Goal: Task Accomplishment & Management: Manage account settings

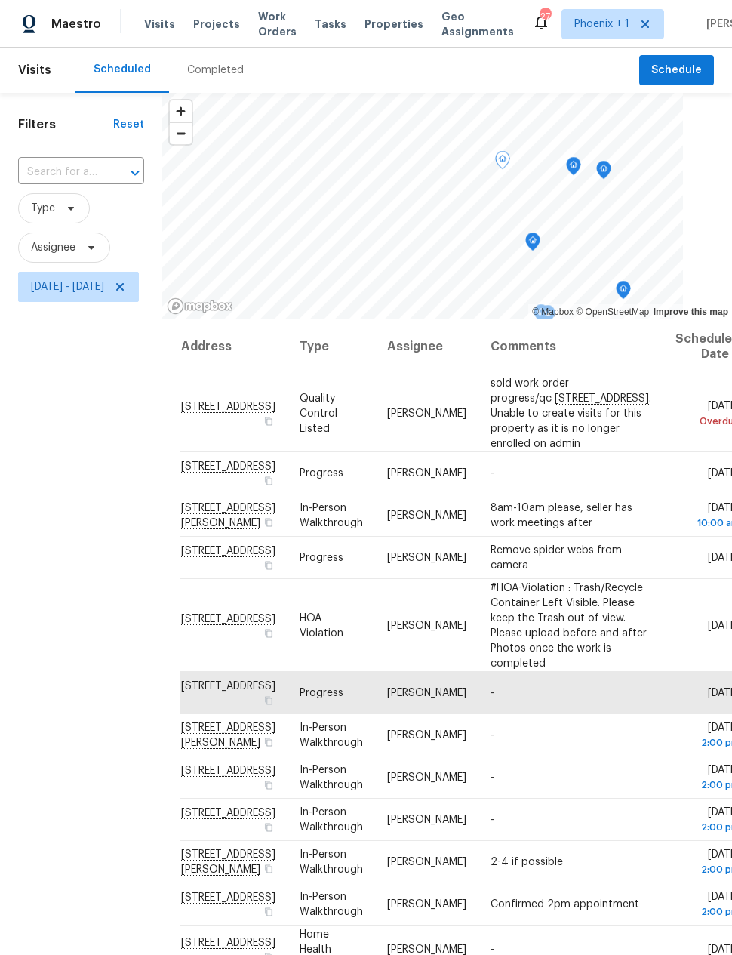
scroll to position [104, 74]
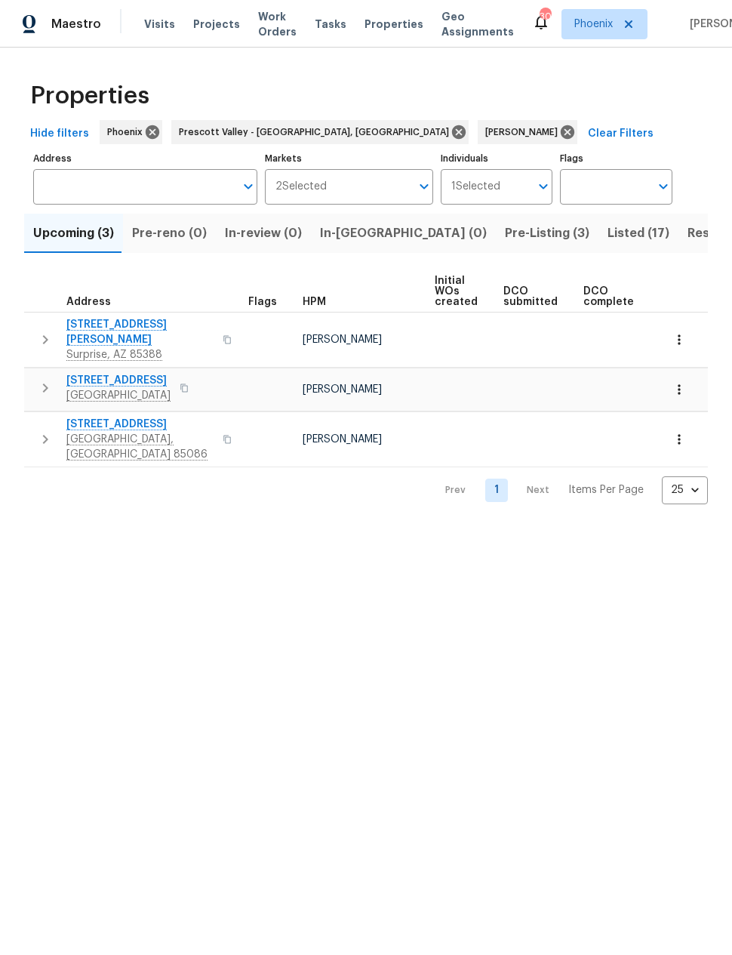
click at [608, 237] on span "Listed (17)" at bounding box center [639, 233] width 62 height 21
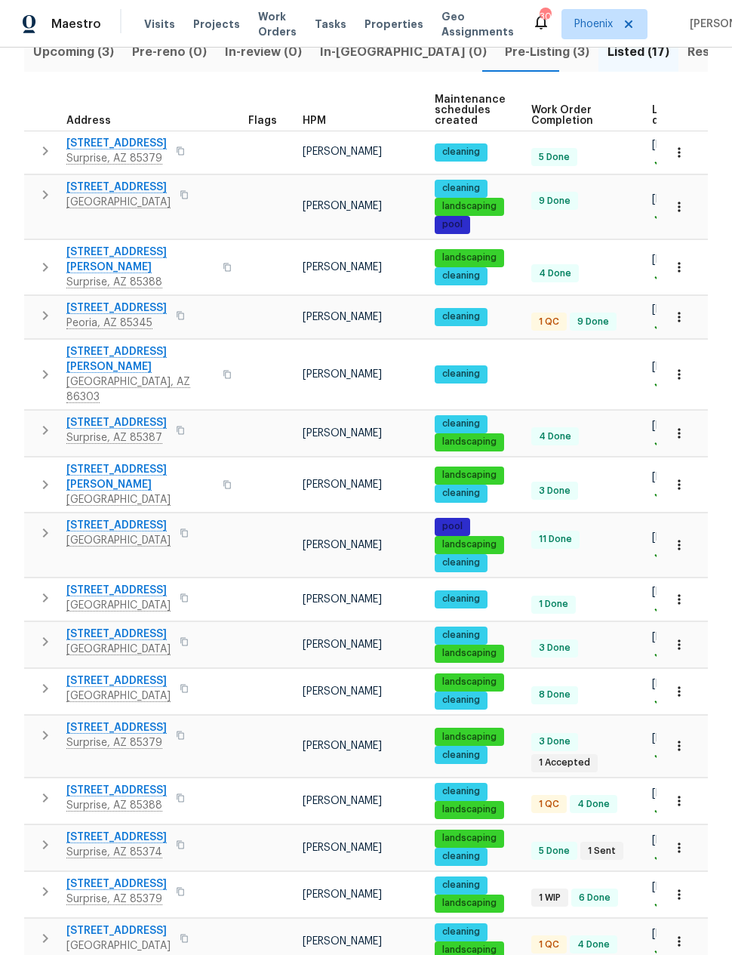
scroll to position [178, 0]
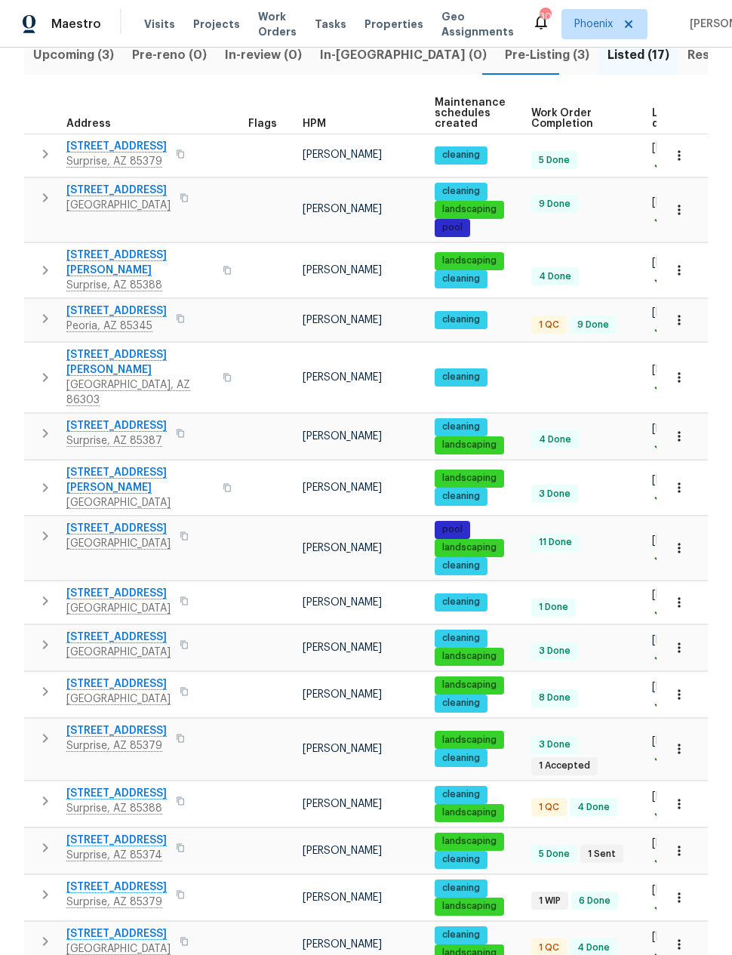
click at [129, 833] on span "18547 W Fairway Dr" at bounding box center [116, 840] width 100 height 15
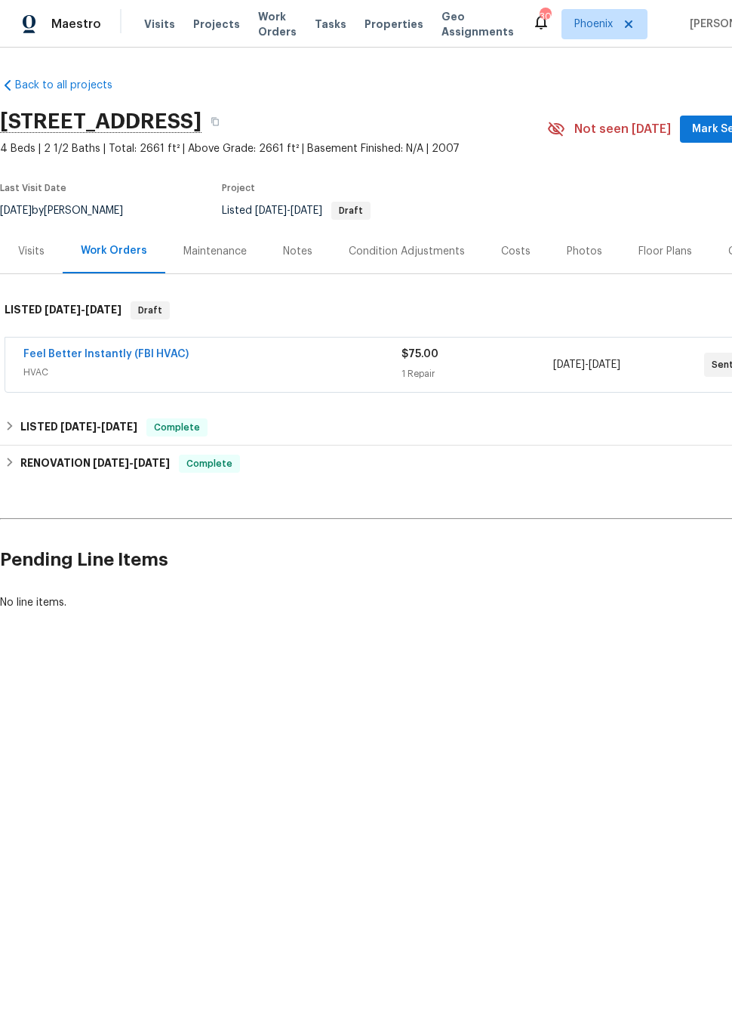
click at [61, 350] on link "Feel Better Instantly (FBI HVAC)" at bounding box center [105, 354] width 165 height 11
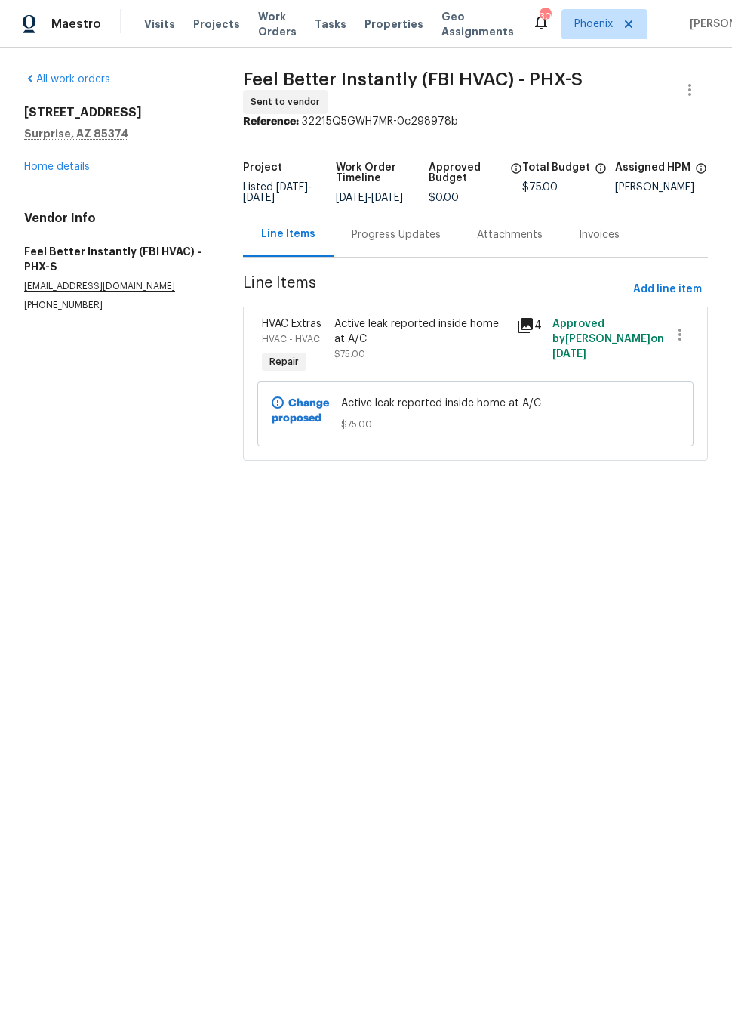
click at [531, 331] on icon at bounding box center [525, 325] width 15 height 15
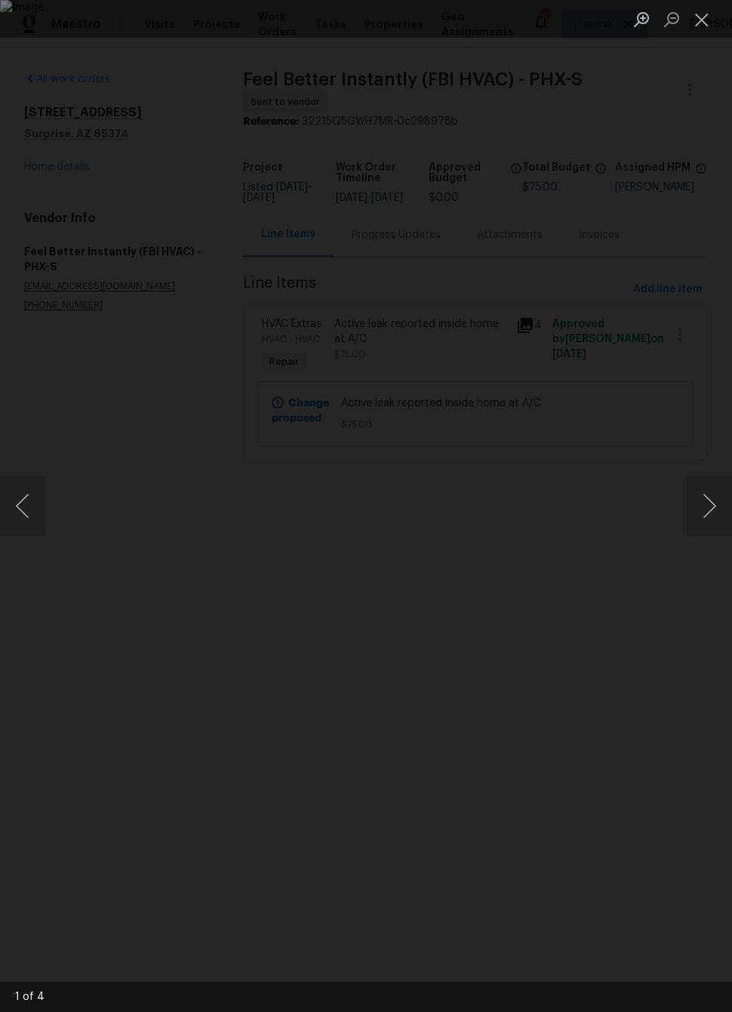
click at [707, 503] on button "Next image" at bounding box center [709, 506] width 45 height 60
click at [708, 513] on button "Next image" at bounding box center [709, 506] width 45 height 60
click at [670, 384] on div "Lightbox" at bounding box center [366, 506] width 732 height 1012
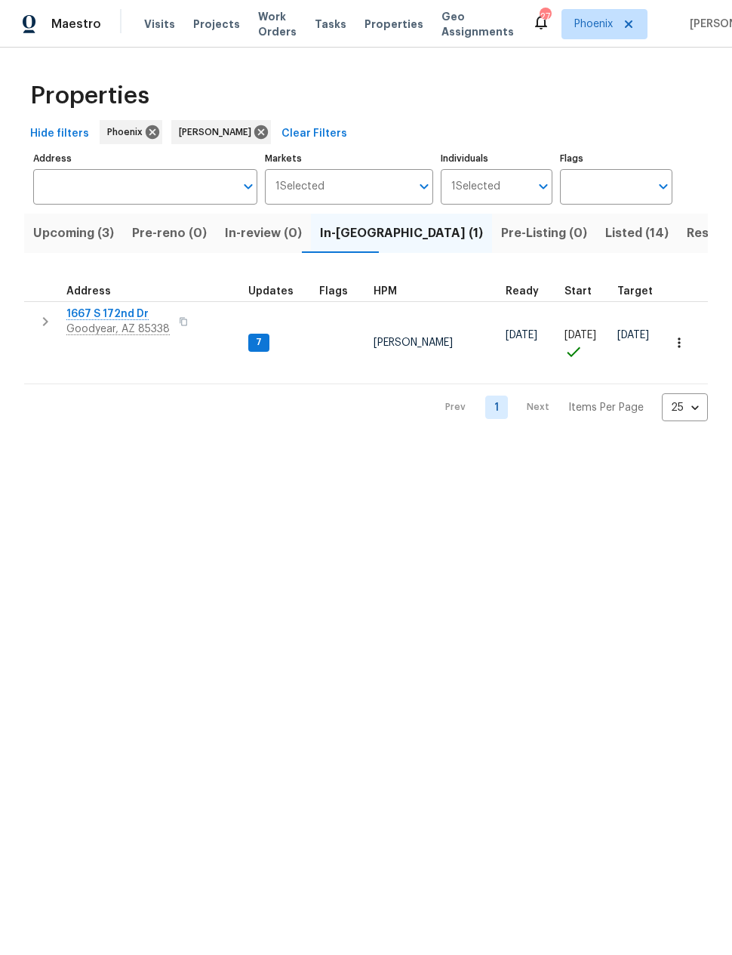
click at [127, 320] on span "1667 S 172nd Dr" at bounding box center [117, 314] width 103 height 15
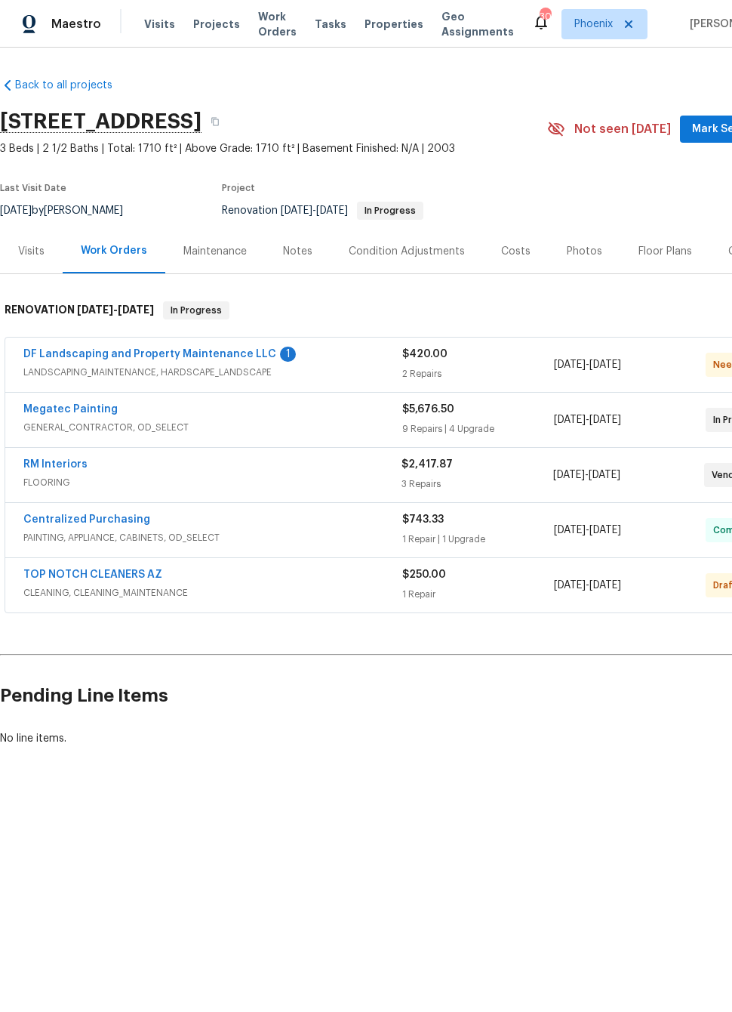
click at [98, 350] on link "DF Landscaping and Property Maintenance LLC" at bounding box center [149, 354] width 253 height 11
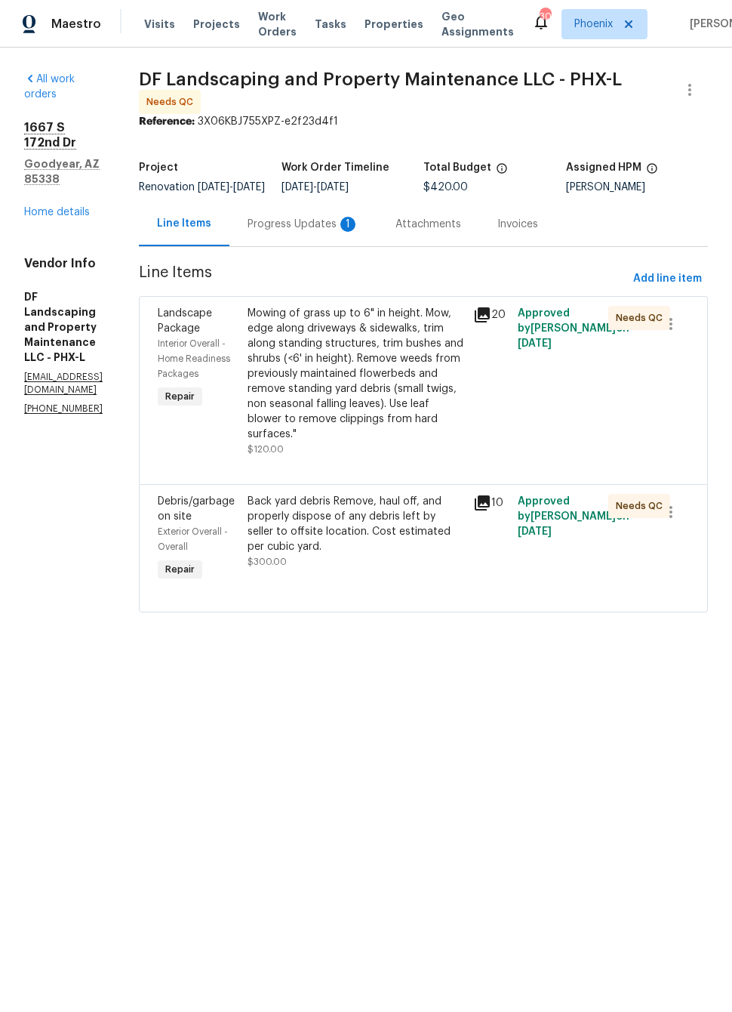
click at [359, 232] on div "Progress Updates 1" at bounding box center [304, 224] width 112 height 15
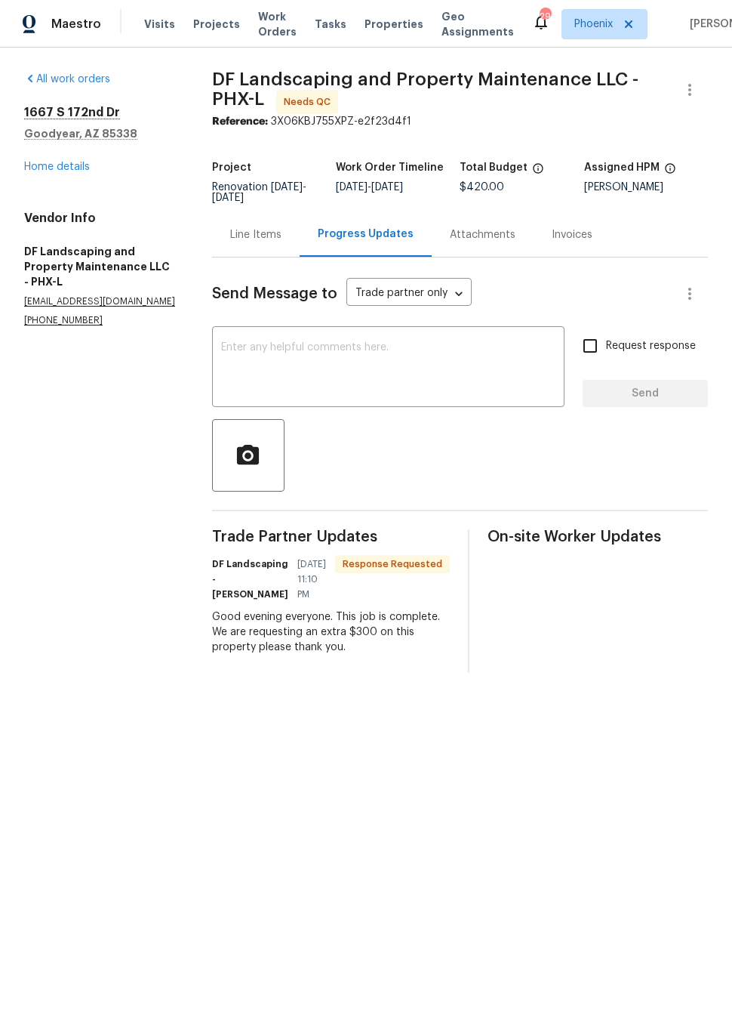
click at [260, 235] on div "Line Items" at bounding box center [255, 234] width 51 height 15
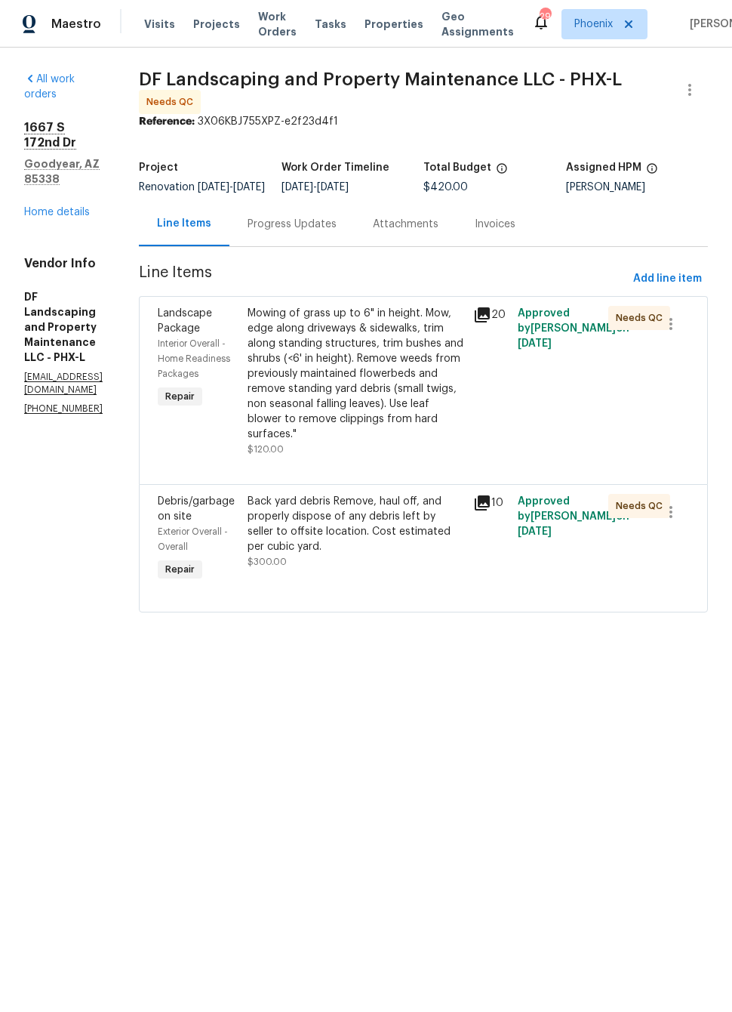
click at [423, 543] on div "Back yard debris Remove, haul off, and properly dispose of any debris left by s…" at bounding box center [356, 524] width 216 height 60
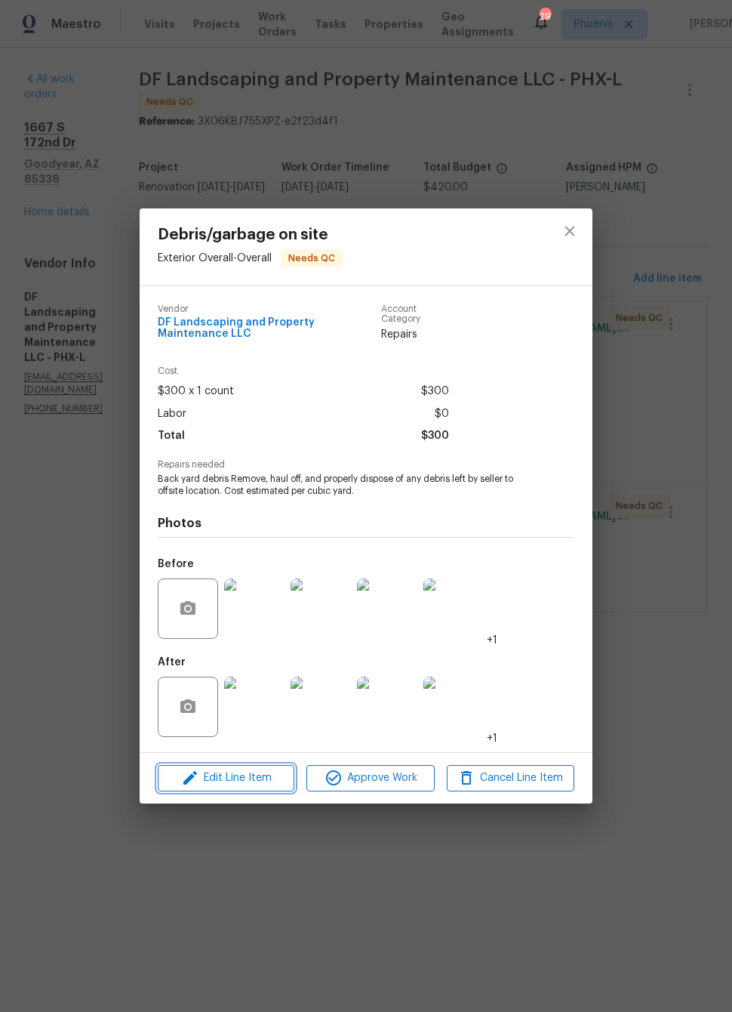
click at [264, 782] on span "Edit Line Item" at bounding box center [226, 778] width 128 height 19
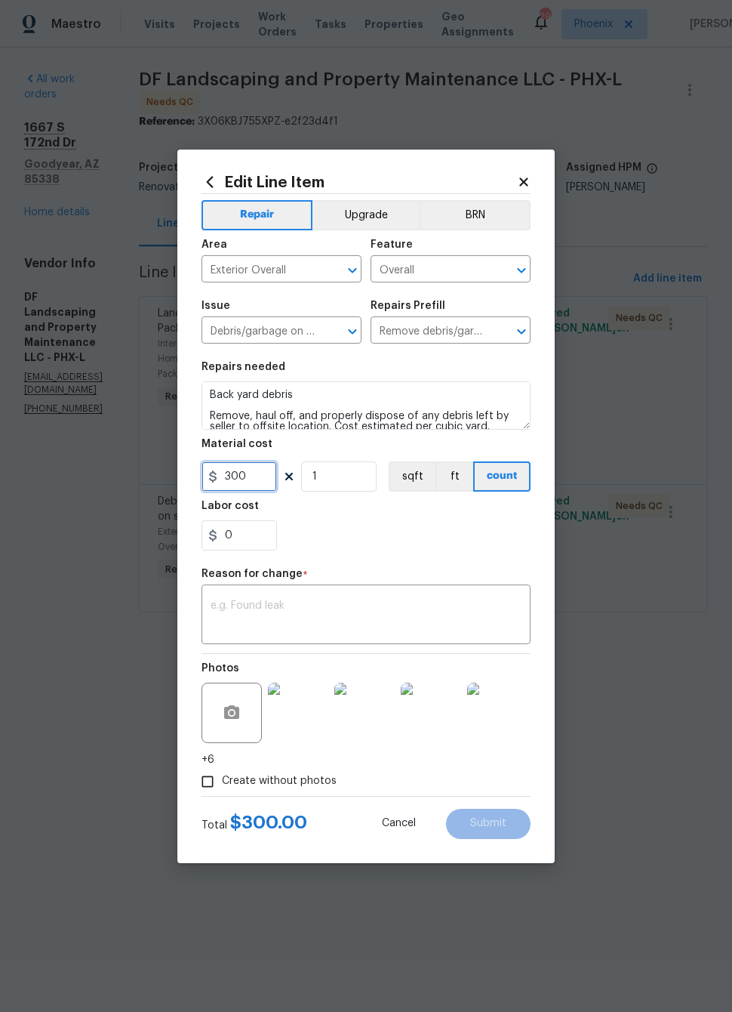
click at [242, 474] on input "300" at bounding box center [239, 476] width 75 height 30
click at [241, 501] on h5 "Labor cost" at bounding box center [230, 506] width 57 height 11
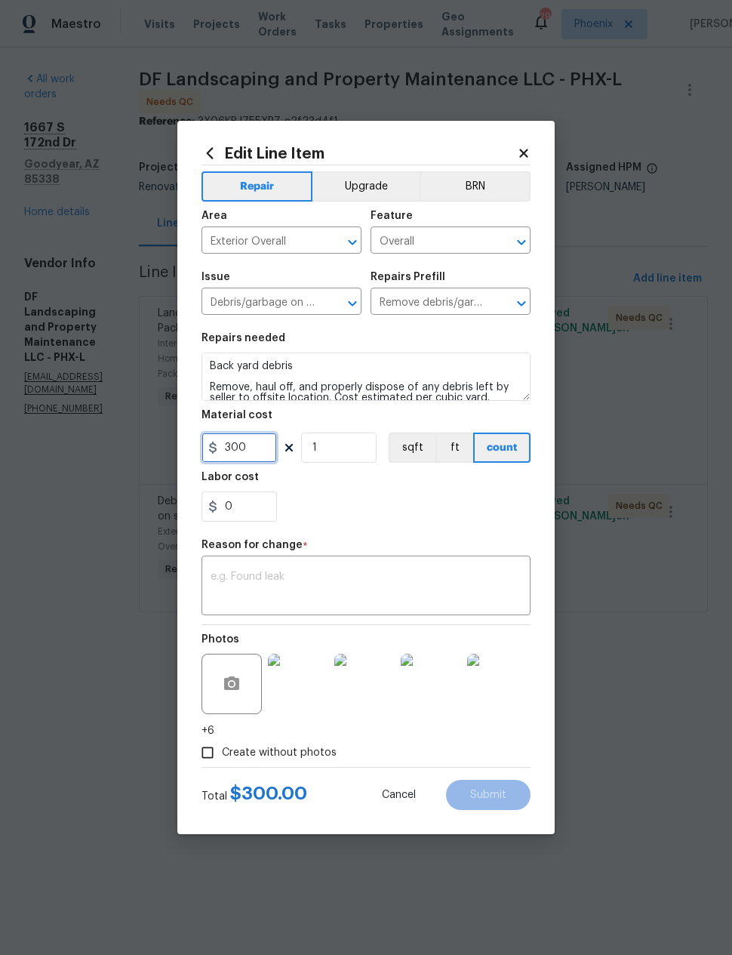
click at [236, 458] on input "300" at bounding box center [239, 448] width 75 height 30
type input "600"
click at [461, 507] on div "0" at bounding box center [366, 506] width 329 height 30
click at [464, 581] on textarea at bounding box center [366, 587] width 311 height 32
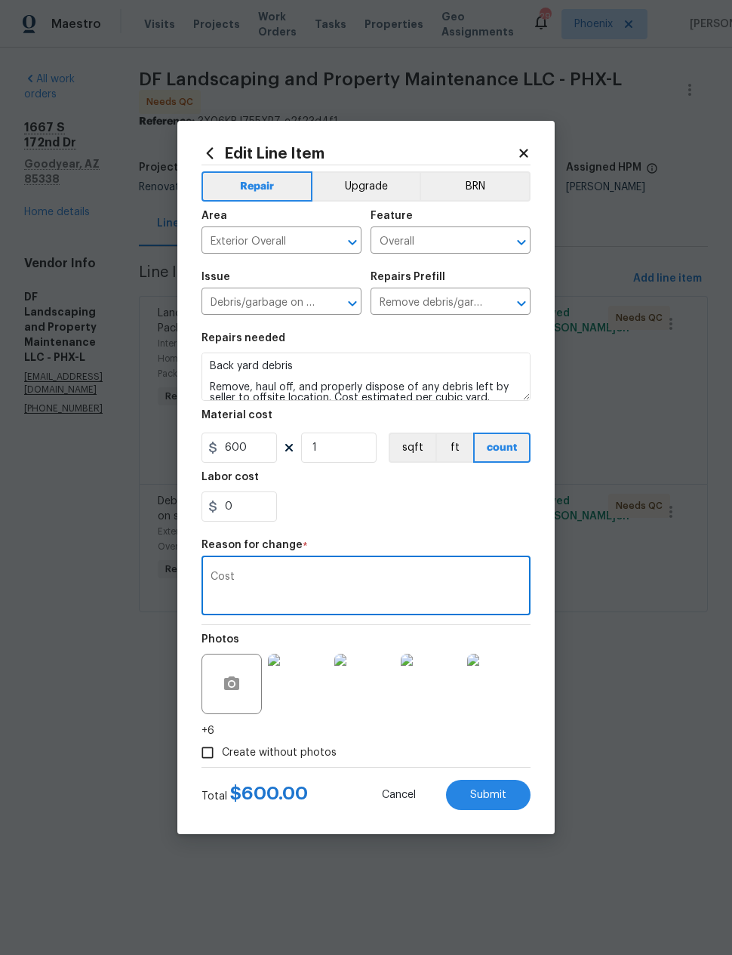
type textarea "Cost"
click at [436, 502] on div "0" at bounding box center [366, 506] width 329 height 30
click at [491, 789] on button "Submit" at bounding box center [488, 795] width 85 height 30
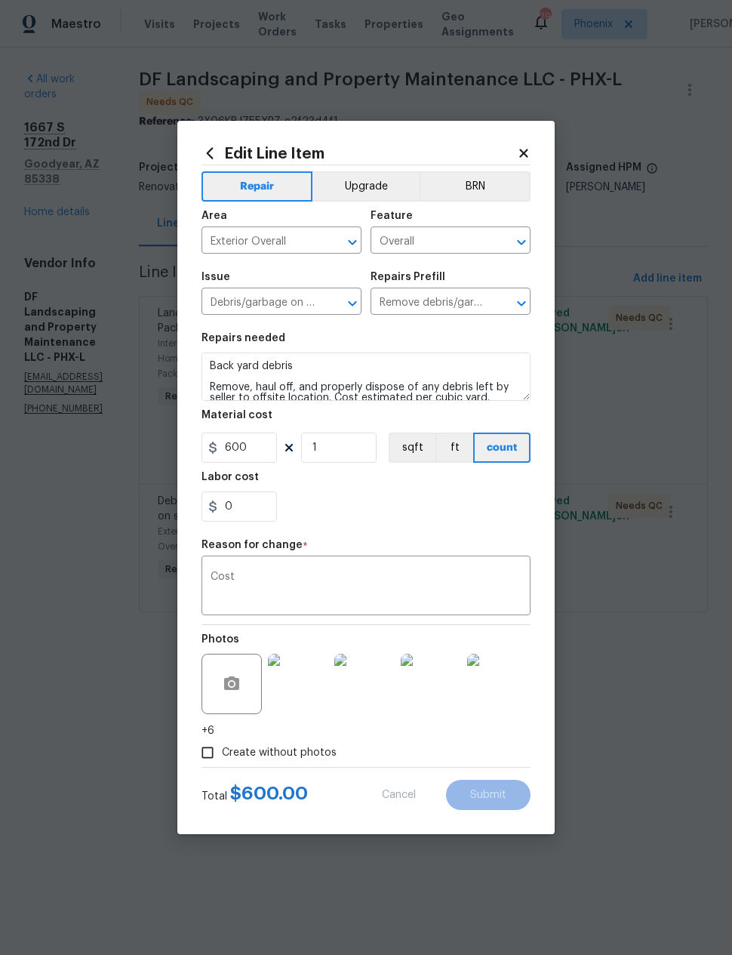
type input "300"
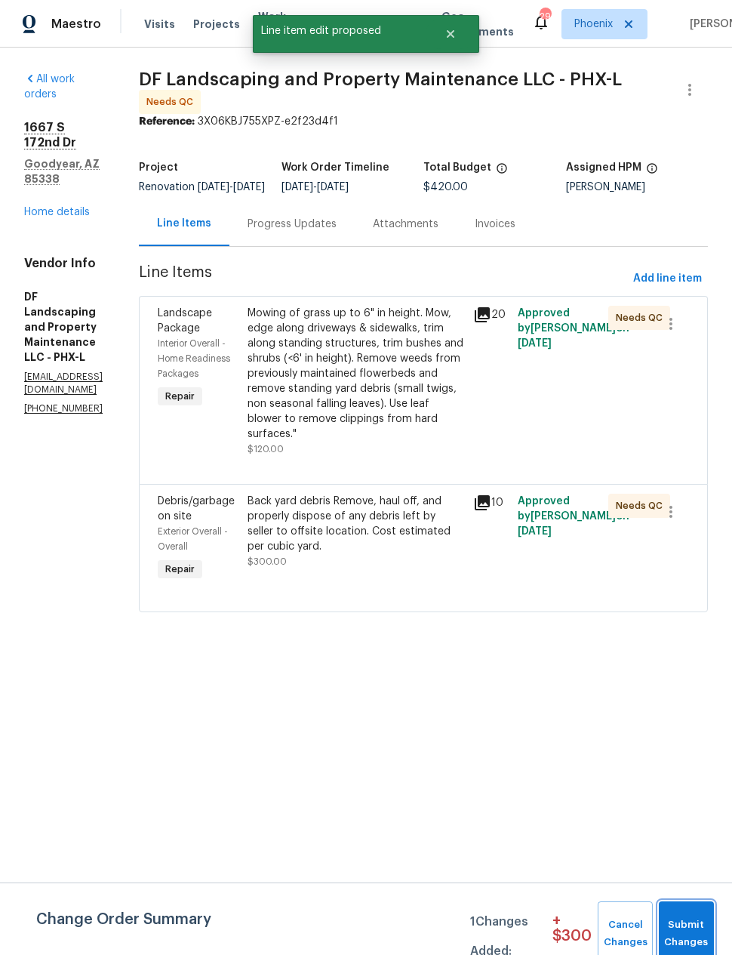
click at [683, 917] on span "Submit Changes" at bounding box center [687, 933] width 40 height 35
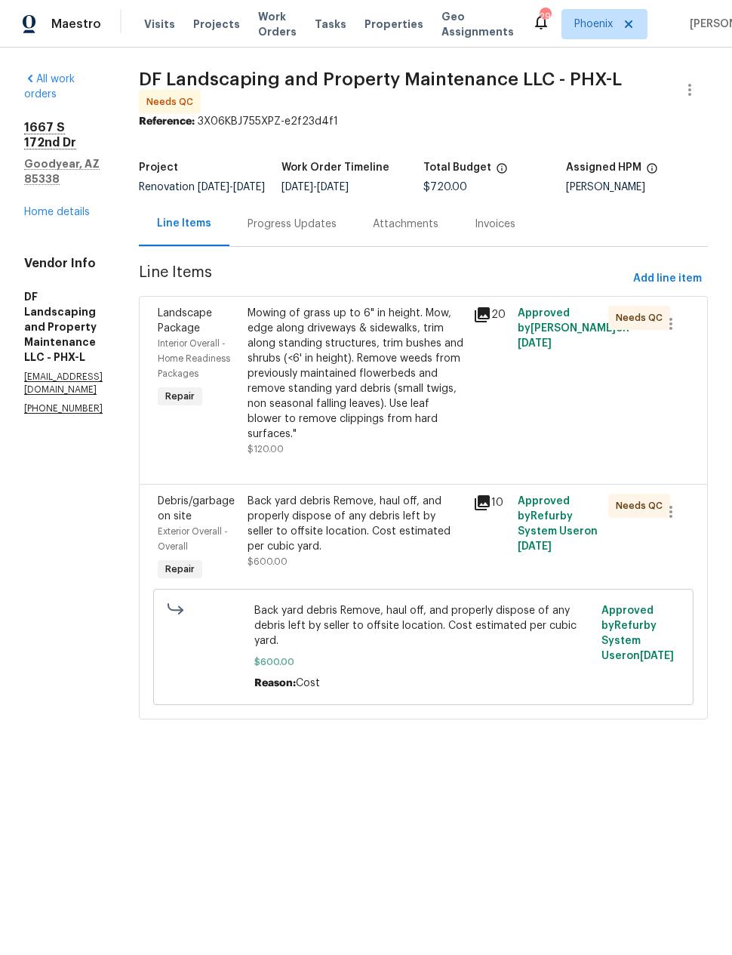
click at [60, 207] on link "Home details" at bounding box center [57, 212] width 66 height 11
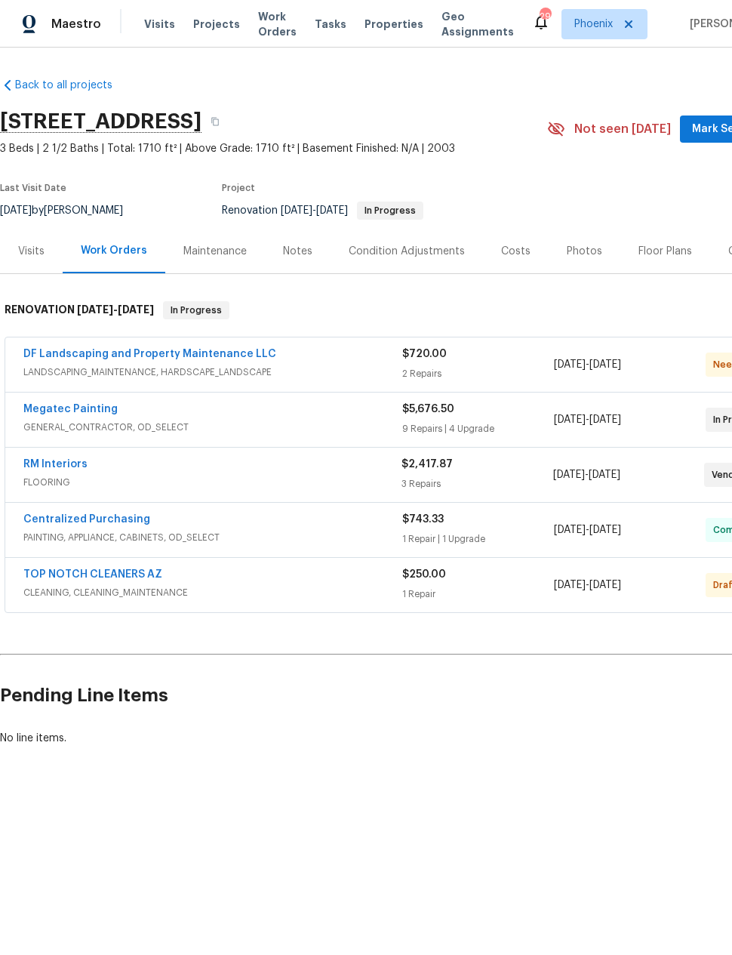
click at [71, 413] on link "Megatec Painting" at bounding box center [70, 409] width 94 height 11
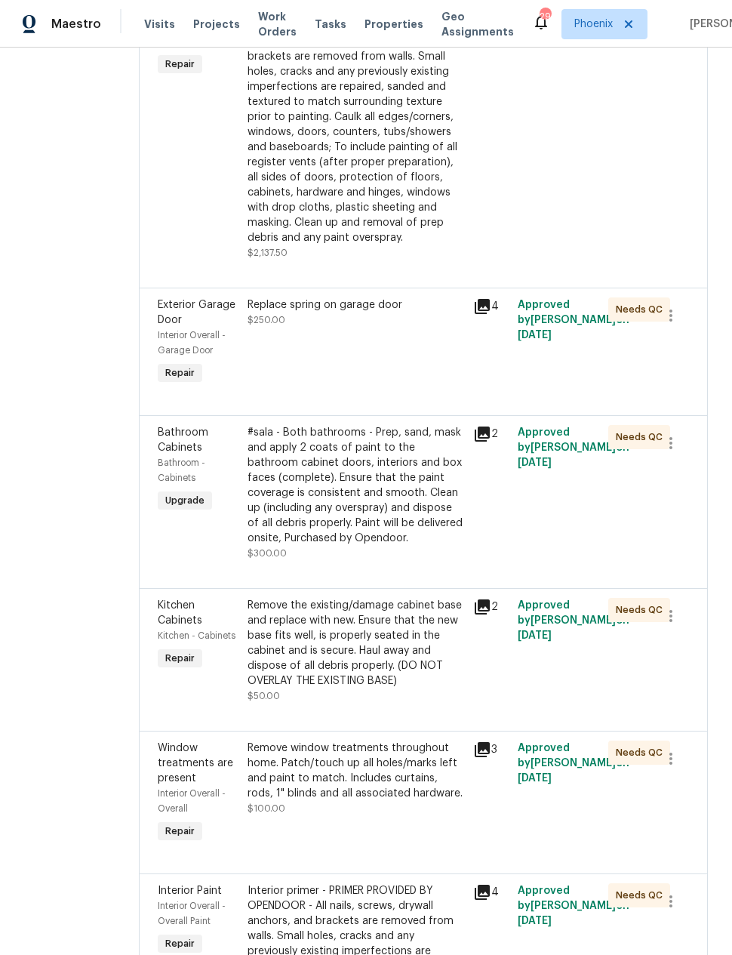
scroll to position [570, 0]
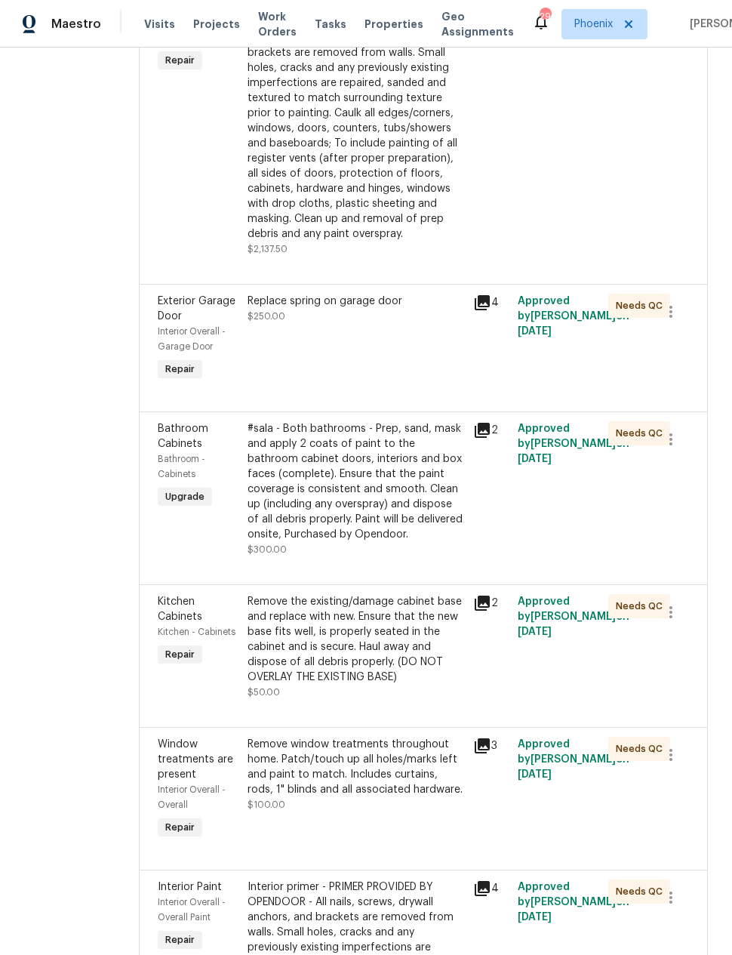
click at [389, 389] on div "Replace spring on garage door $250.00" at bounding box center [355, 339] width 225 height 100
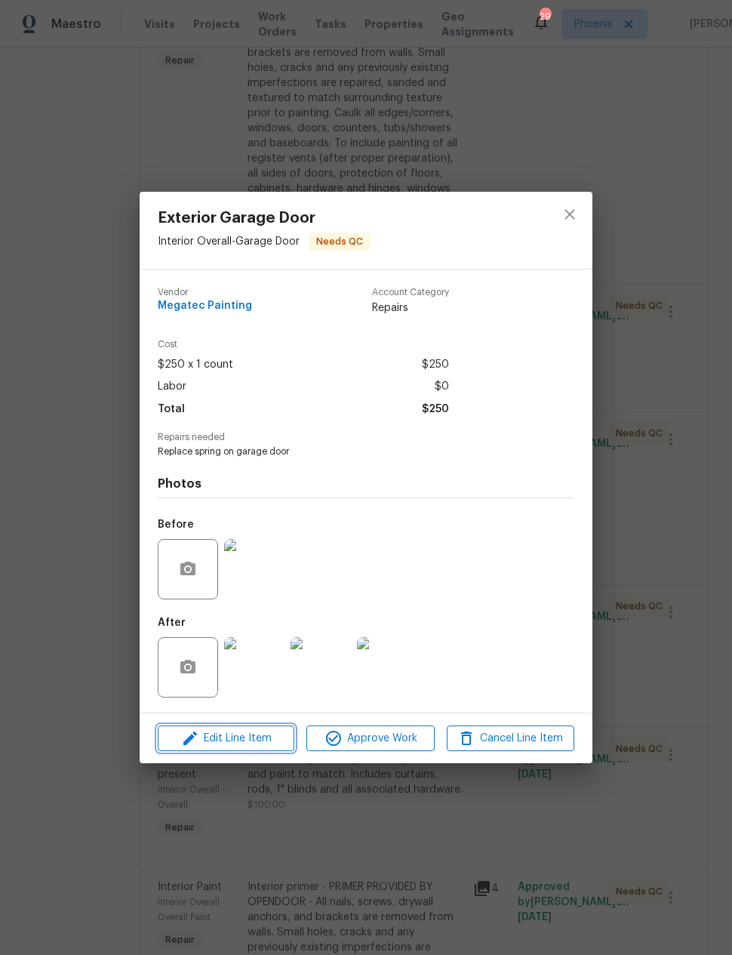
click at [266, 744] on span "Edit Line Item" at bounding box center [226, 738] width 128 height 19
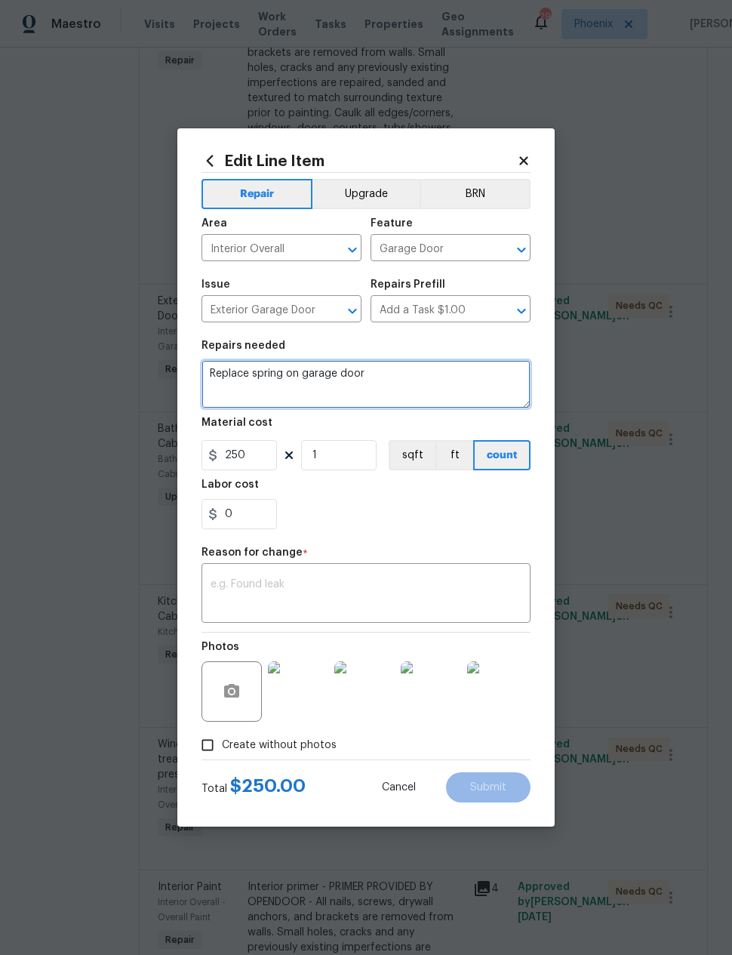
click at [389, 377] on textarea "Replace spring on garage door" at bounding box center [366, 384] width 329 height 48
type textarea "Replace spring on garage door, replace rollers"
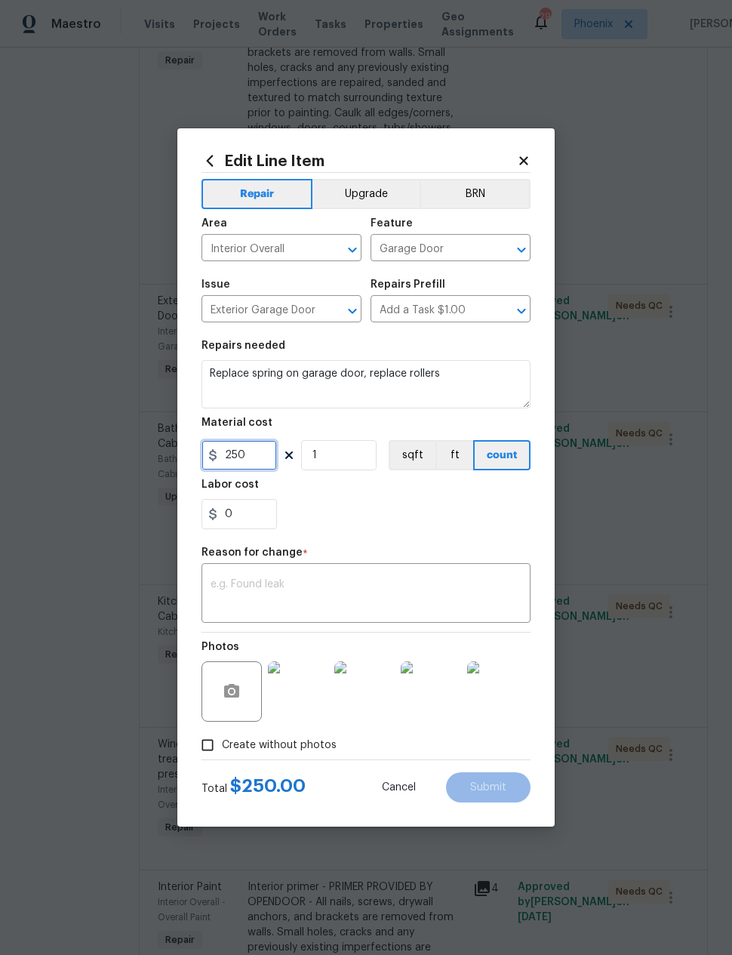
click at [239, 457] on input "250" at bounding box center [239, 455] width 75 height 30
click at [227, 455] on input "250" at bounding box center [239, 455] width 75 height 30
click at [227, 454] on input "250" at bounding box center [239, 455] width 75 height 30
type input "585"
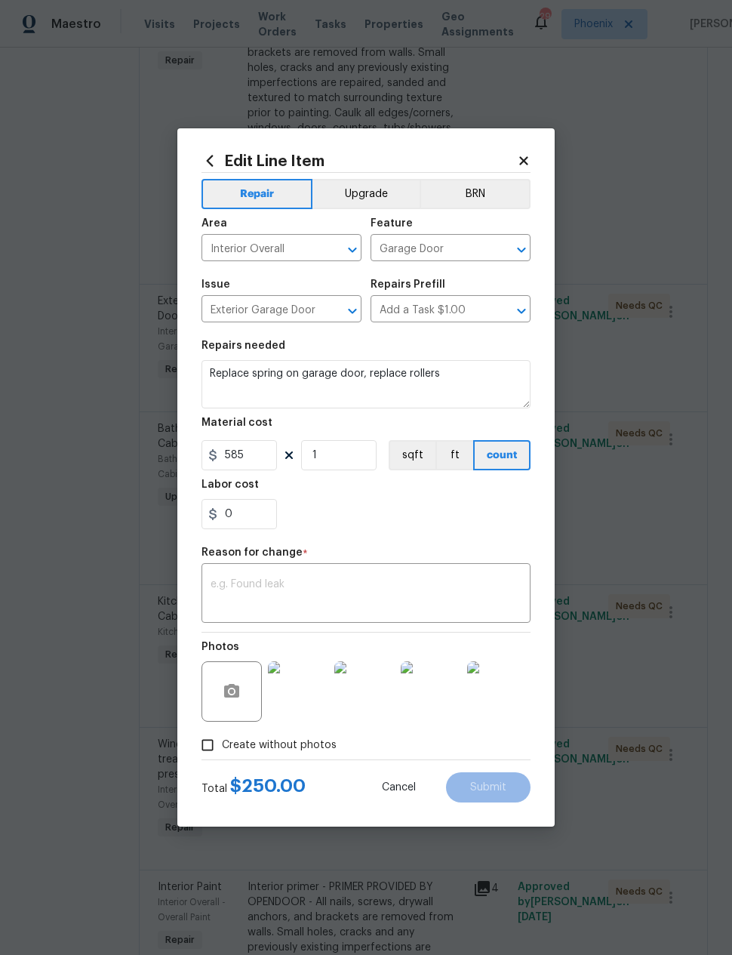
click at [242, 570] on div "x ​" at bounding box center [366, 595] width 329 height 56
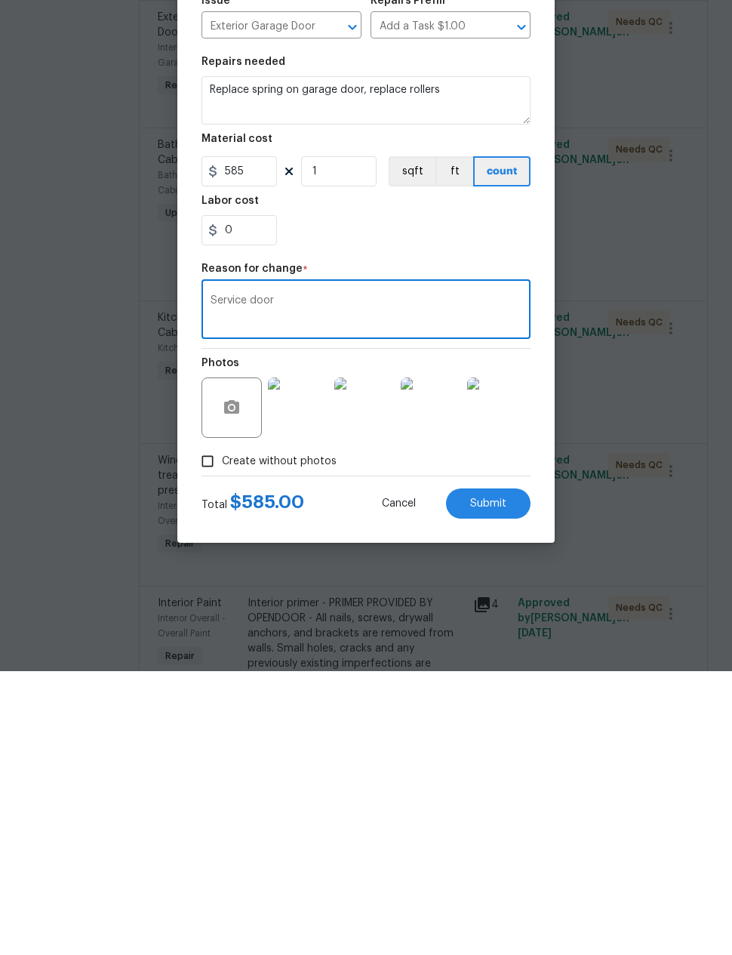
type textarea "Service door"
click at [496, 782] on span "Submit" at bounding box center [488, 787] width 36 height 11
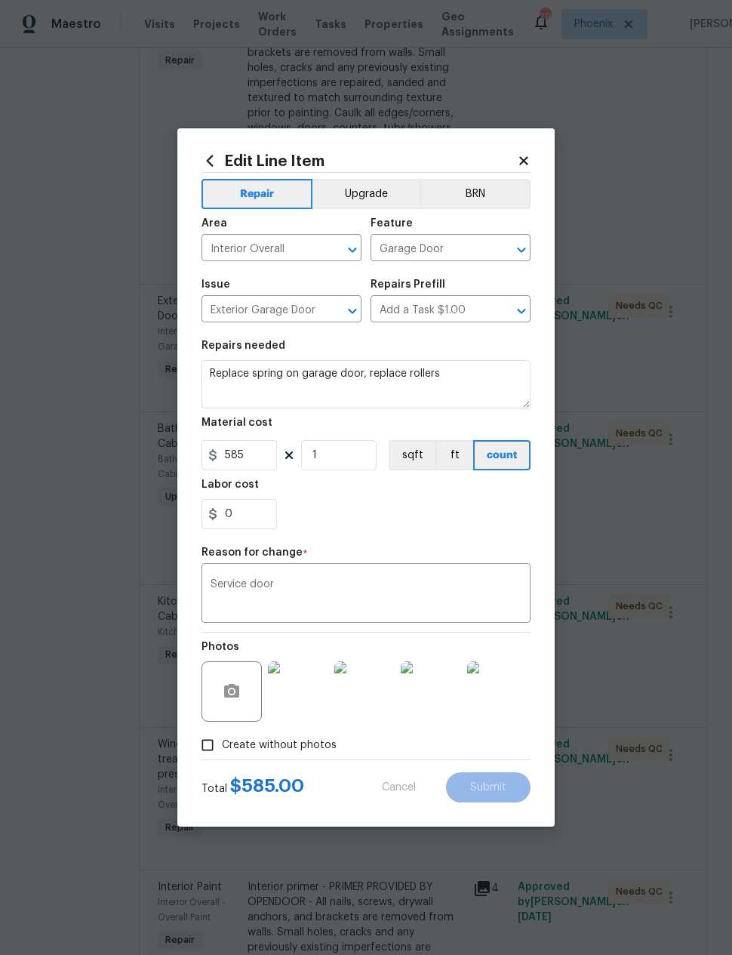
type textarea "Replace spring on garage door"
type input "250"
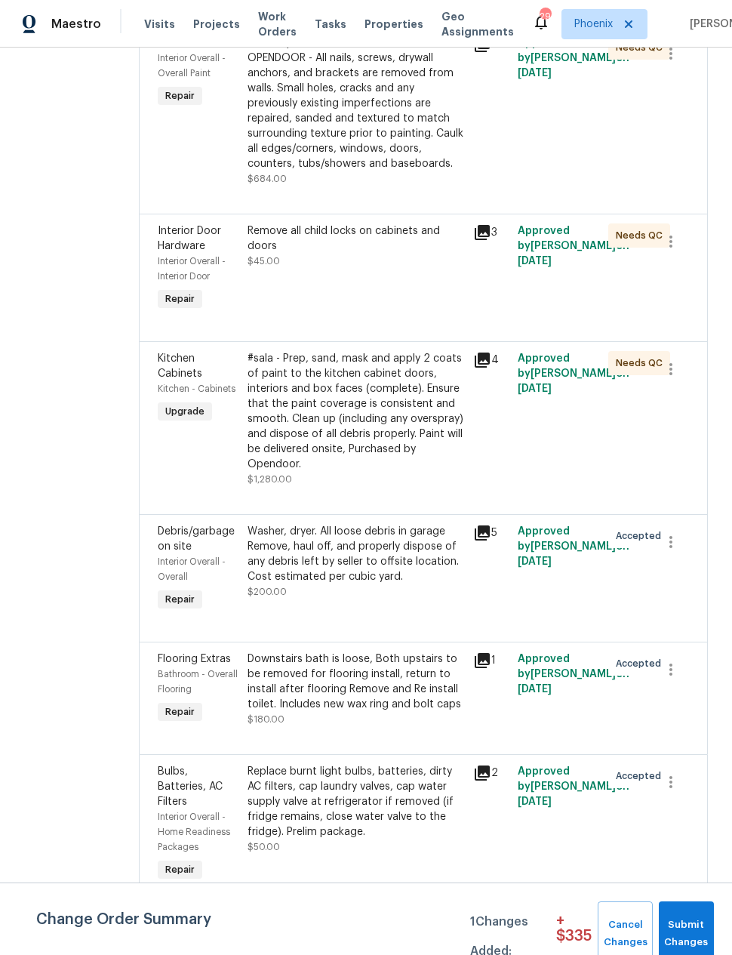
scroll to position [1537, 0]
click at [427, 472] on div "#sala - Prep, sand, mask and apply 2 coats of paint to the kitchen cabinet door…" at bounding box center [356, 411] width 216 height 121
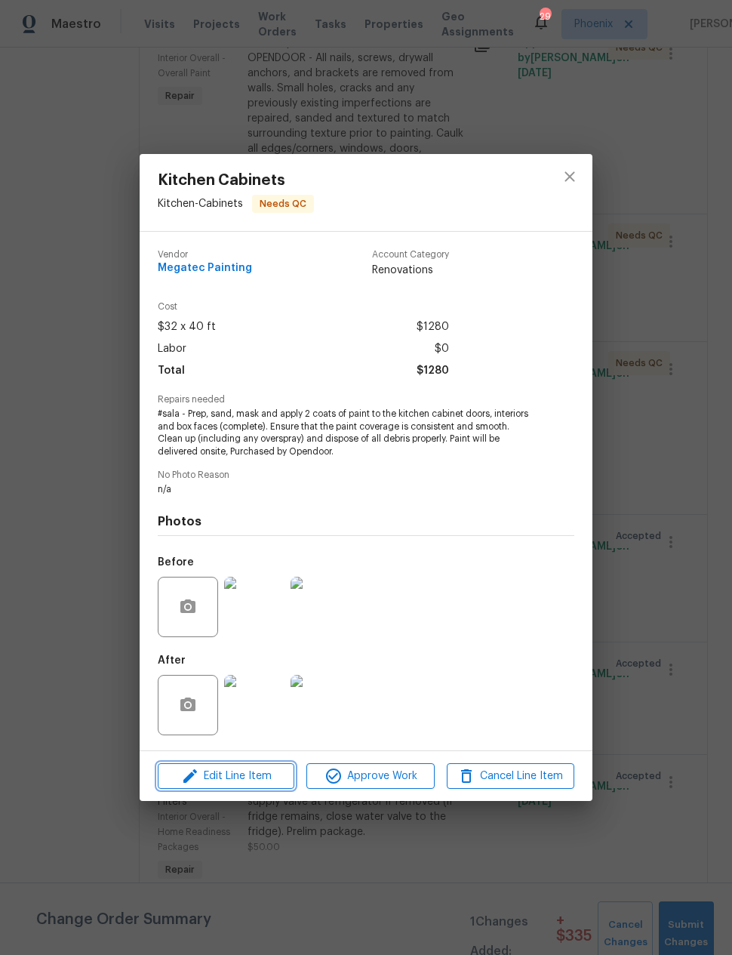
click at [253, 776] on span "Edit Line Item" at bounding box center [226, 776] width 128 height 19
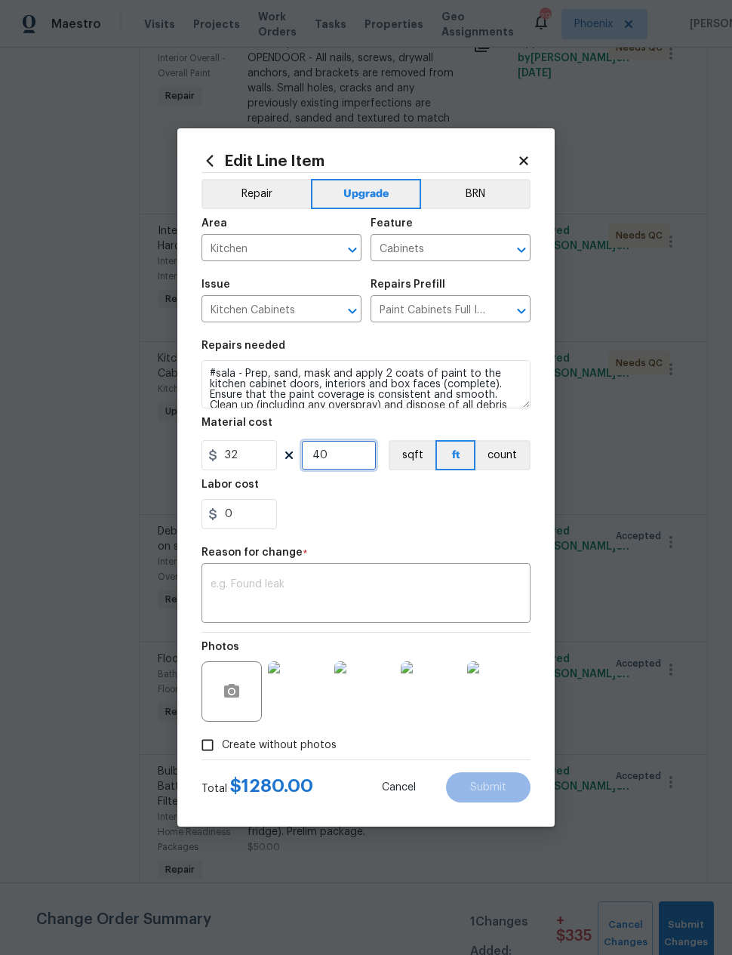
click at [337, 456] on input "40" at bounding box center [338, 455] width 75 height 30
type input "51"
click at [430, 525] on div "0" at bounding box center [366, 514] width 329 height 30
click at [458, 498] on div "Labor cost" at bounding box center [366, 489] width 329 height 20
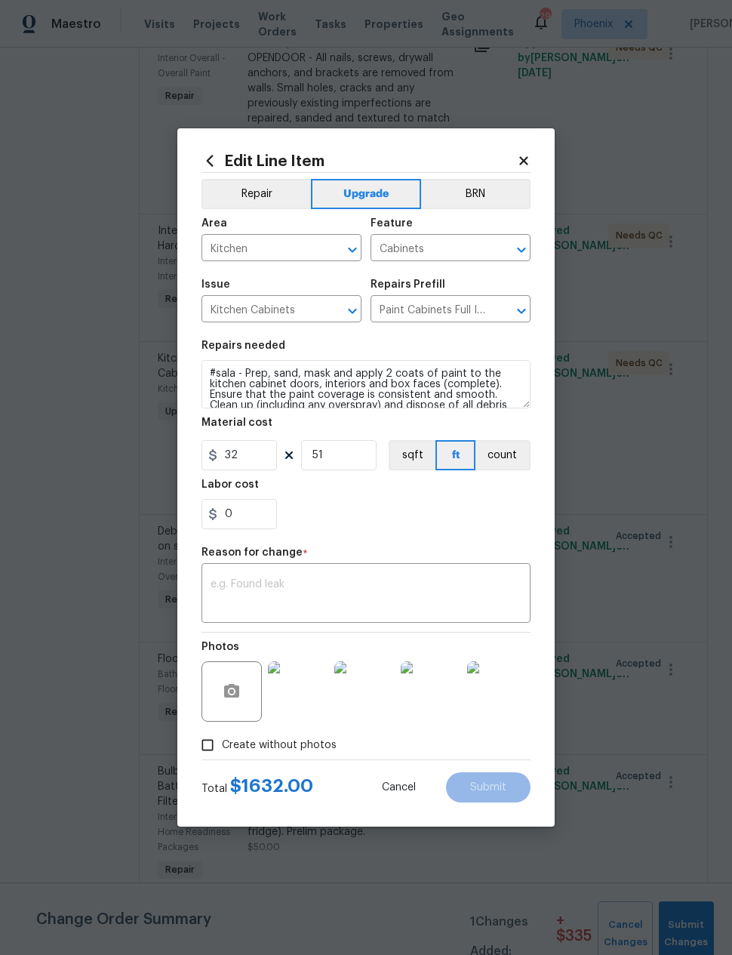
click at [365, 589] on textarea at bounding box center [366, 595] width 311 height 32
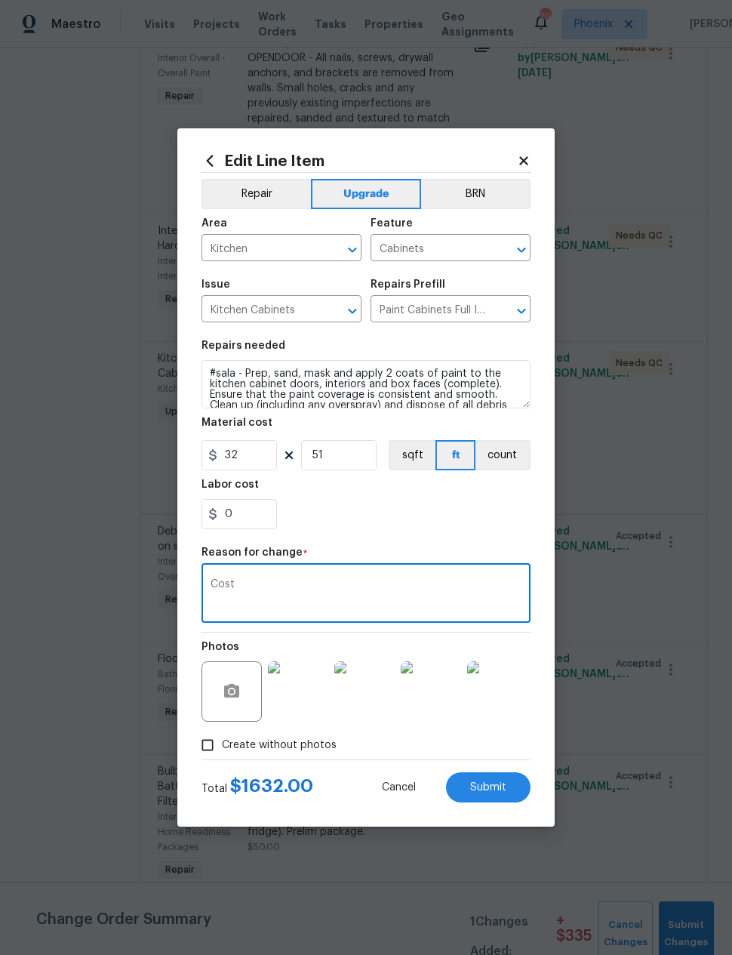
type textarea "Cost"
click at [448, 538] on section "Repairs needed #sala - Prep, sand, mask and apply 2 coats of paint to the kitch…" at bounding box center [366, 434] width 329 height 207
click at [498, 787] on span "Submit" at bounding box center [488, 787] width 36 height 11
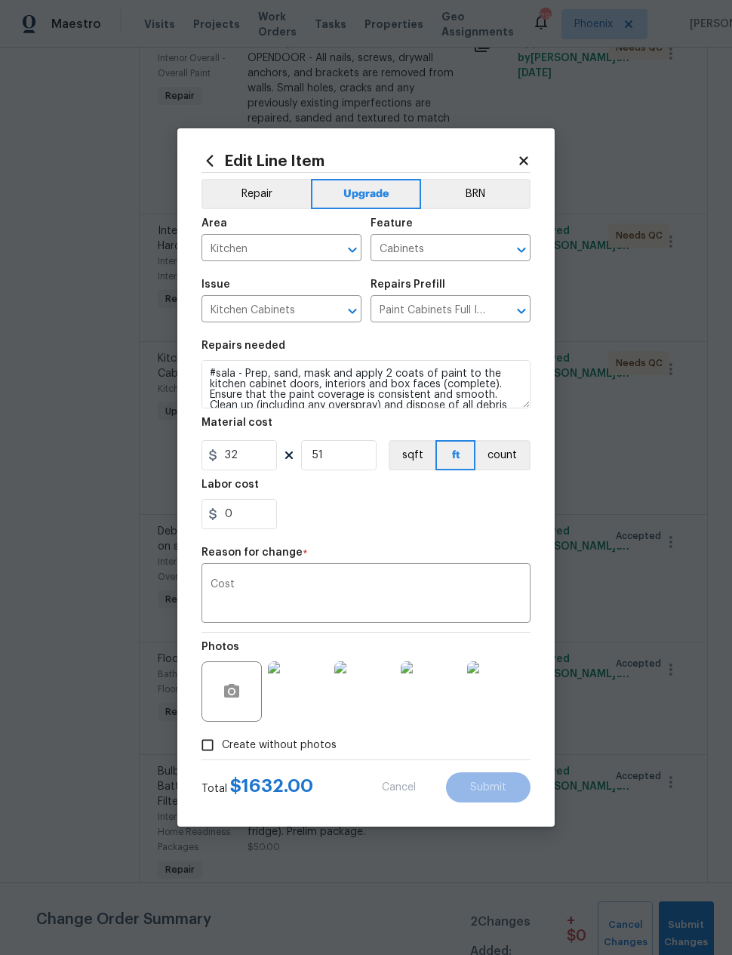
type input "40"
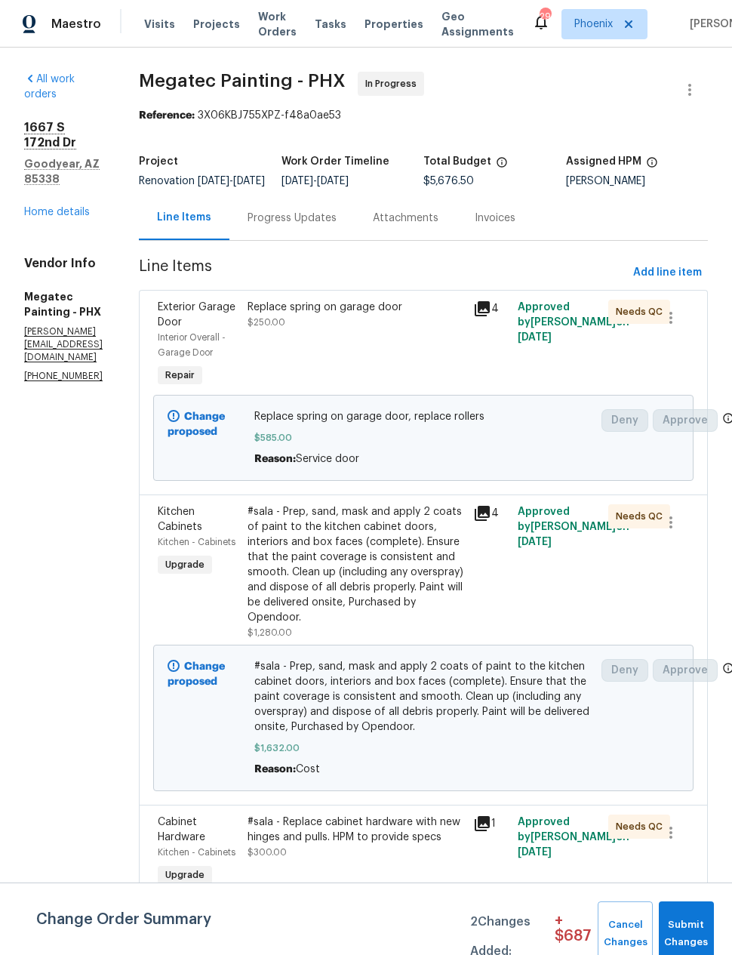
scroll to position [0, 0]
click at [53, 207] on link "Home details" at bounding box center [57, 212] width 66 height 11
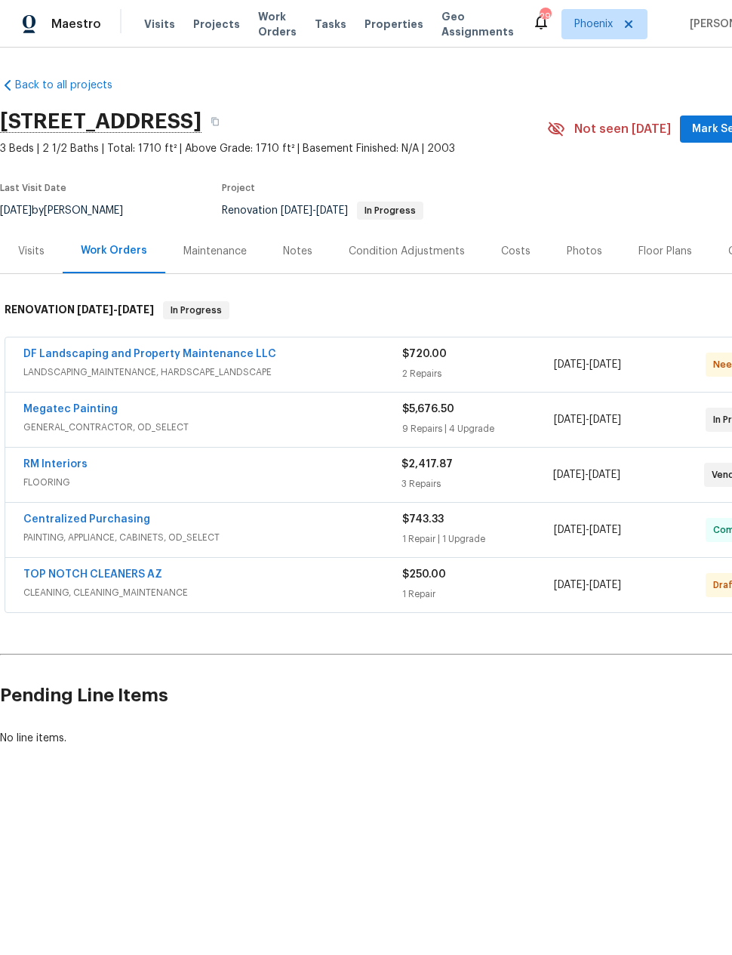
click at [72, 579] on link "TOP NOTCH CLEANERS AZ" at bounding box center [92, 574] width 139 height 11
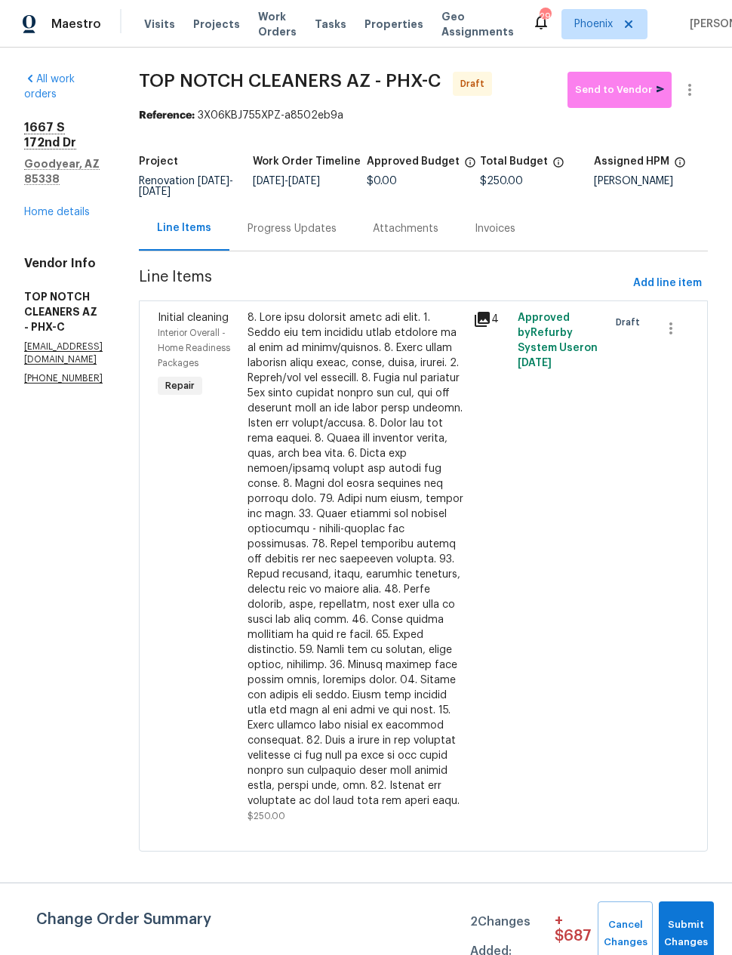
click at [59, 207] on link "Home details" at bounding box center [57, 212] width 66 height 11
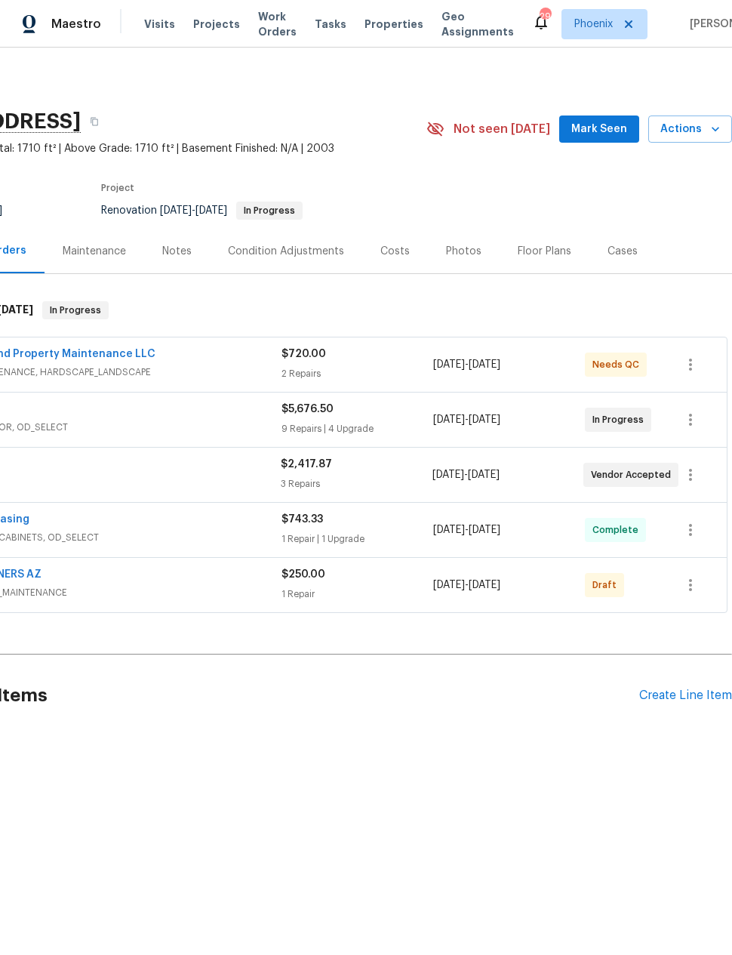
scroll to position [0, 121]
click at [692, 591] on icon "button" at bounding box center [691, 585] width 18 height 18
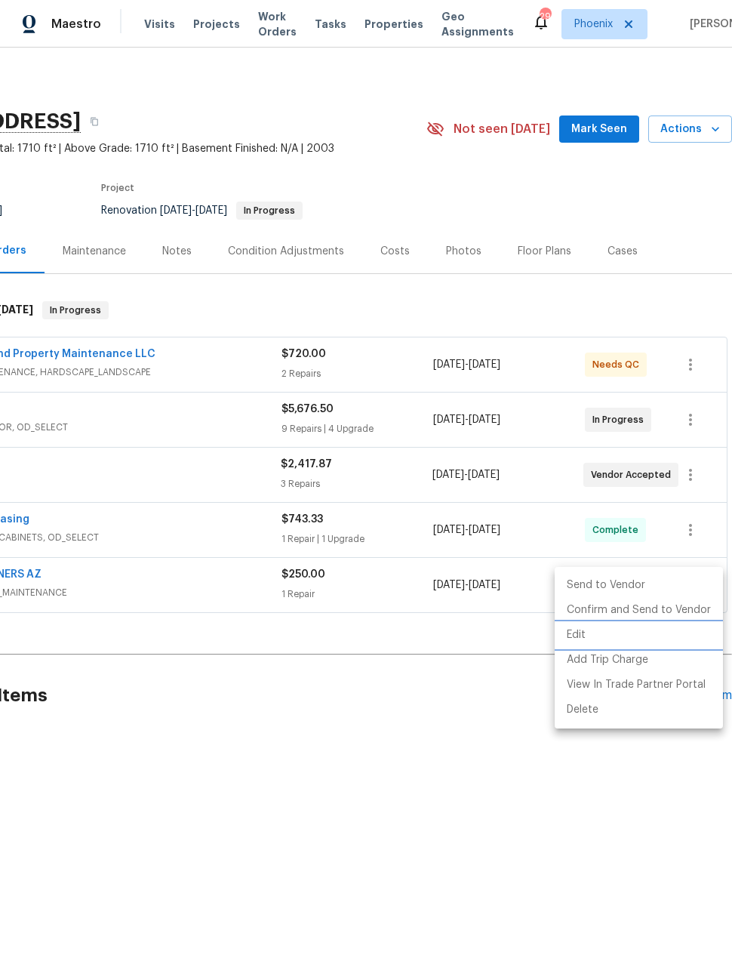
click at [589, 634] on li "Edit" at bounding box center [639, 635] width 168 height 25
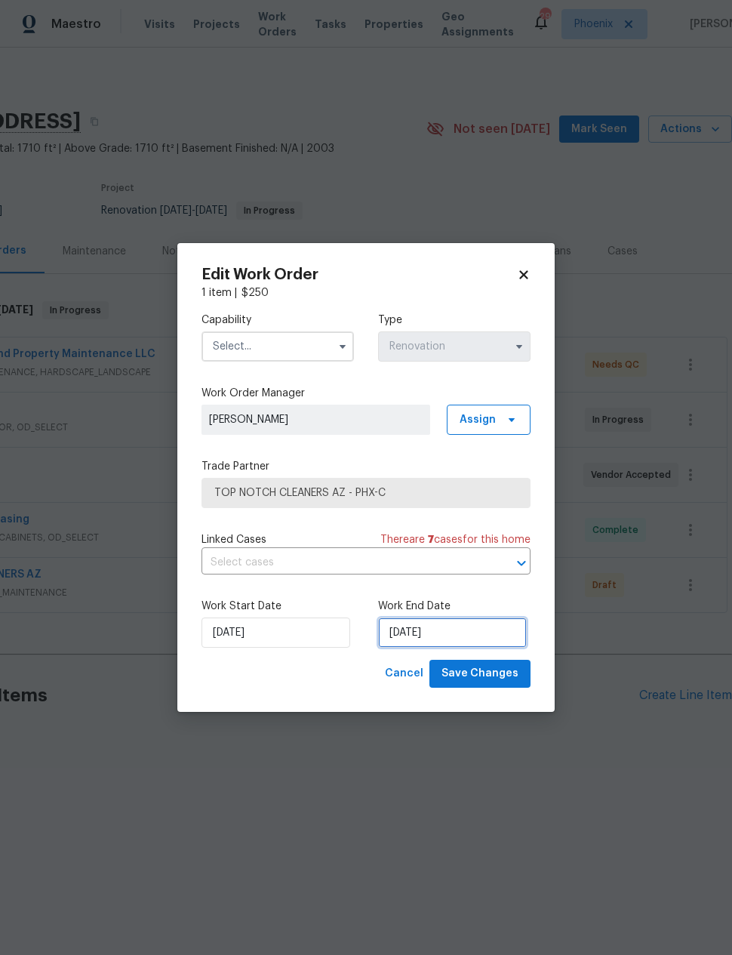
click at [424, 632] on input "9/23/2025" at bounding box center [452, 633] width 149 height 30
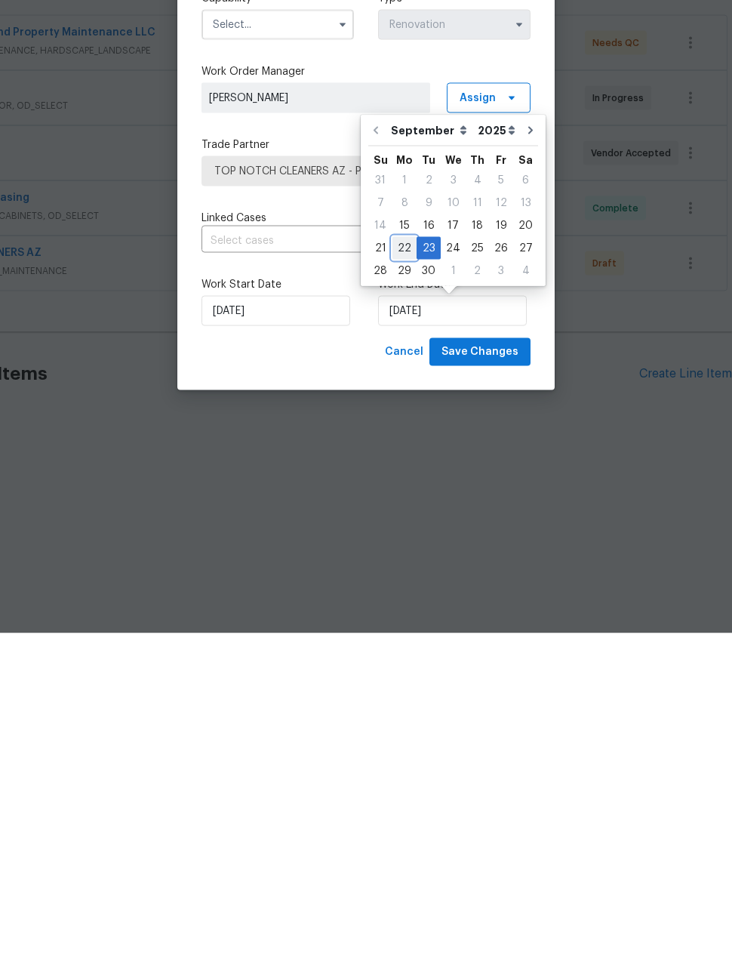
click at [396, 559] on div "22" at bounding box center [405, 569] width 24 height 21
type input "9/22/2025"
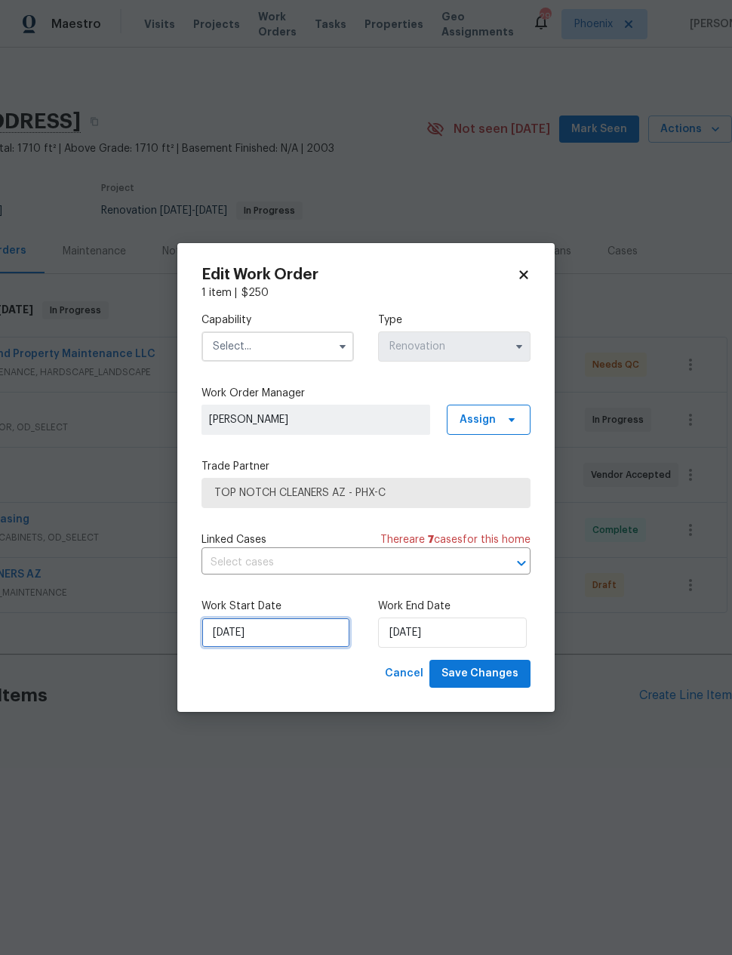
click at [300, 630] on input "9/15/2025" at bounding box center [276, 633] width 149 height 30
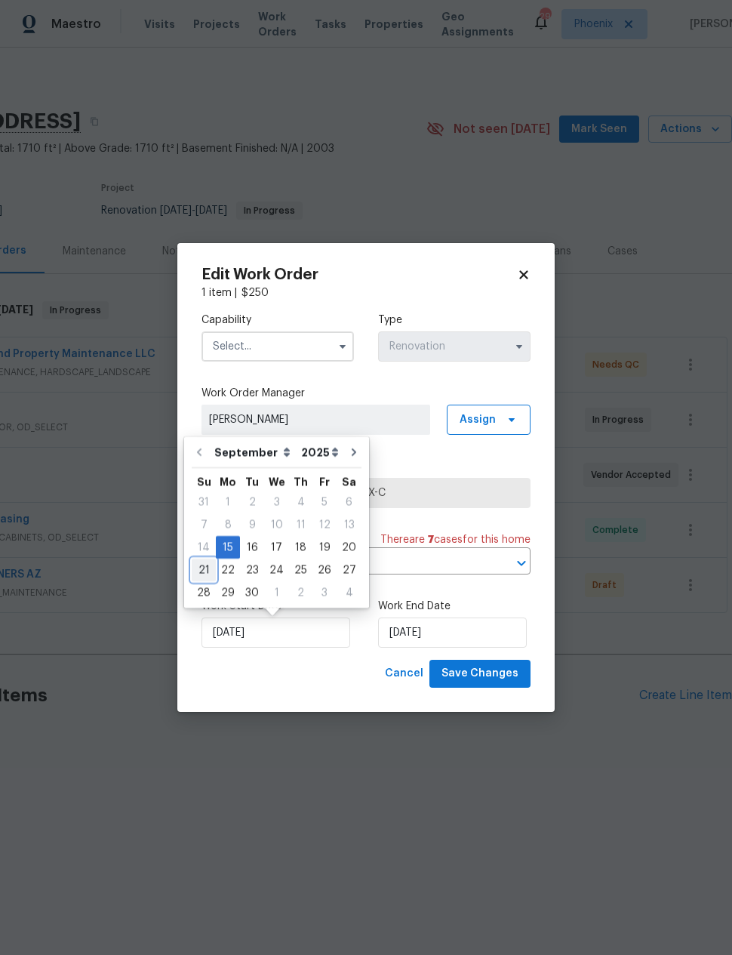
click at [204, 568] on div "21" at bounding box center [204, 569] width 24 height 21
type input "9/21/2025"
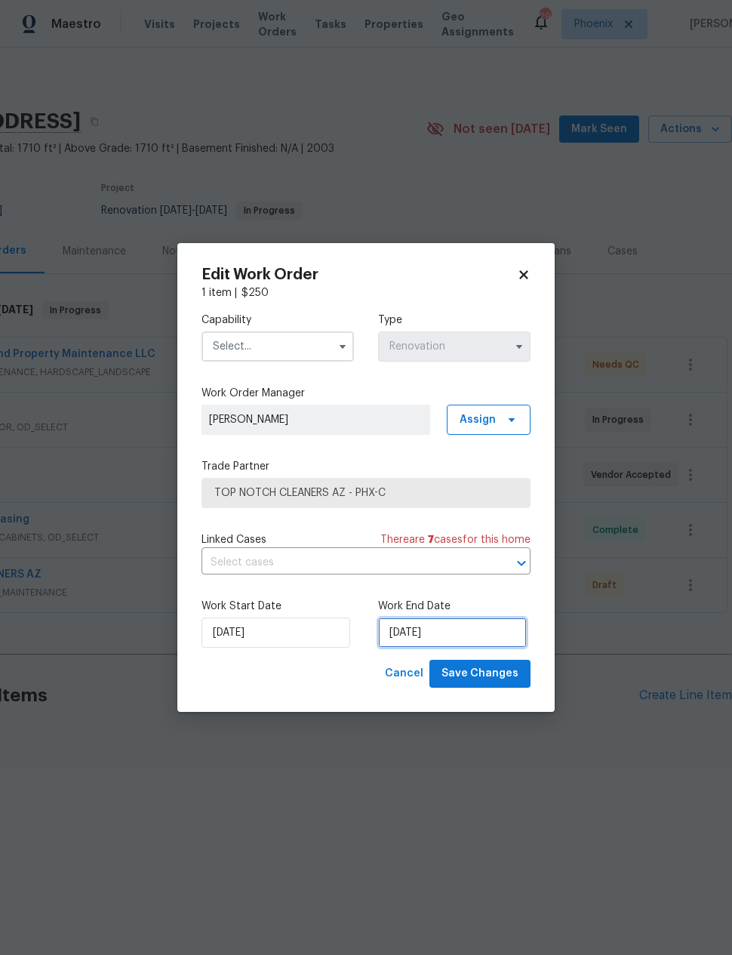
click at [421, 636] on input "9/22/2025" at bounding box center [452, 633] width 149 height 30
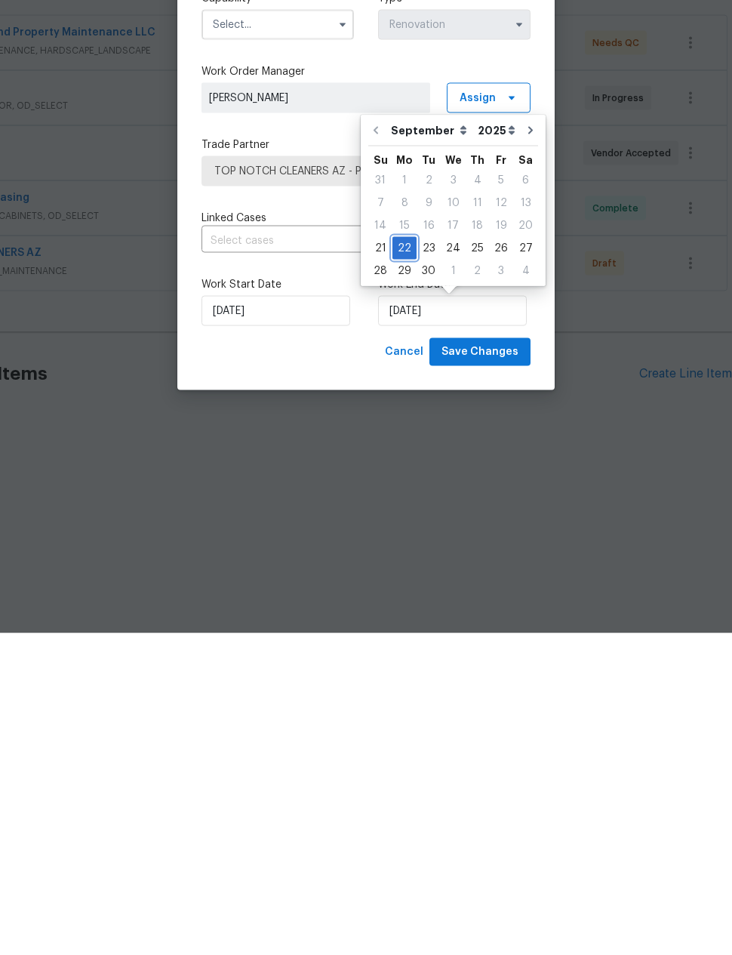
click at [396, 559] on div "22" at bounding box center [405, 569] width 24 height 21
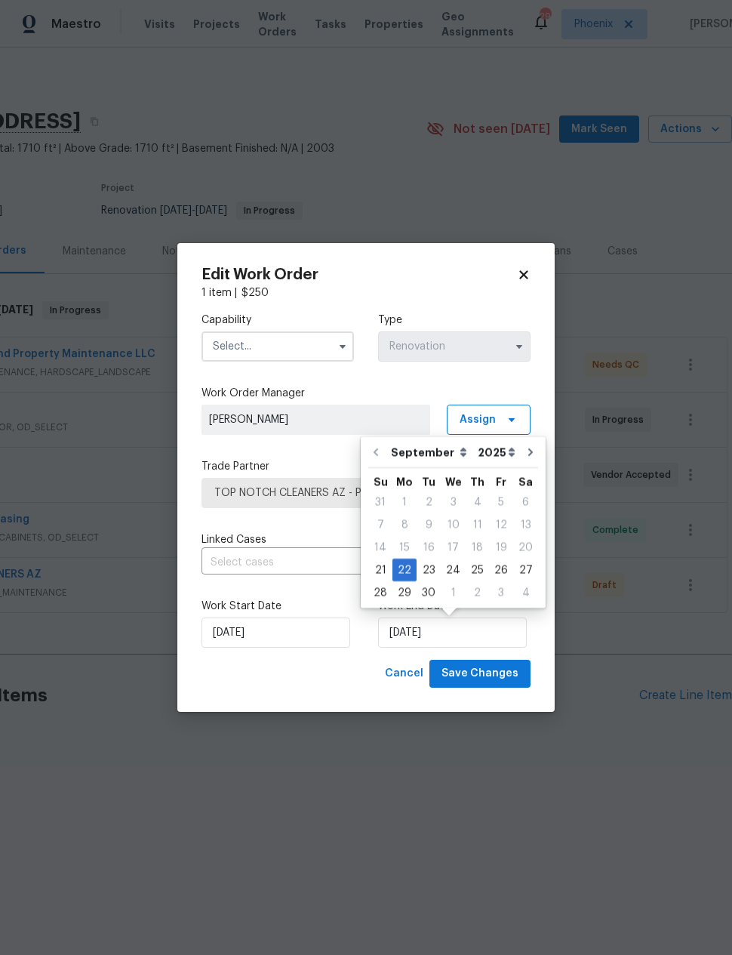
click at [295, 347] on input "text" at bounding box center [278, 346] width 152 height 30
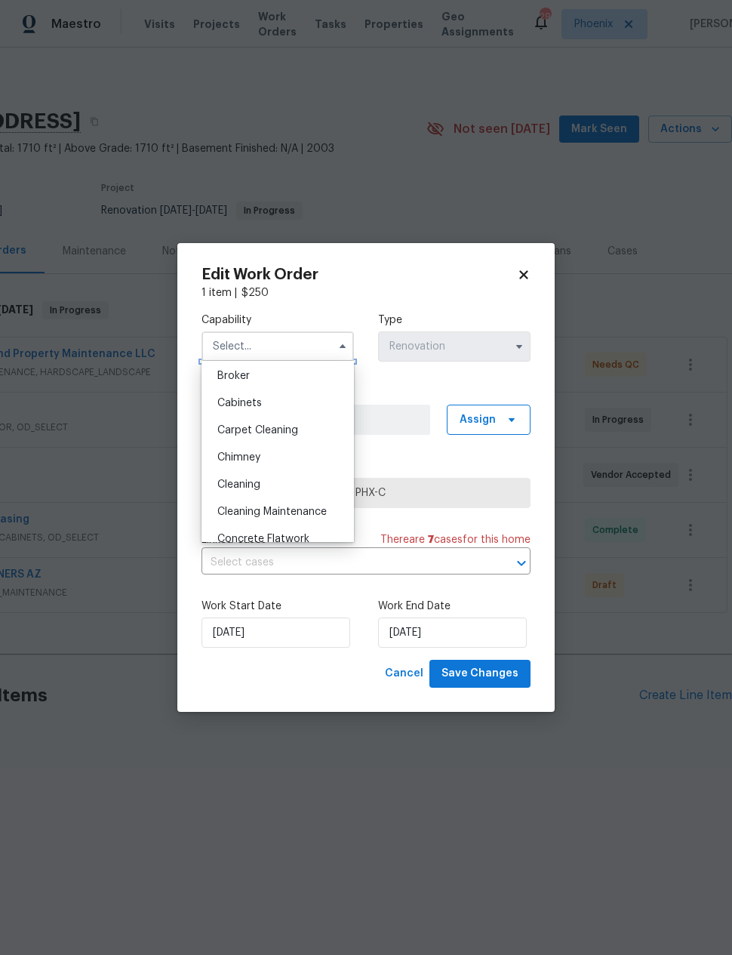
scroll to position [112, 0]
click at [281, 481] on div "Cleaning" at bounding box center [277, 483] width 145 height 27
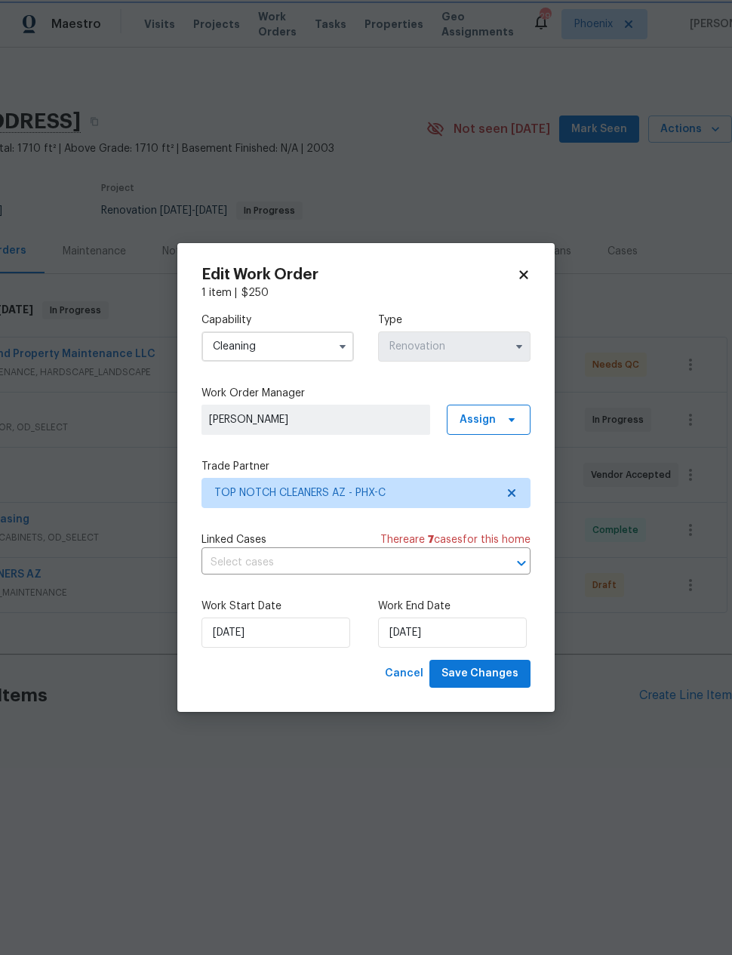
type input "Cleaning"
click at [493, 675] on span "Save Changes" at bounding box center [480, 673] width 77 height 19
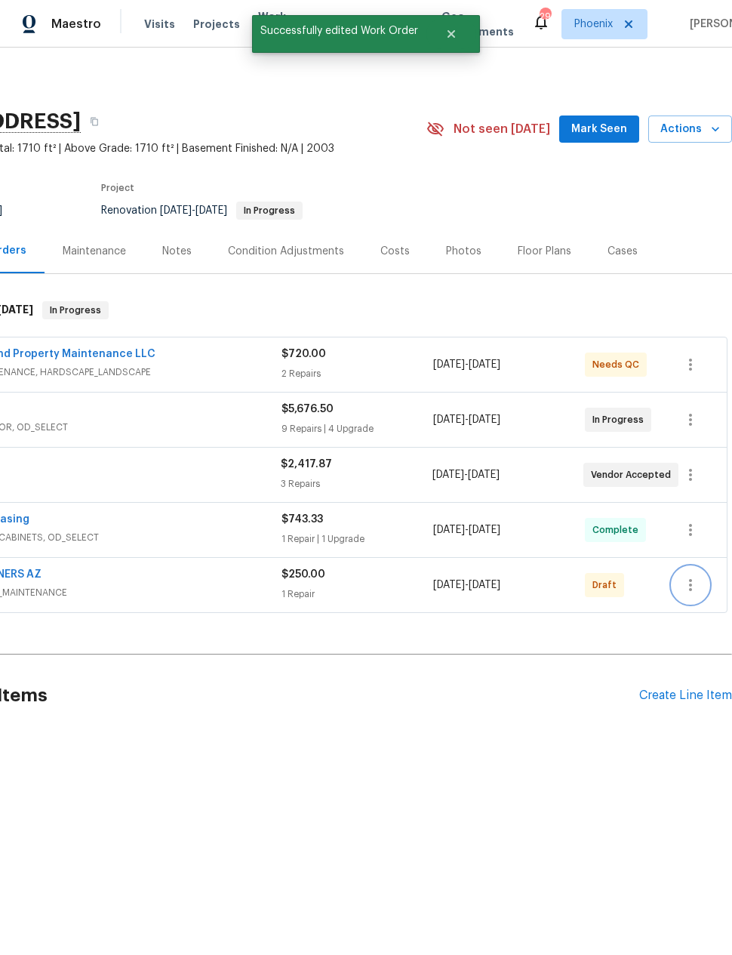
click at [692, 583] on icon "button" at bounding box center [691, 585] width 18 height 18
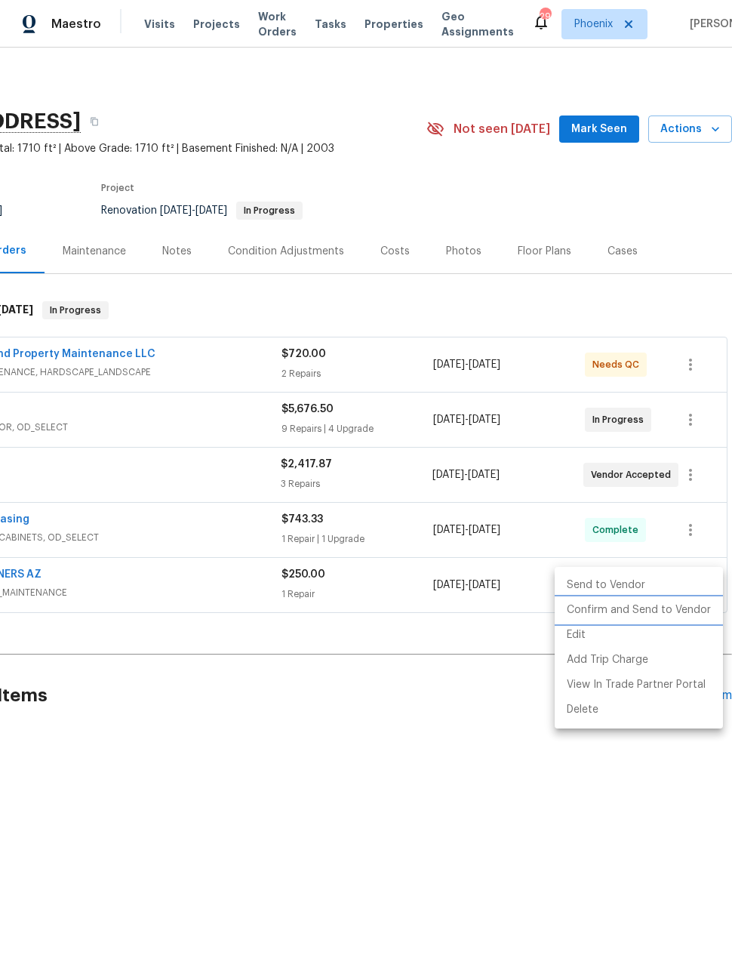
click at [685, 612] on li "Confirm and Send to Vendor" at bounding box center [639, 610] width 168 height 25
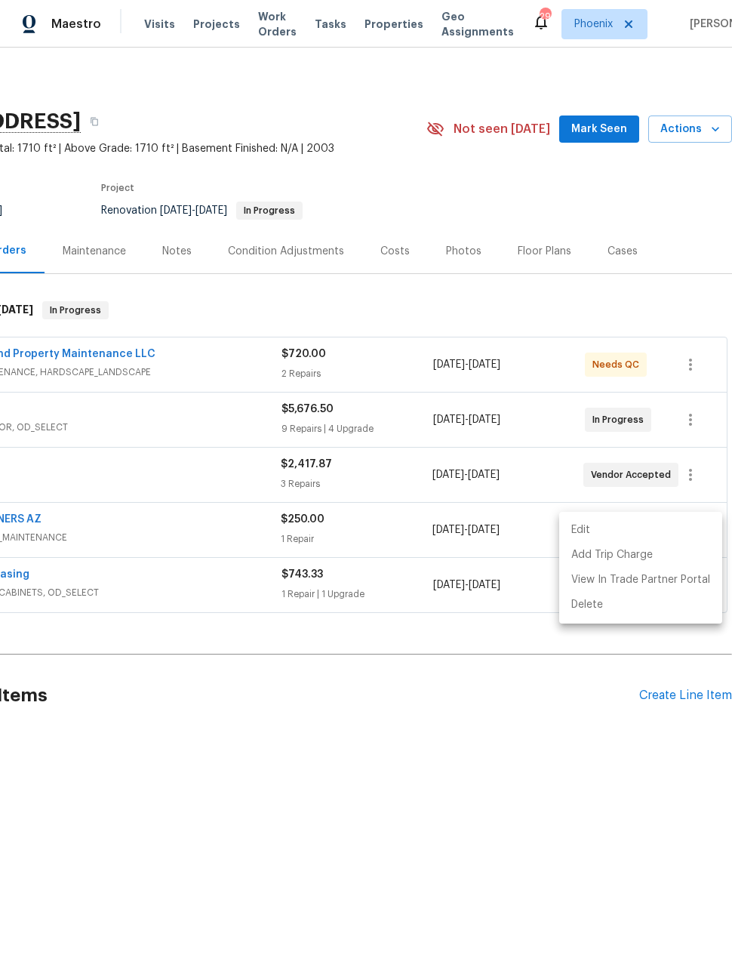
click at [581, 798] on div at bounding box center [366, 477] width 732 height 955
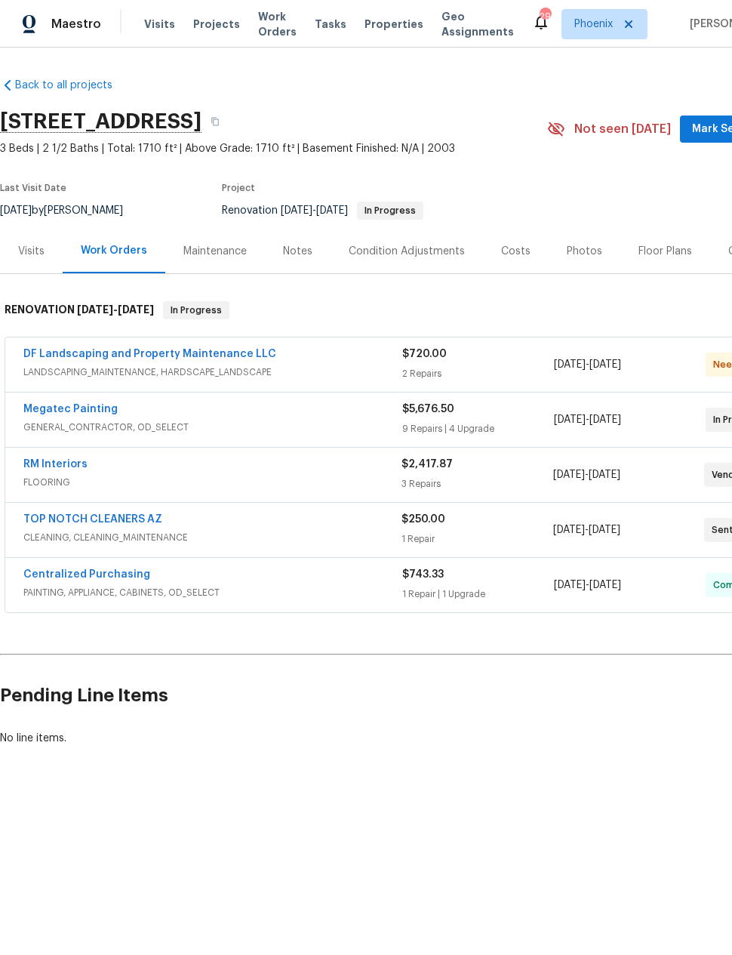
scroll to position [0, 0]
click at [26, 255] on div "Visits" at bounding box center [31, 251] width 26 height 15
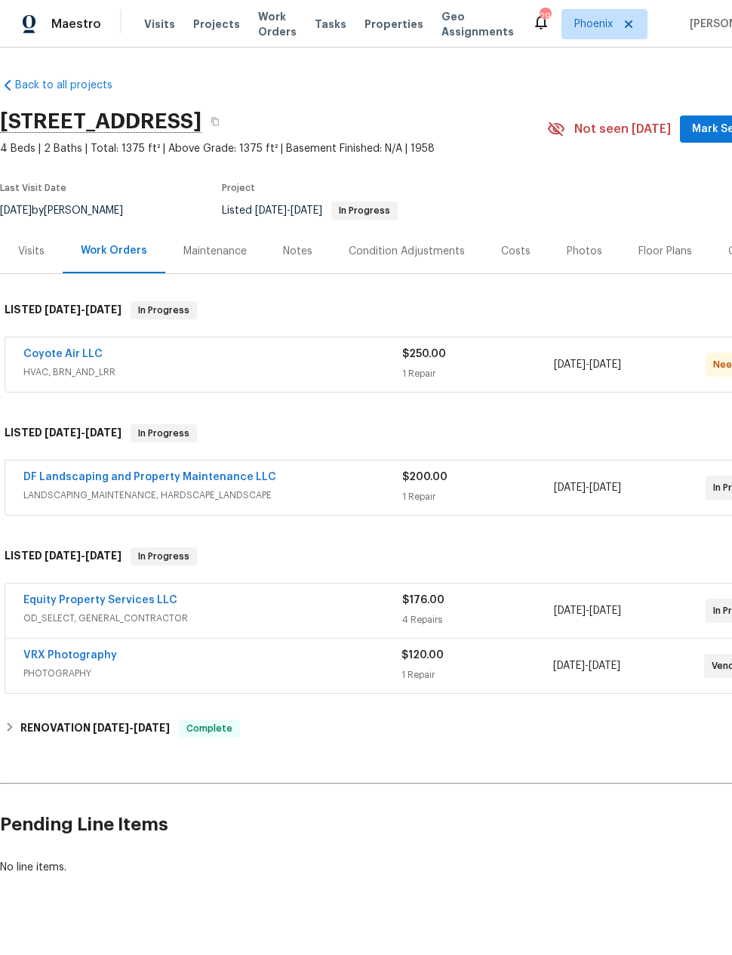
click at [51, 358] on link "Coyote Air LLC" at bounding box center [62, 354] width 79 height 11
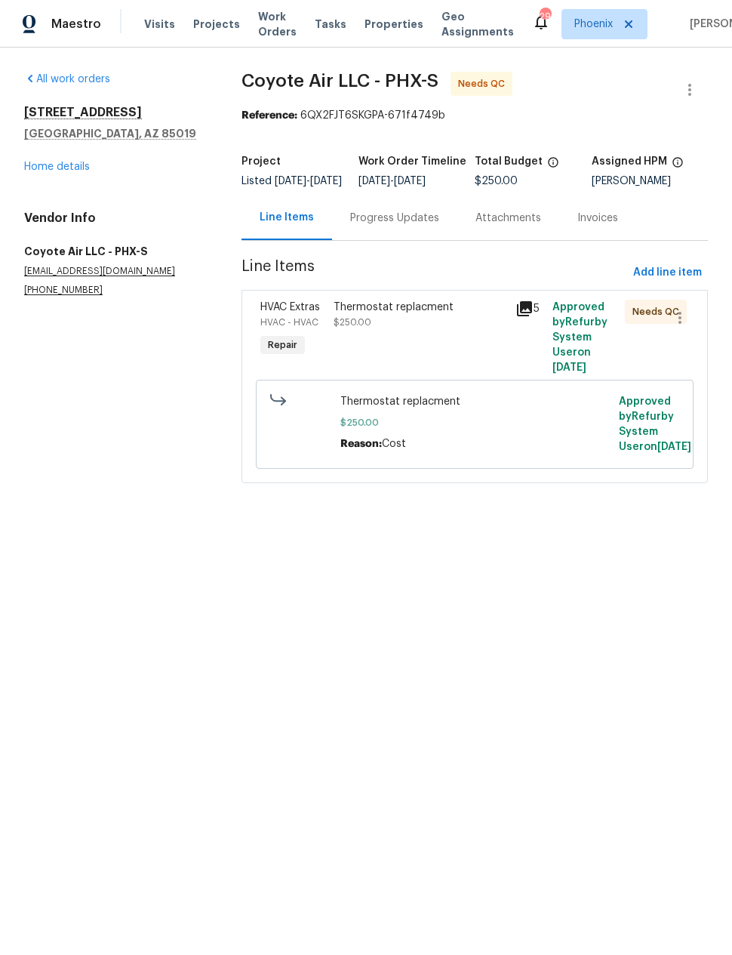
click at [446, 347] on div "Thermostat replacment $250.00" at bounding box center [420, 337] width 183 height 85
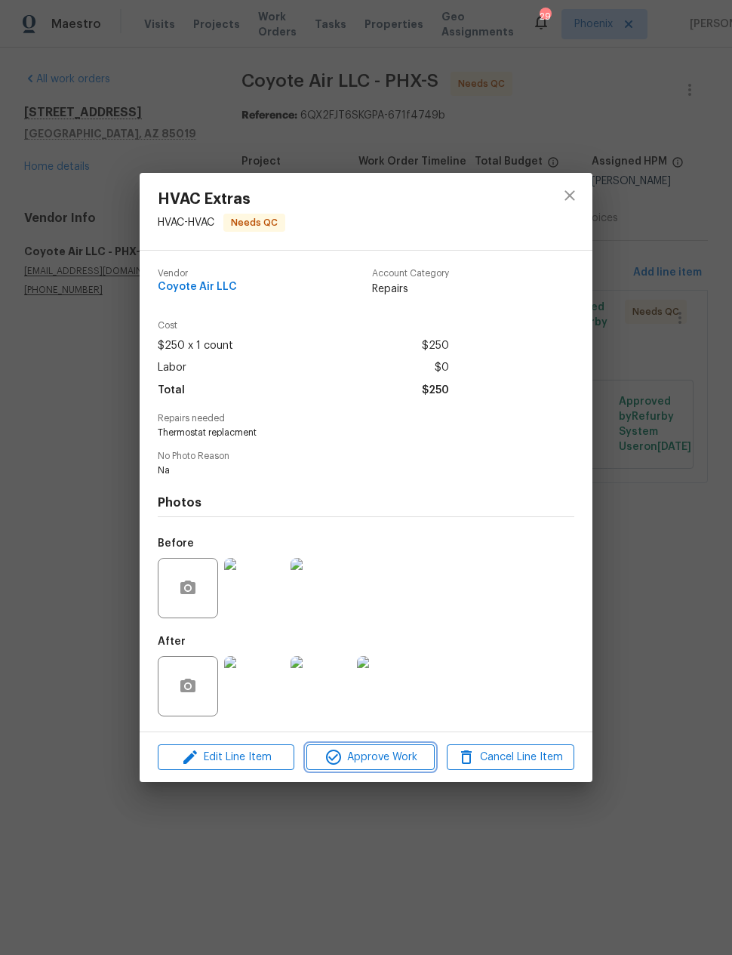
click at [394, 764] on span "Approve Work" at bounding box center [370, 757] width 119 height 19
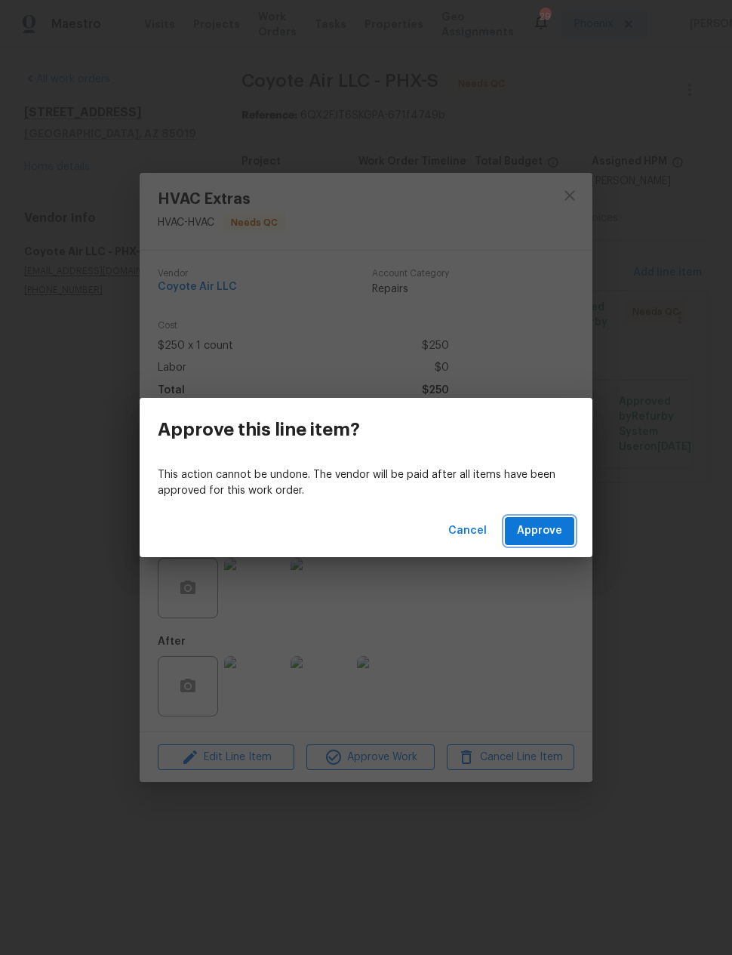
click at [563, 531] on button "Approve" at bounding box center [539, 531] width 69 height 28
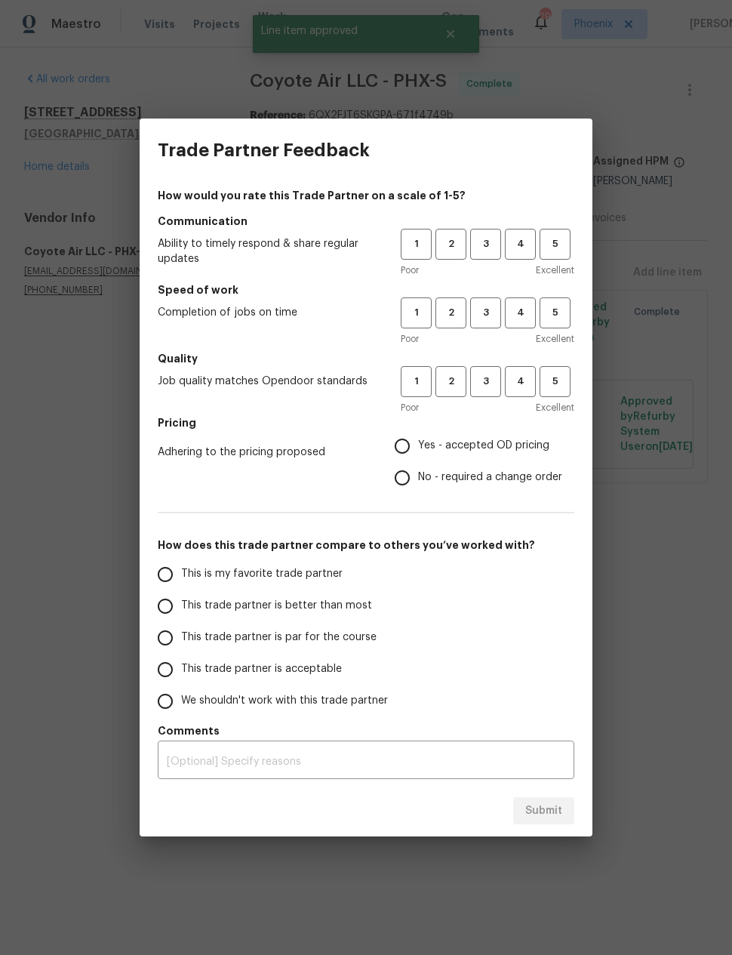
click at [665, 593] on div "Trade Partner Feedback How would you rate this Trade Partner on a scale of 1-5?…" at bounding box center [366, 477] width 732 height 955
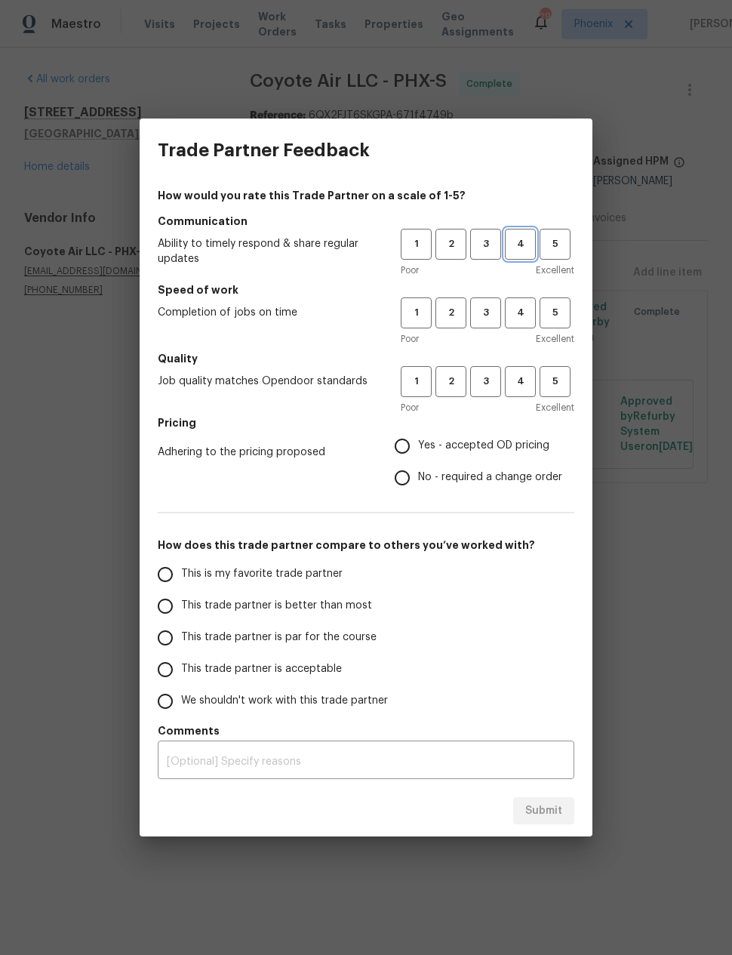
click at [519, 241] on span "4" at bounding box center [521, 244] width 28 height 17
click at [529, 318] on span "4" at bounding box center [521, 312] width 28 height 17
click at [528, 386] on span "4" at bounding box center [521, 381] width 28 height 17
click at [403, 454] on input "Yes - accepted OD pricing" at bounding box center [403, 446] width 32 height 32
radio input "true"
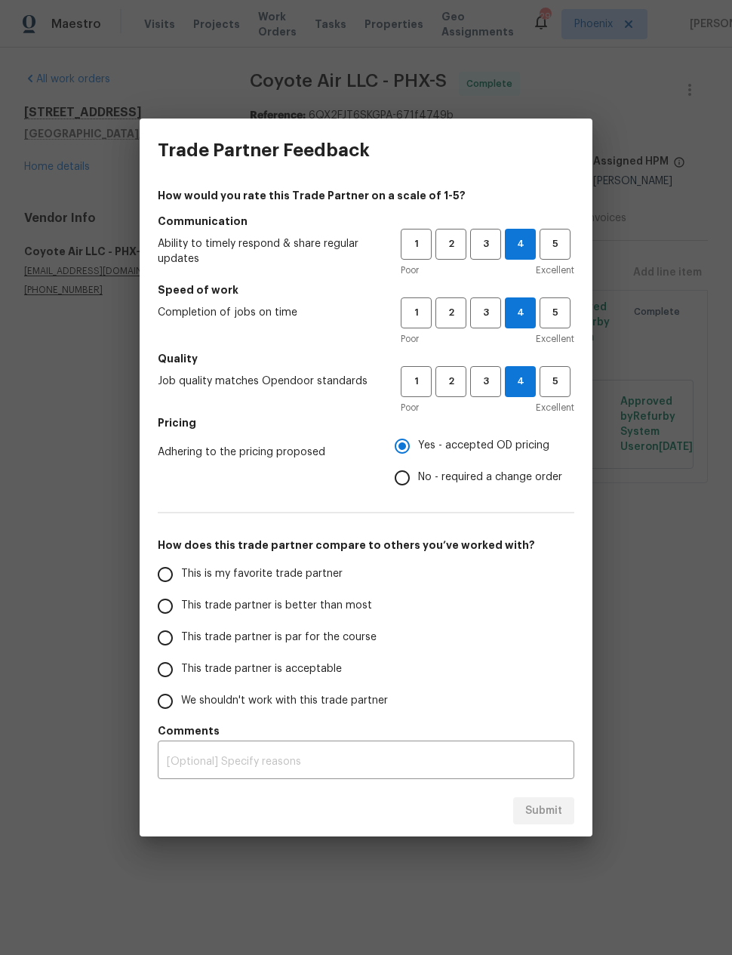
click at [177, 612] on input "This trade partner is better than most" at bounding box center [165, 606] width 32 height 32
click at [542, 817] on span "Submit" at bounding box center [543, 811] width 37 height 19
radio input "true"
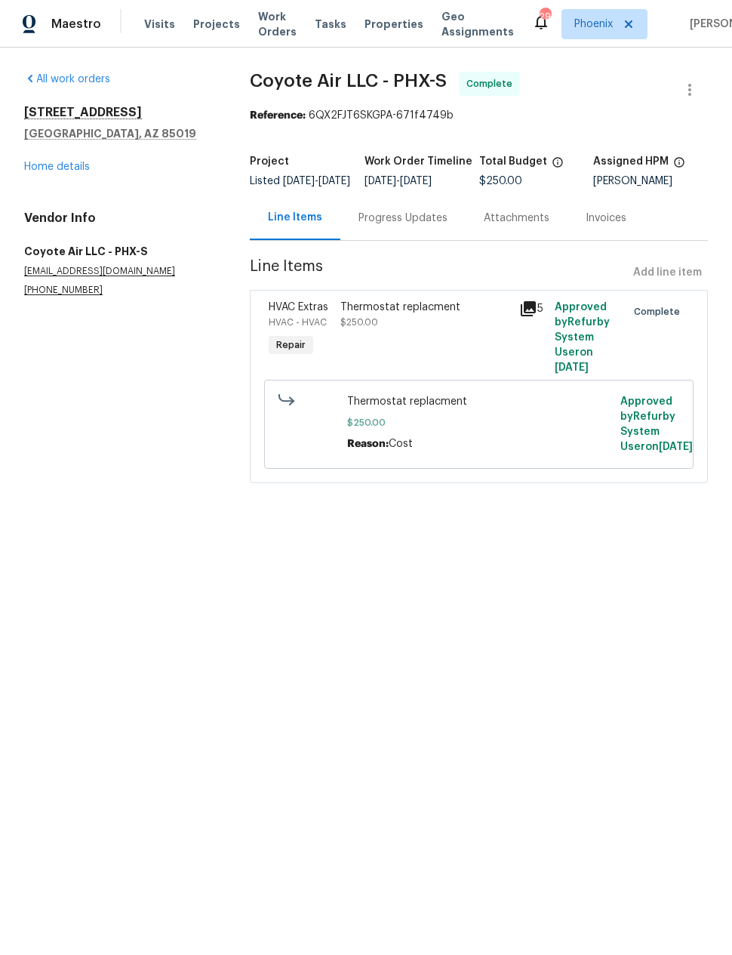
click at [72, 162] on link "Home details" at bounding box center [57, 167] width 66 height 11
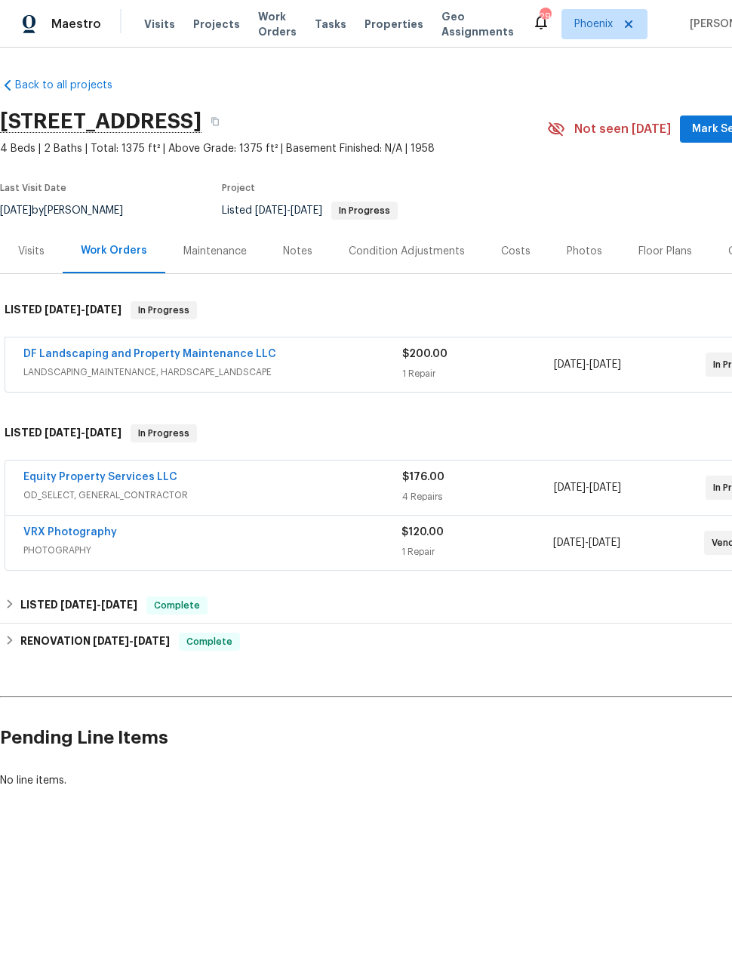
click at [106, 482] on link "Equity Property Services LLC" at bounding box center [100, 477] width 154 height 11
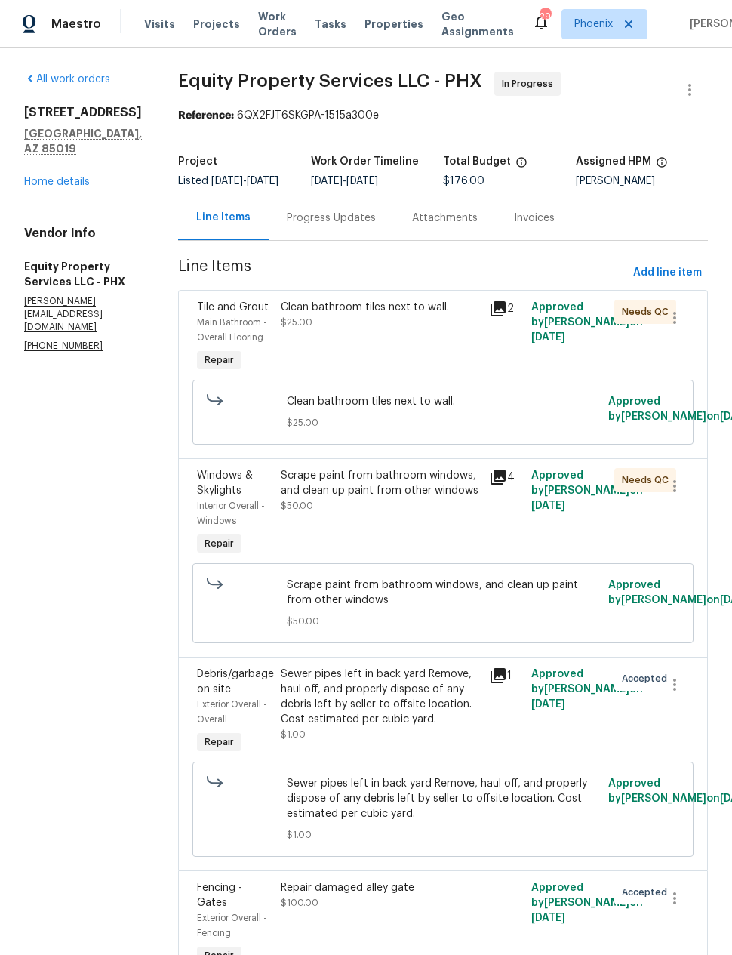
click at [49, 183] on link "Home details" at bounding box center [57, 182] width 66 height 11
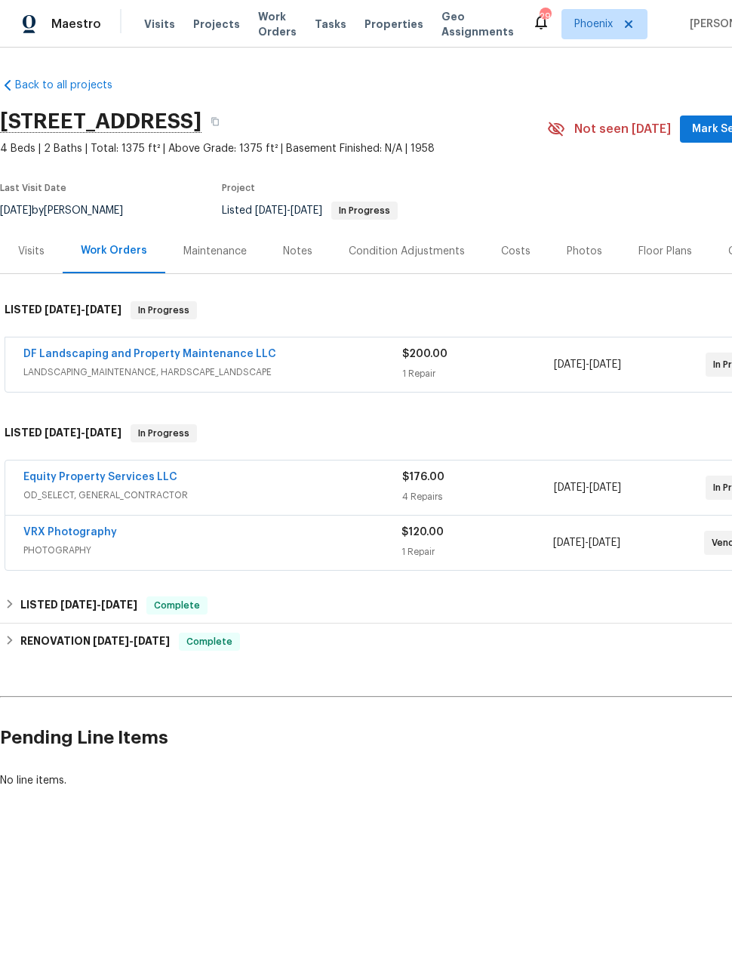
click at [82, 481] on link "Equity Property Services LLC" at bounding box center [100, 477] width 154 height 11
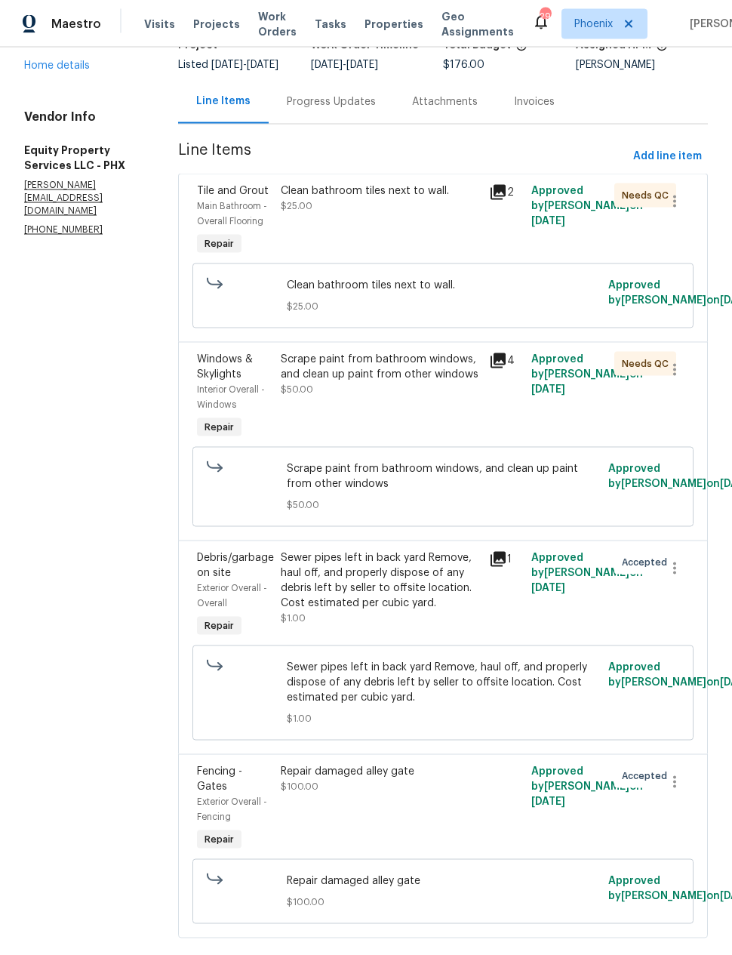
scroll to position [60, 0]
click at [492, 353] on icon at bounding box center [498, 360] width 15 height 15
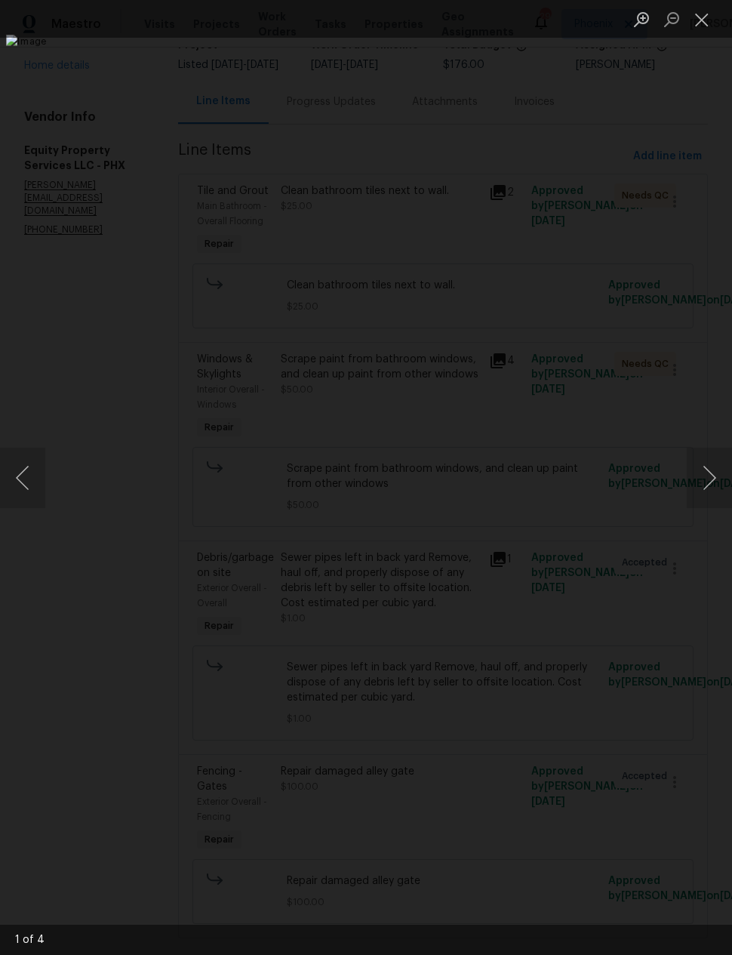
click at [704, 470] on button "Next image" at bounding box center [709, 478] width 45 height 60
click at [703, 467] on button "Next image" at bounding box center [709, 478] width 45 height 60
click at [701, 463] on button "Next image" at bounding box center [709, 478] width 45 height 60
click at [699, 27] on button "Close lightbox" at bounding box center [702, 19] width 30 height 26
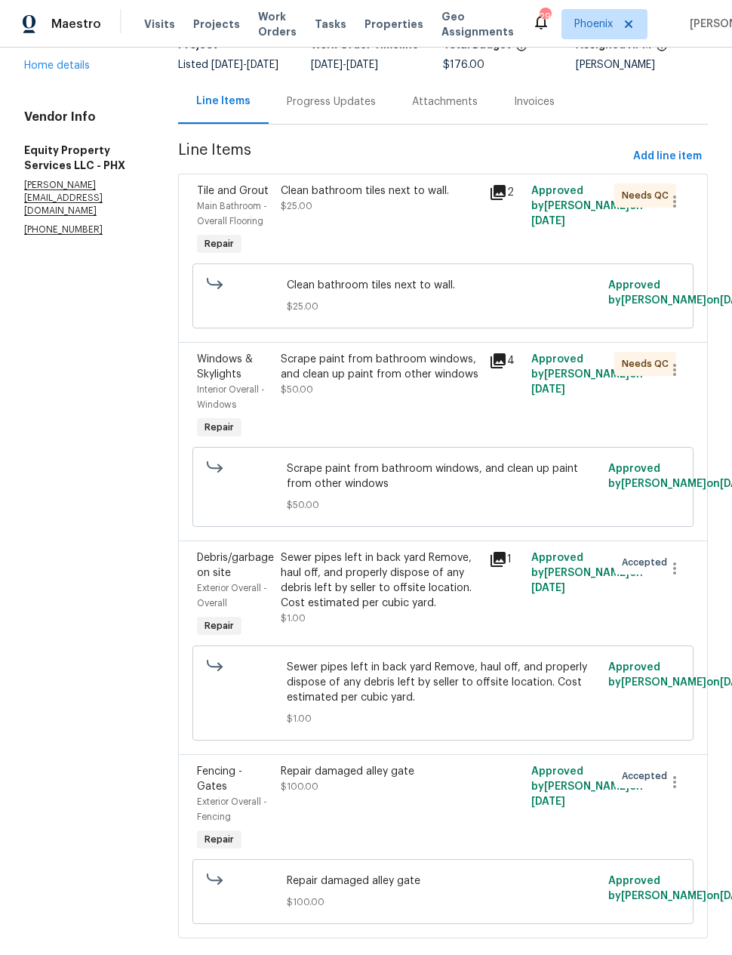
click at [494, 185] on icon at bounding box center [498, 192] width 15 height 15
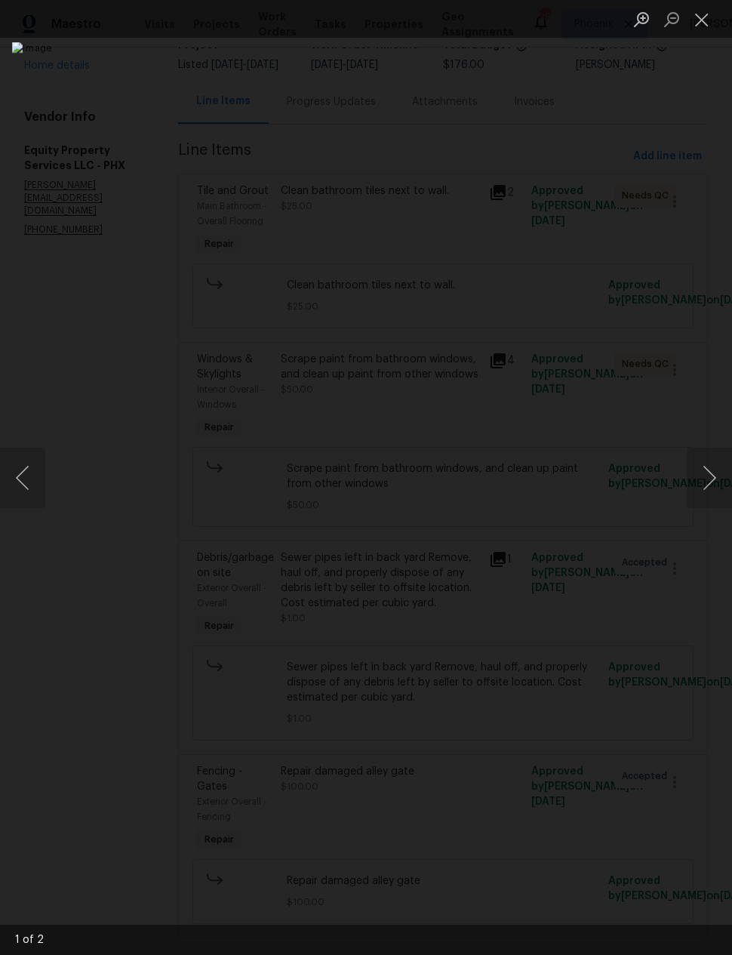
click at [704, 473] on button "Next image" at bounding box center [709, 478] width 45 height 60
click at [701, 476] on button "Next image" at bounding box center [709, 478] width 45 height 60
click at [692, 29] on button "Close lightbox" at bounding box center [702, 19] width 30 height 26
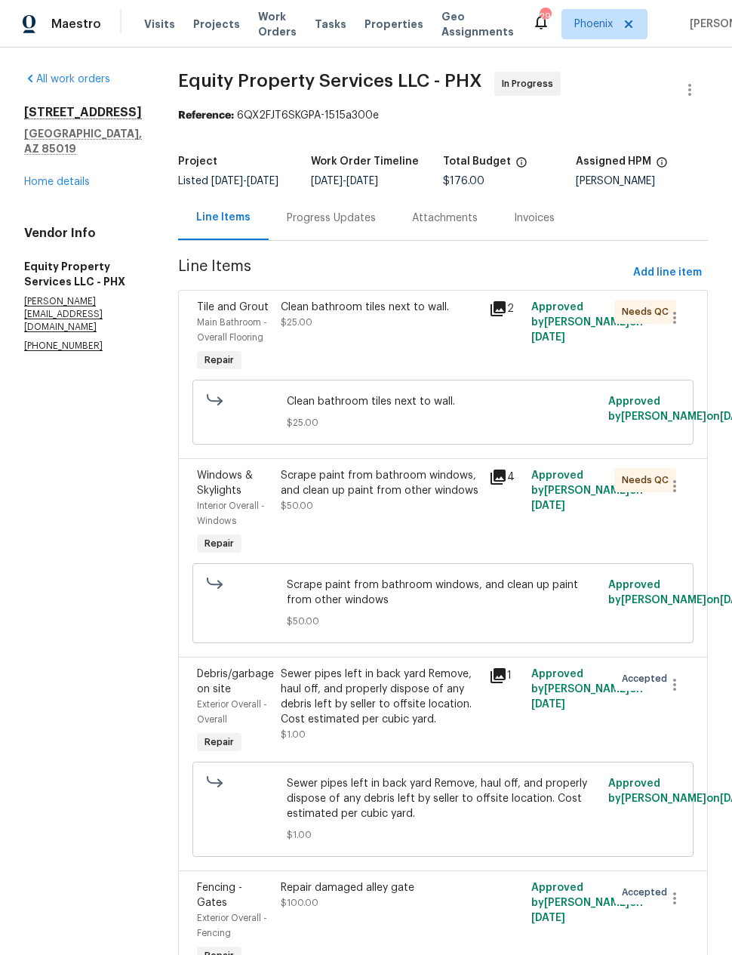
scroll to position [0, 0]
click at [48, 177] on link "Home details" at bounding box center [57, 182] width 66 height 11
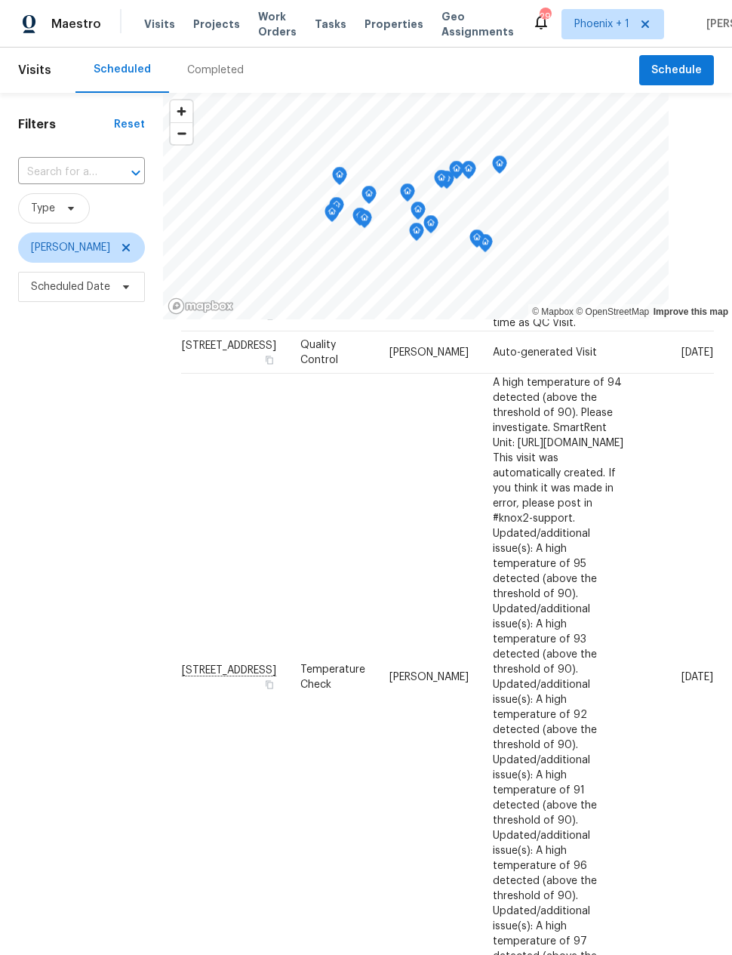
scroll to position [357, 21]
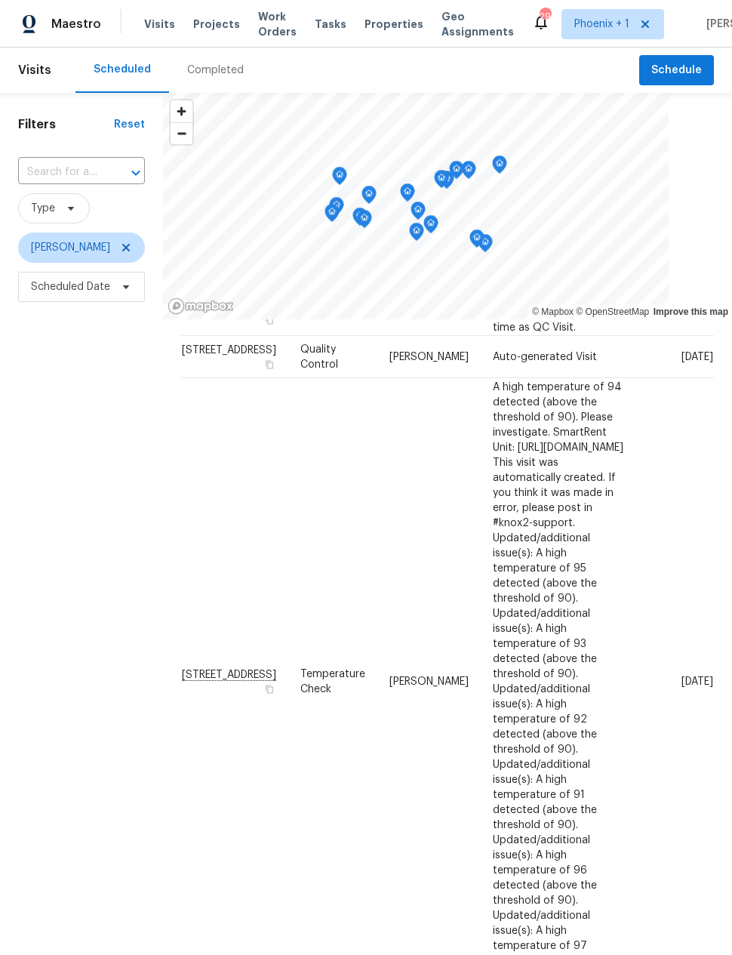
click at [0, 0] on icon at bounding box center [0, 0] width 0 height 0
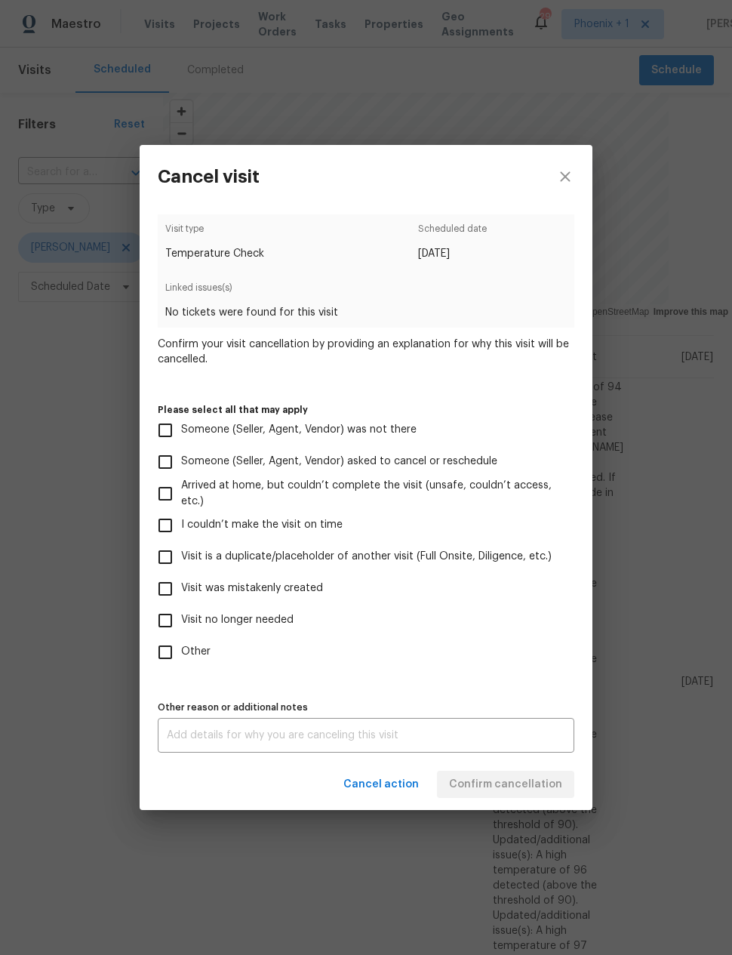
click at [169, 624] on input "Visit no longer needed" at bounding box center [165, 621] width 32 height 32
checkbox input "true"
click at [519, 668] on label "Other" at bounding box center [355, 652] width 413 height 32
click at [181, 668] on input "Other" at bounding box center [165, 652] width 32 height 32
click at [170, 658] on input "Other" at bounding box center [165, 652] width 32 height 32
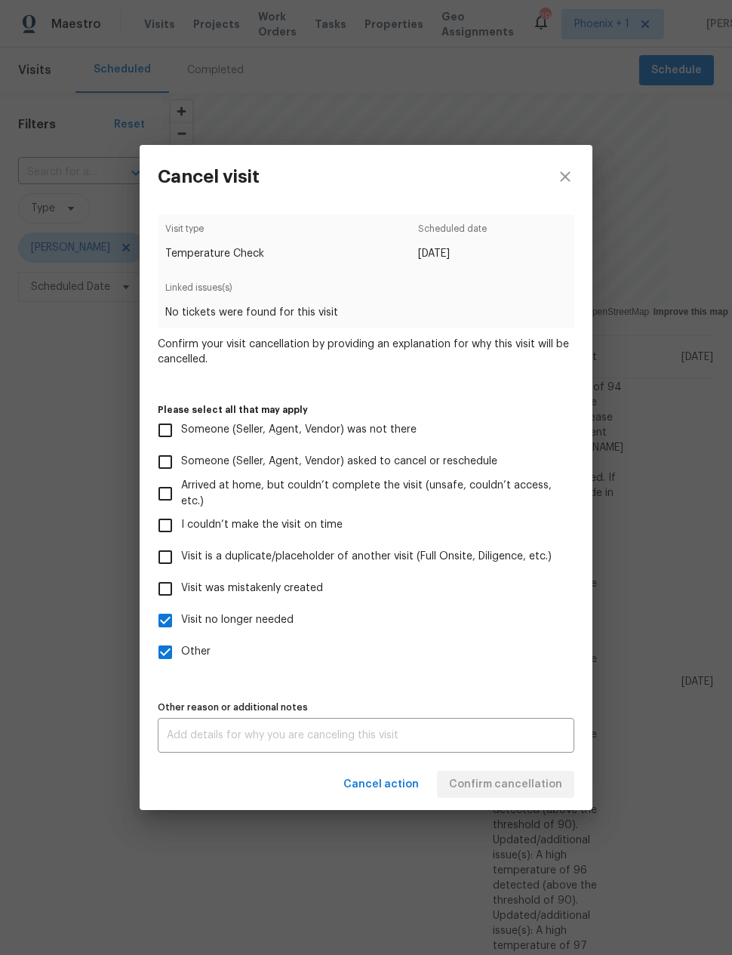
checkbox input "false"
click at [529, 741] on textarea at bounding box center [366, 735] width 399 height 11
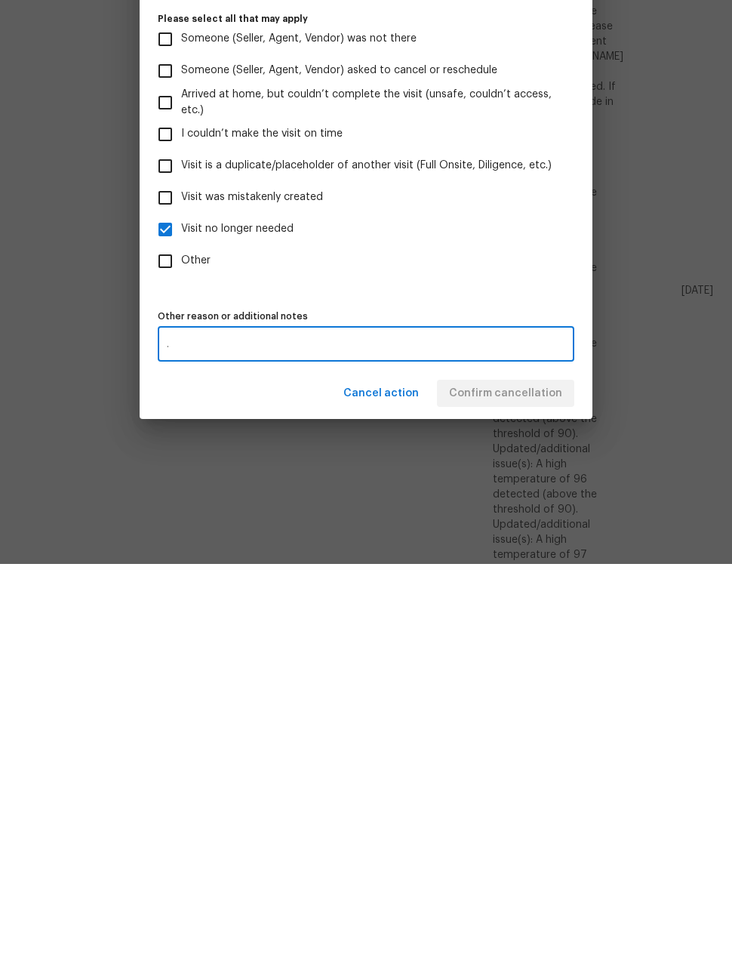
scroll to position [60, 0]
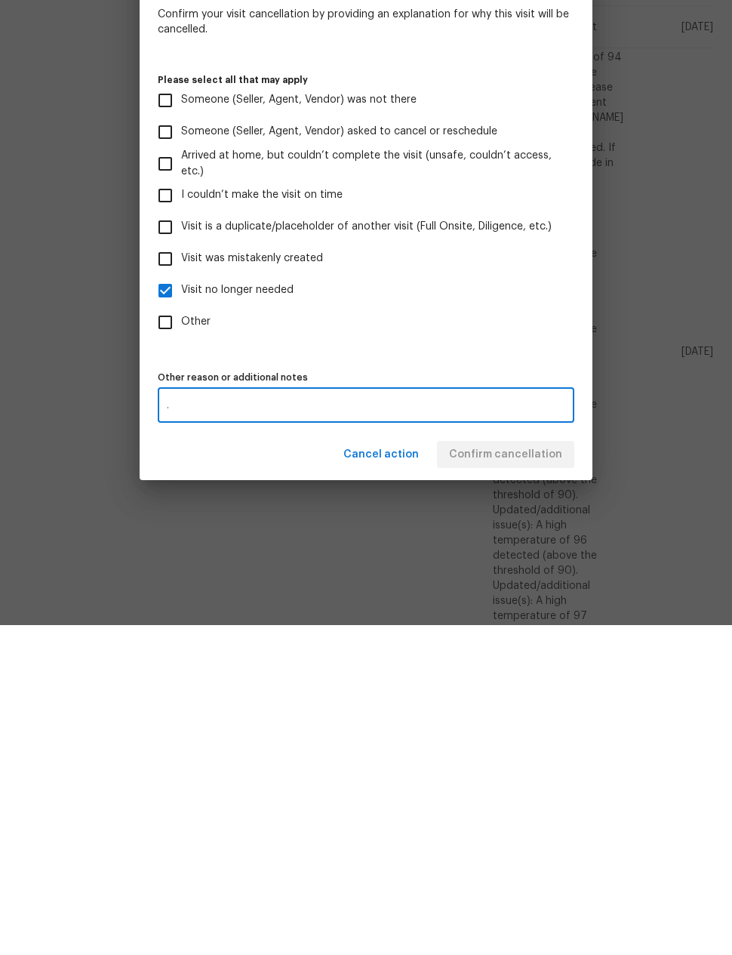
type textarea "."
click at [533, 358] on div "Visit type Temperature Check Scheduled date 9/22/2025 Linked issues(s) No ticke…" at bounding box center [366, 483] width 417 height 538
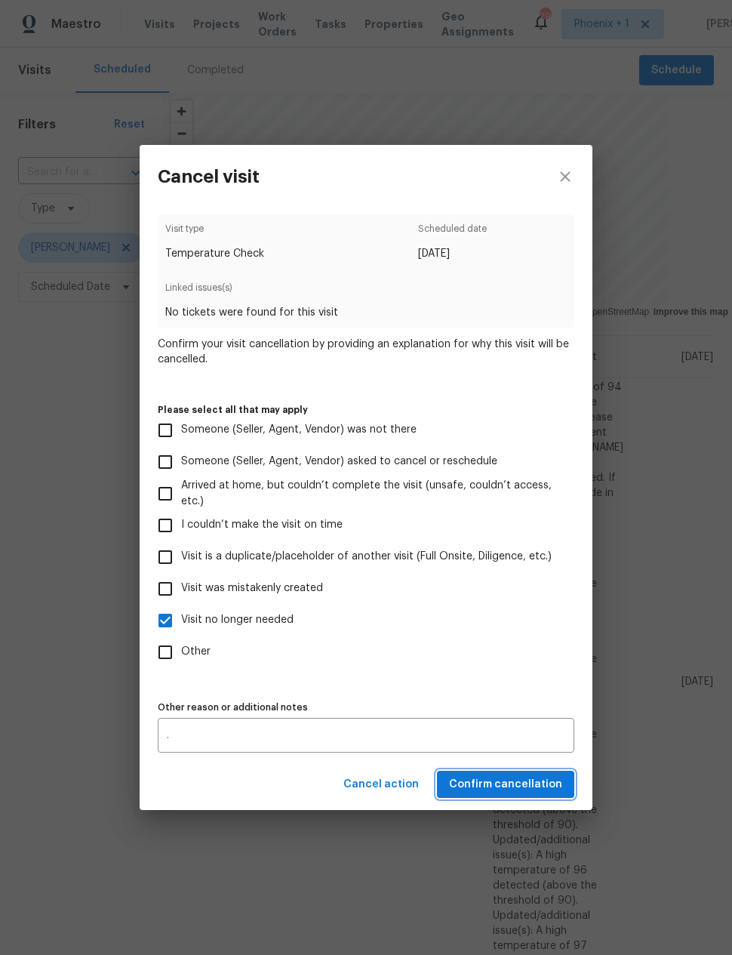
click at [522, 790] on span "Confirm cancellation" at bounding box center [505, 784] width 113 height 19
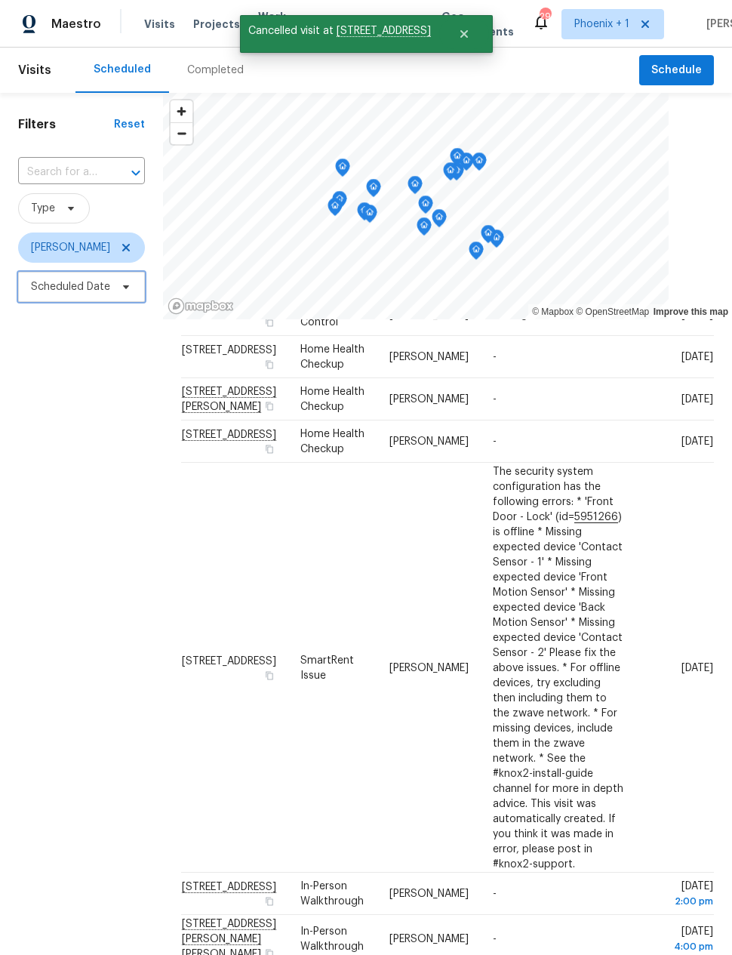
click at [62, 294] on span "Scheduled Date" at bounding box center [70, 286] width 79 height 15
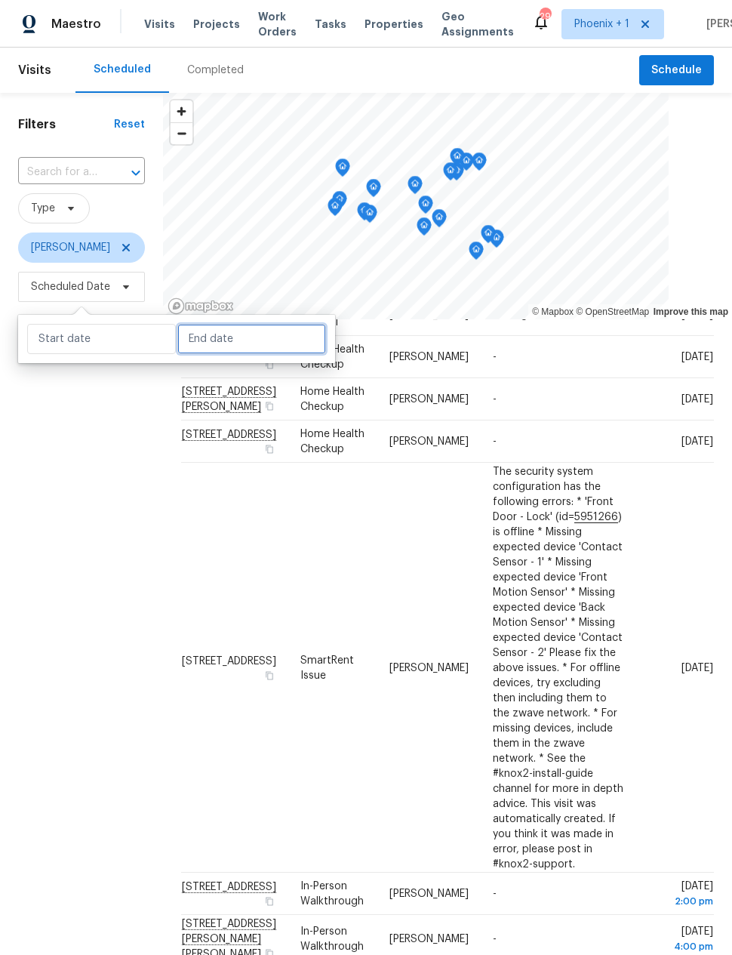
click at [197, 343] on input "text" at bounding box center [251, 339] width 149 height 30
select select "8"
select select "2025"
select select "9"
select select "2025"
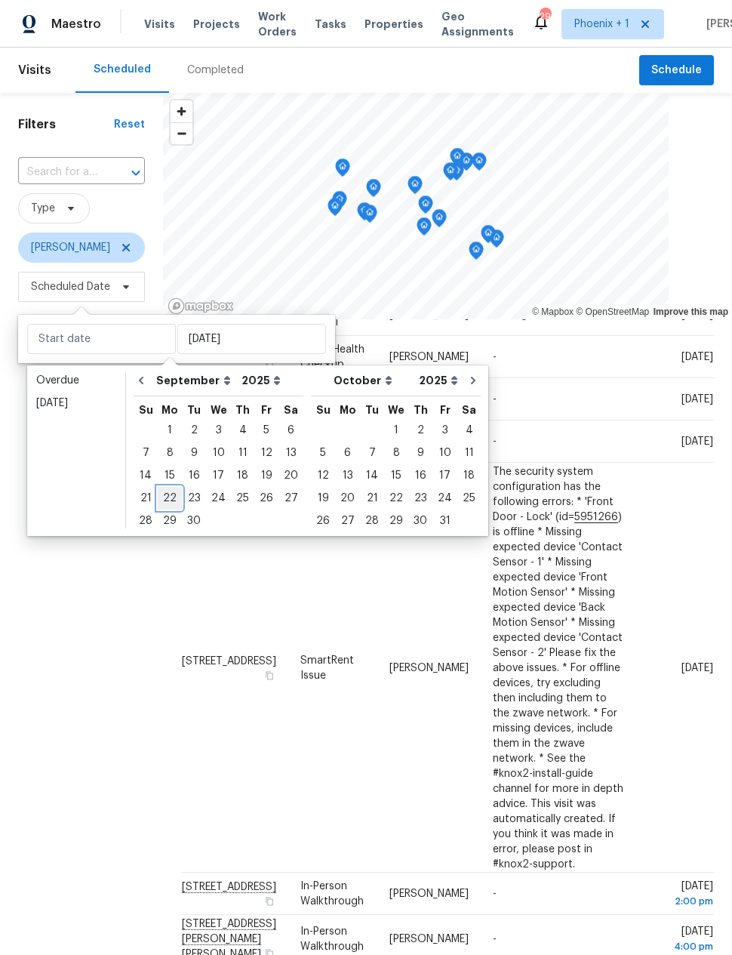
click at [169, 498] on div "22" at bounding box center [170, 498] width 24 height 21
type input "[DATE]"
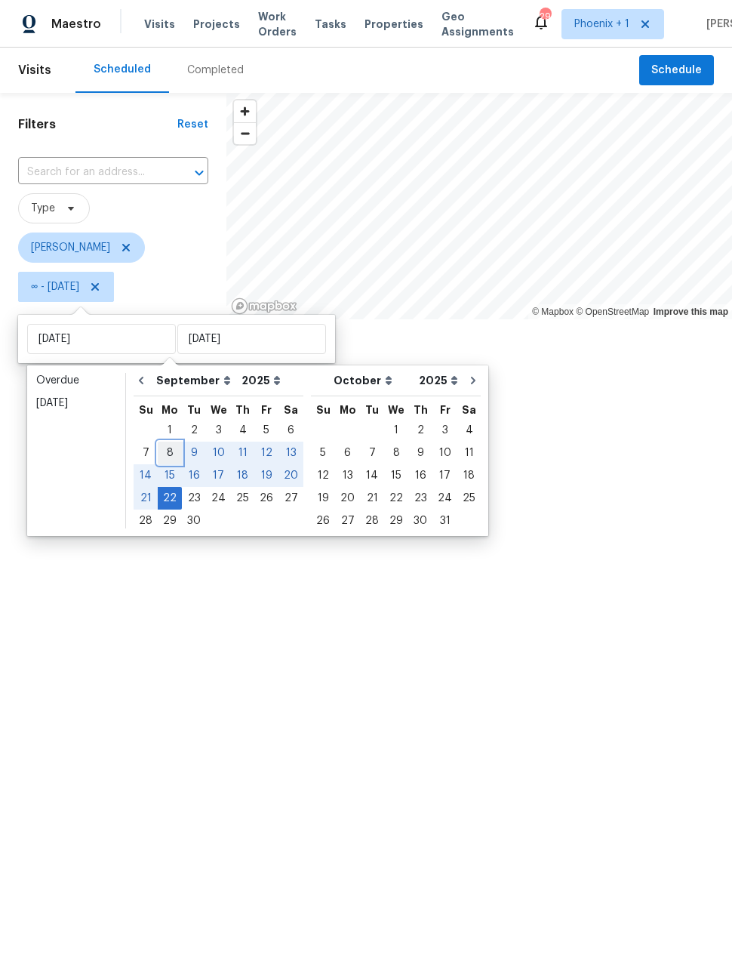
click at [165, 451] on div "8" at bounding box center [170, 452] width 24 height 21
type input "Mon, Sep 08"
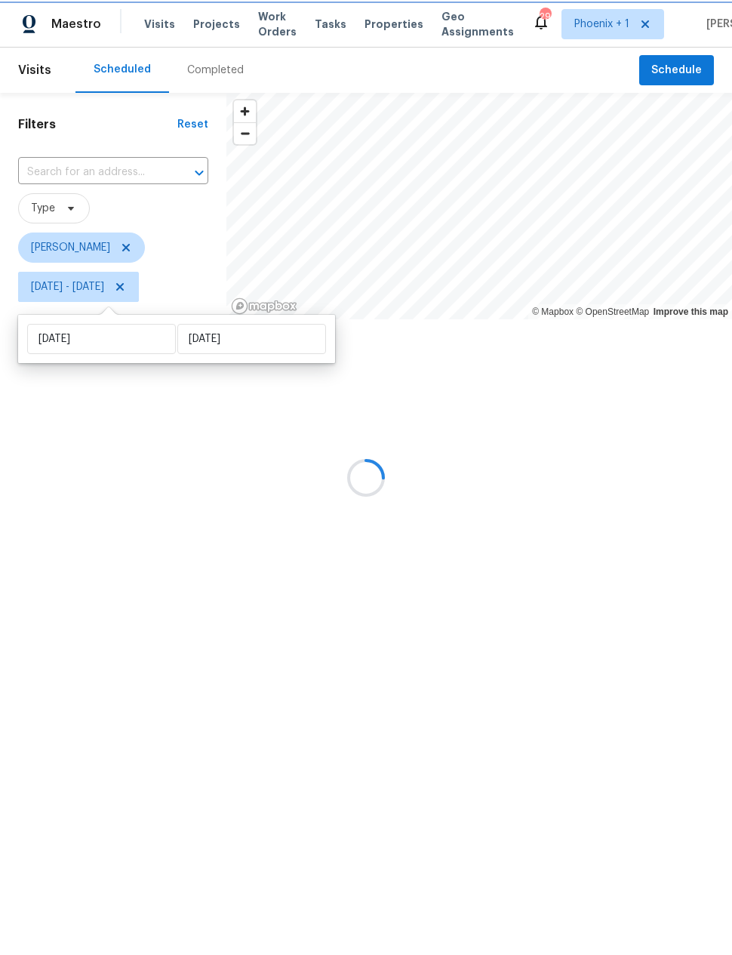
scroll to position [0, 21]
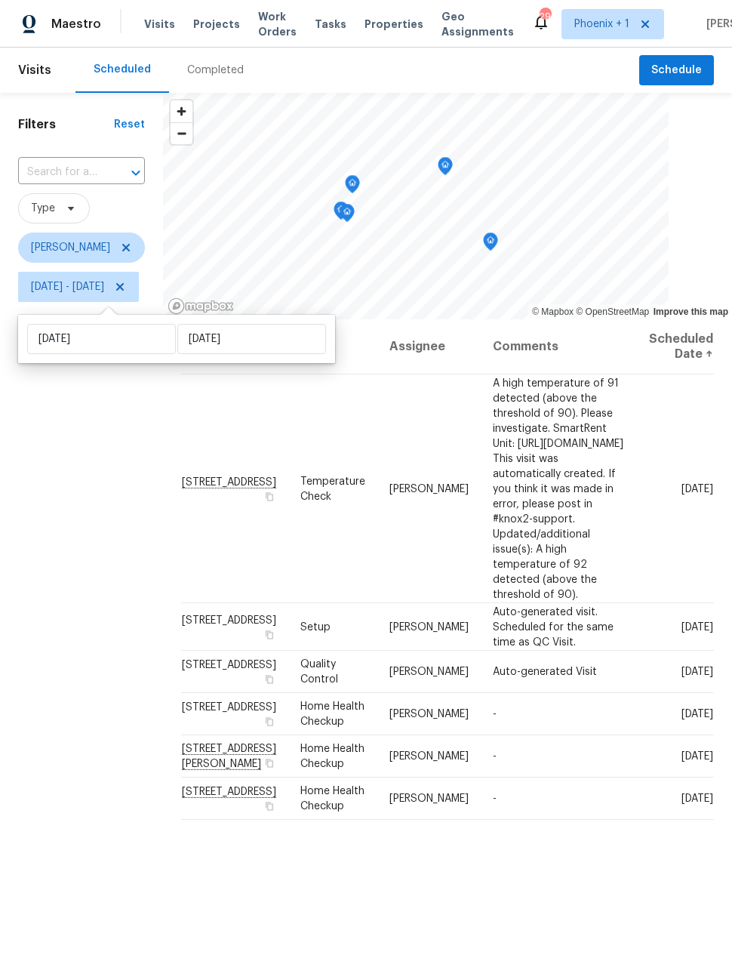
click at [100, 540] on div "Filters Reset ​ Type Nick Pulliam Mon, Sep 08 - Mon, Sep 22" at bounding box center [81, 588] width 163 height 990
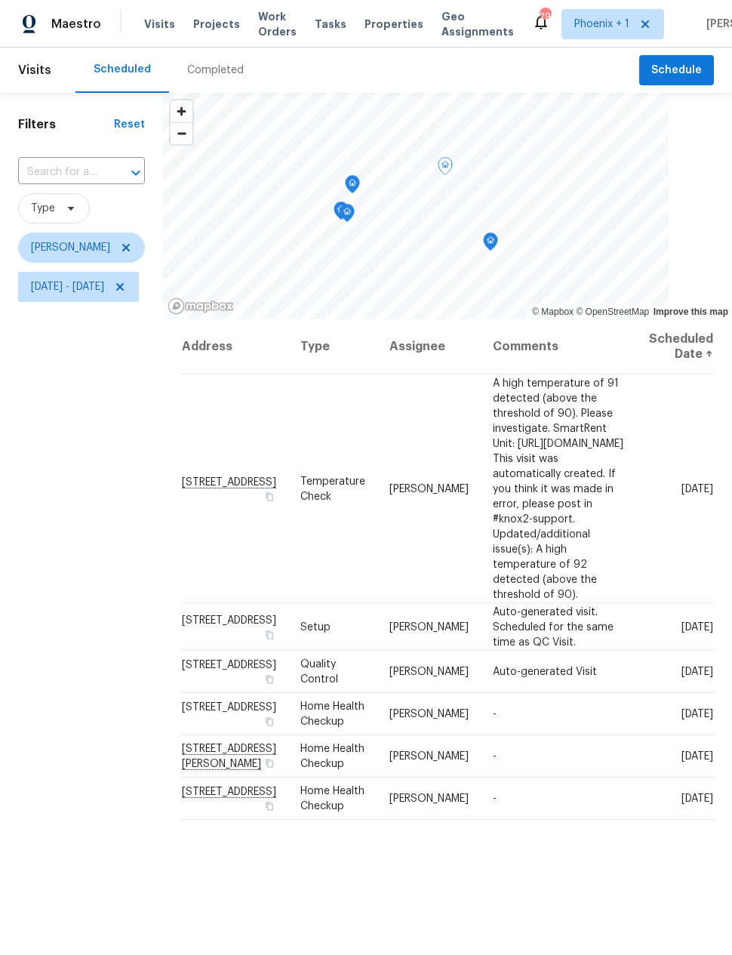
click at [0, 0] on icon at bounding box center [0, 0] width 0 height 0
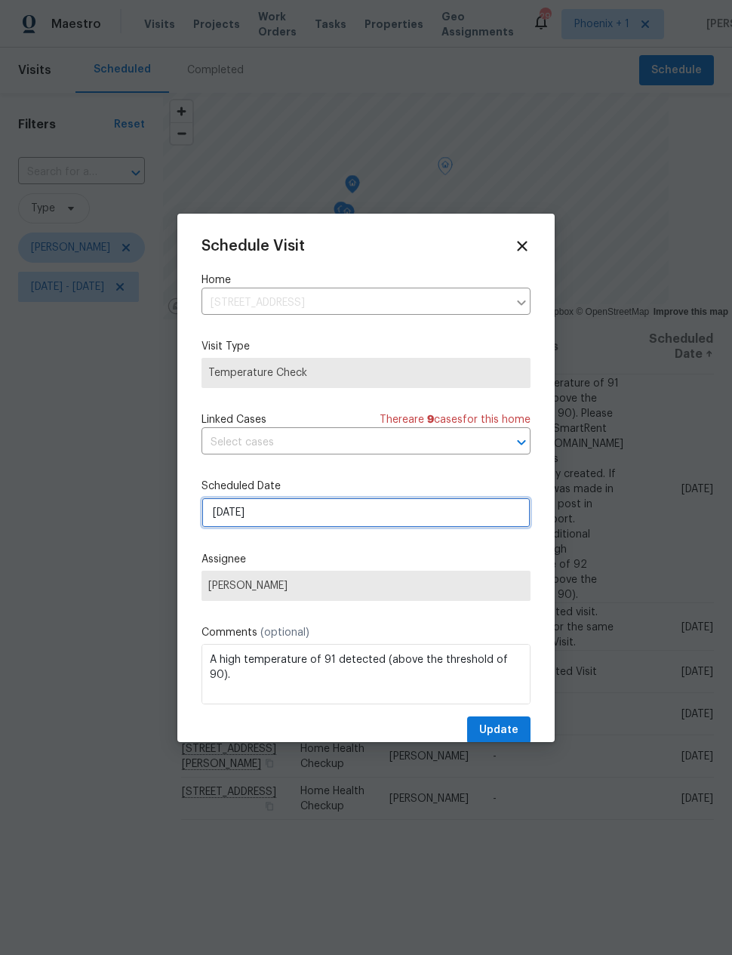
click at [226, 521] on input "[DATE]" at bounding box center [366, 513] width 329 height 30
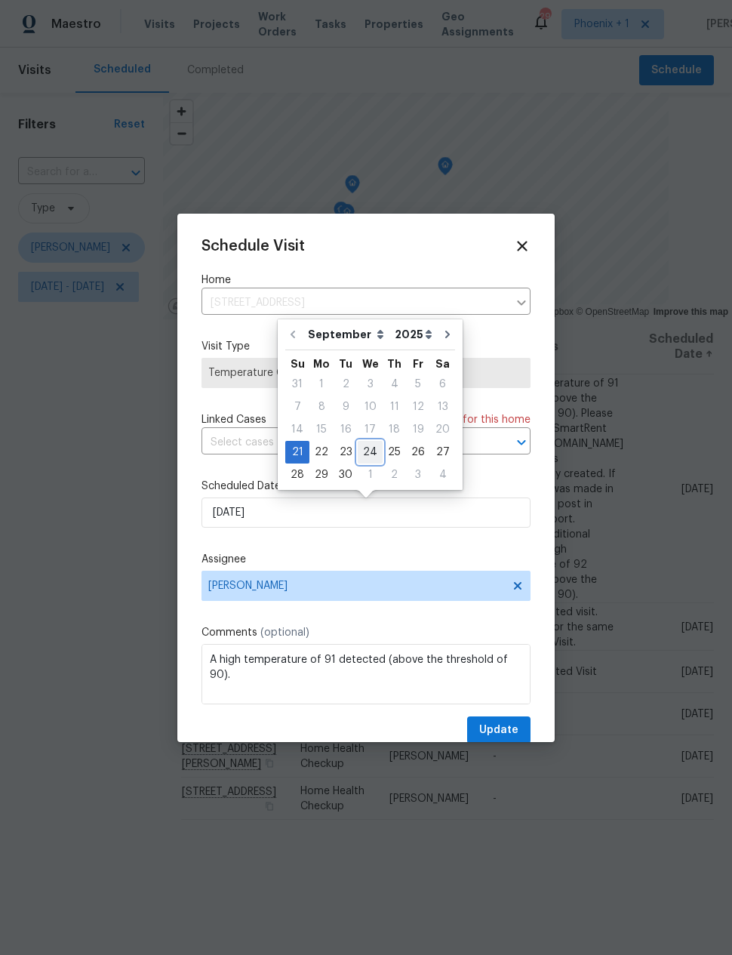
click at [367, 454] on div "24" at bounding box center [370, 452] width 25 height 21
type input "9/24/2025"
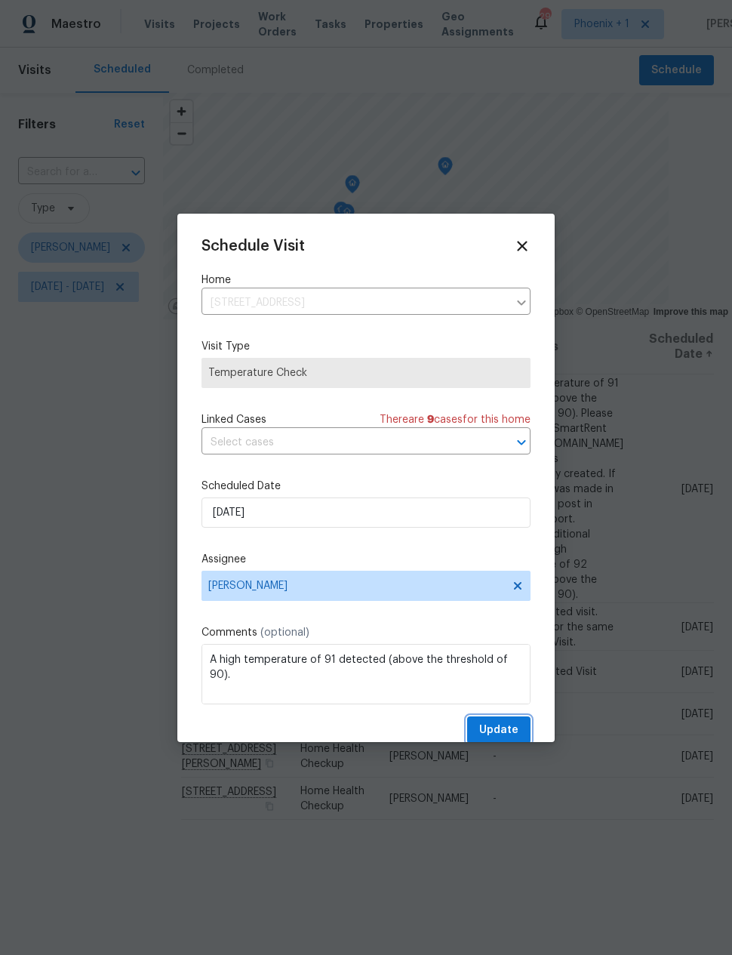
click at [499, 732] on span "Update" at bounding box center [498, 730] width 39 height 19
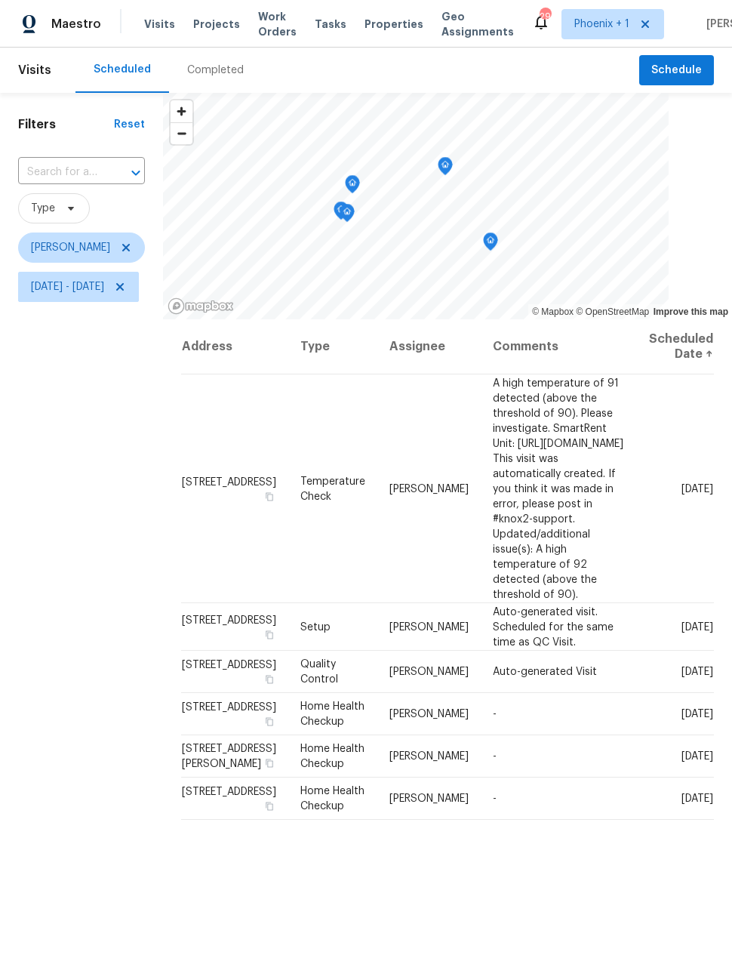
scroll to position [0, 0]
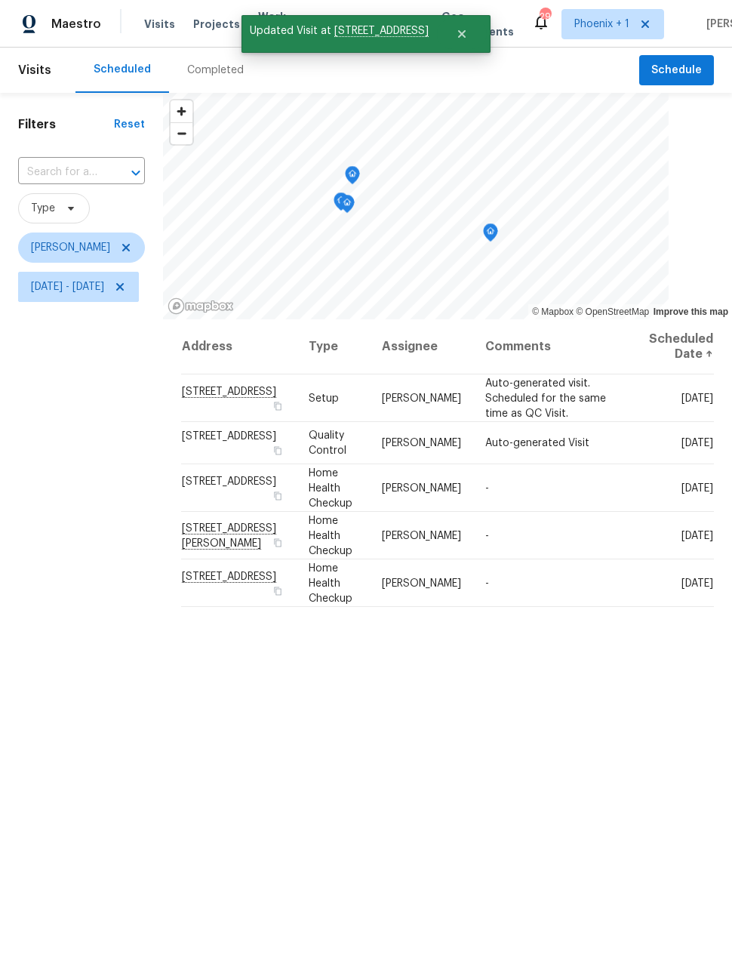
click at [605, 692] on div "Address Type Assignee Comments Scheduled Date ↑ 1667 S 172nd Dr, Goodyear, AZ 8…" at bounding box center [447, 701] width 569 height 764
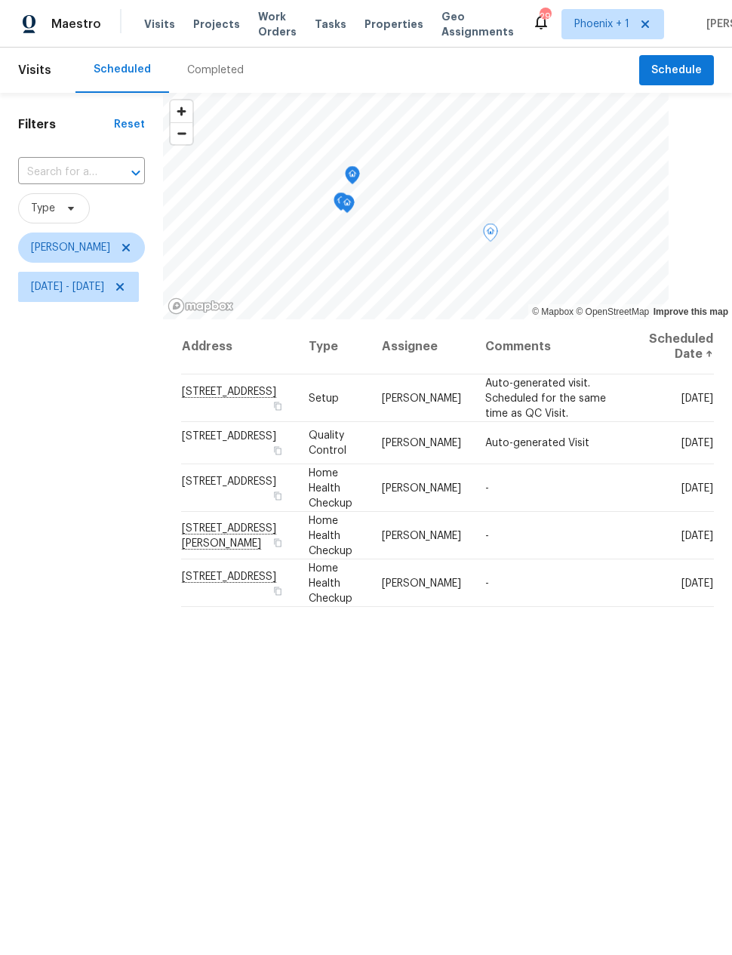
click at [269, 533] on td "5021 W St Kateri Dr, Laveen, AZ 85339" at bounding box center [239, 536] width 116 height 48
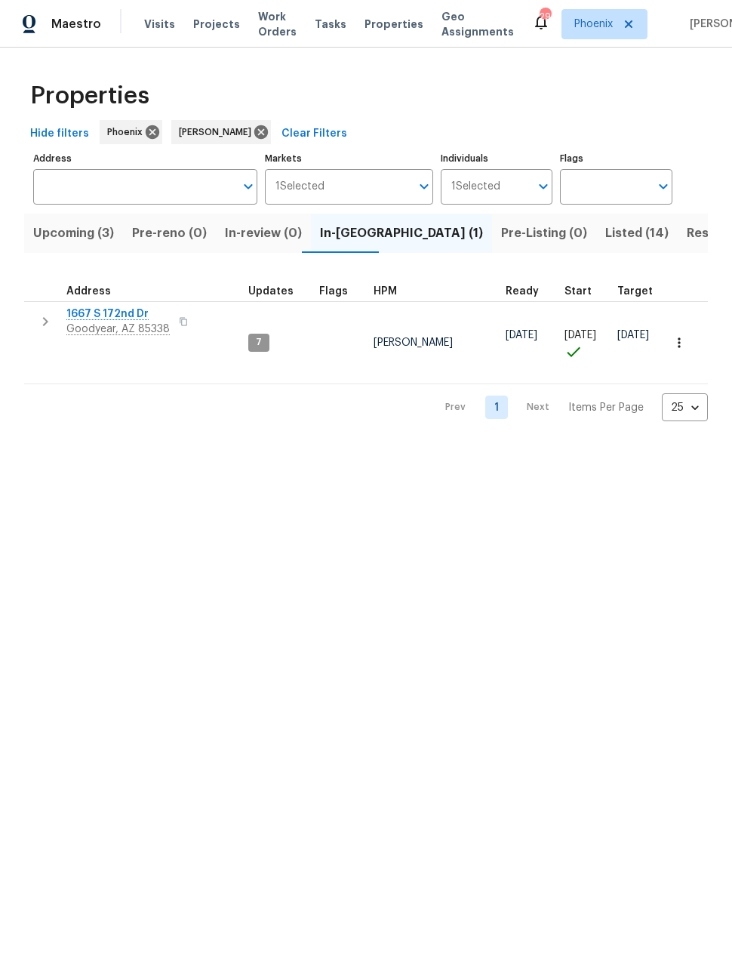
click at [75, 235] on span "Upcoming (3)" at bounding box center [73, 233] width 81 height 21
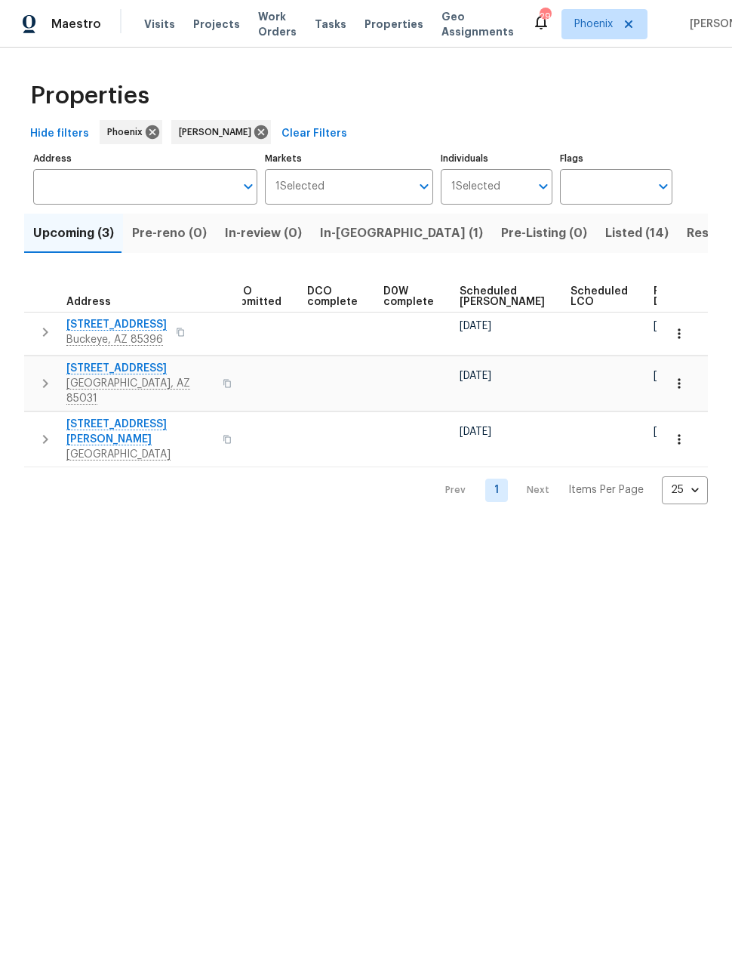
scroll to position [0, 276]
click at [655, 296] on span "Ready Date" at bounding box center [671, 296] width 33 height 21
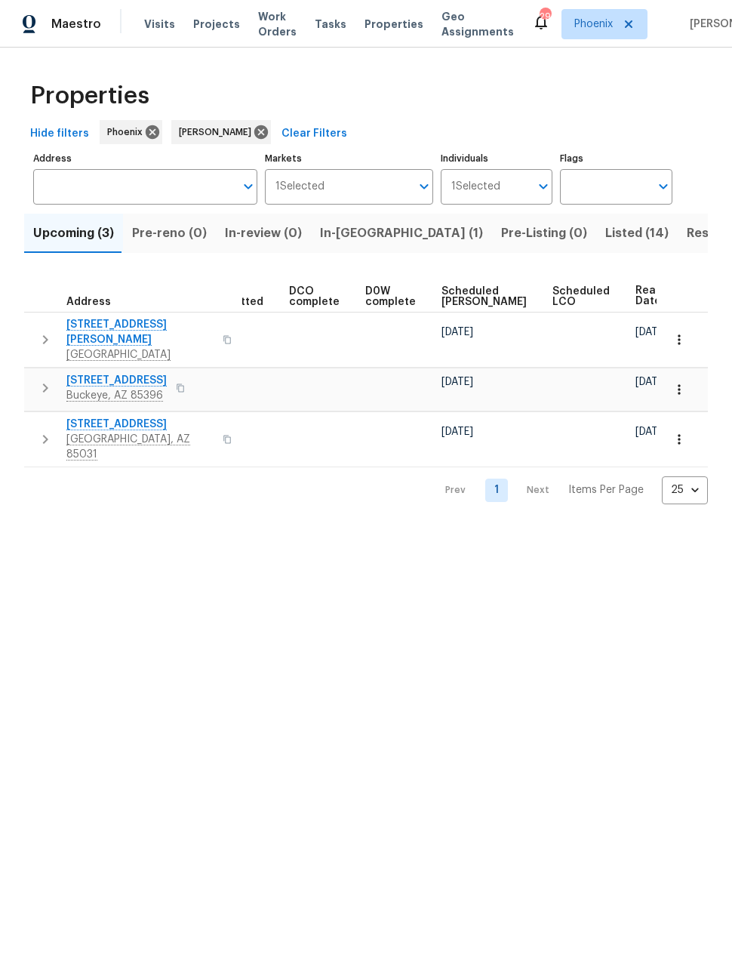
scroll to position [0, 294]
click at [687, 231] on span "Resale (9)" at bounding box center [717, 233] width 60 height 21
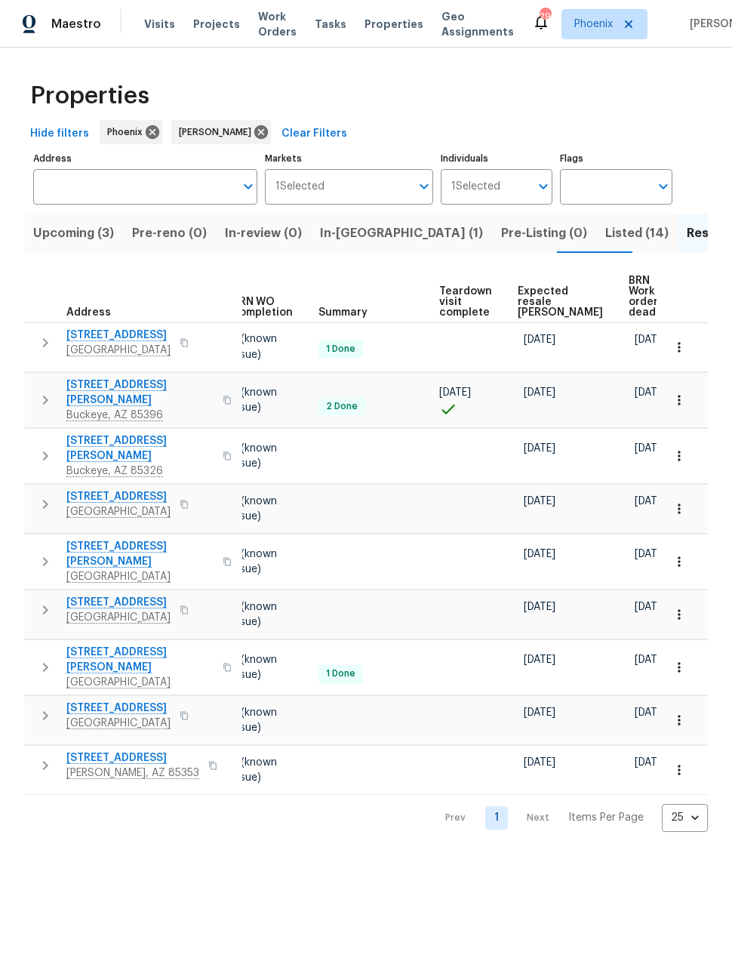
scroll to position [0, 201]
click at [538, 303] on span "Expected resale [PERSON_NAME]" at bounding box center [561, 302] width 85 height 32
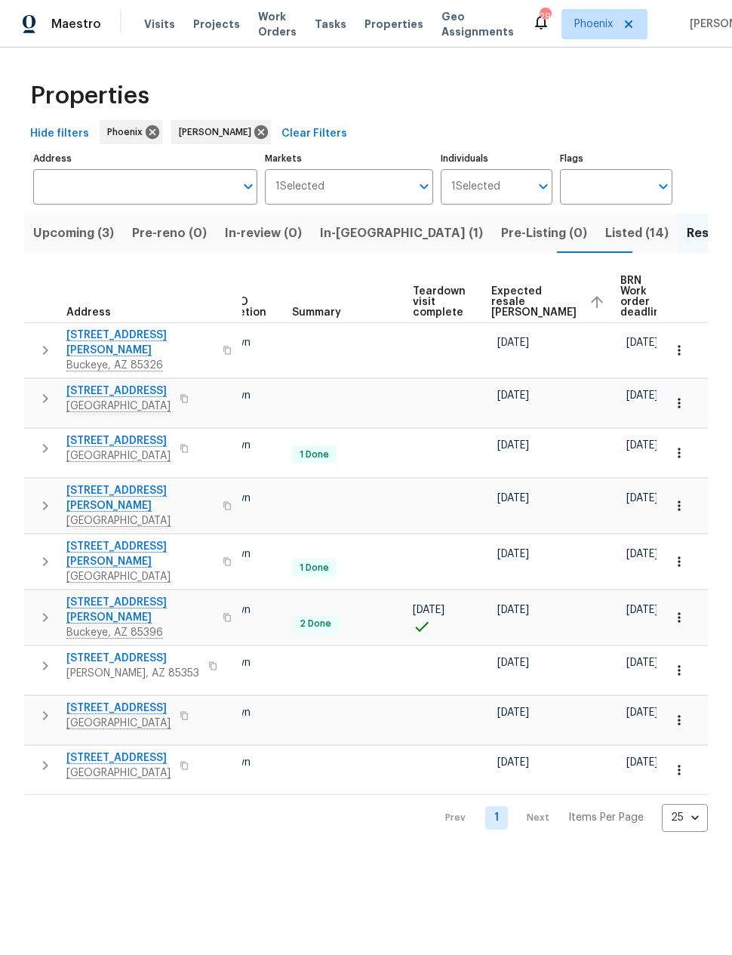
scroll to position [0, 228]
